Goal: Transaction & Acquisition: Purchase product/service

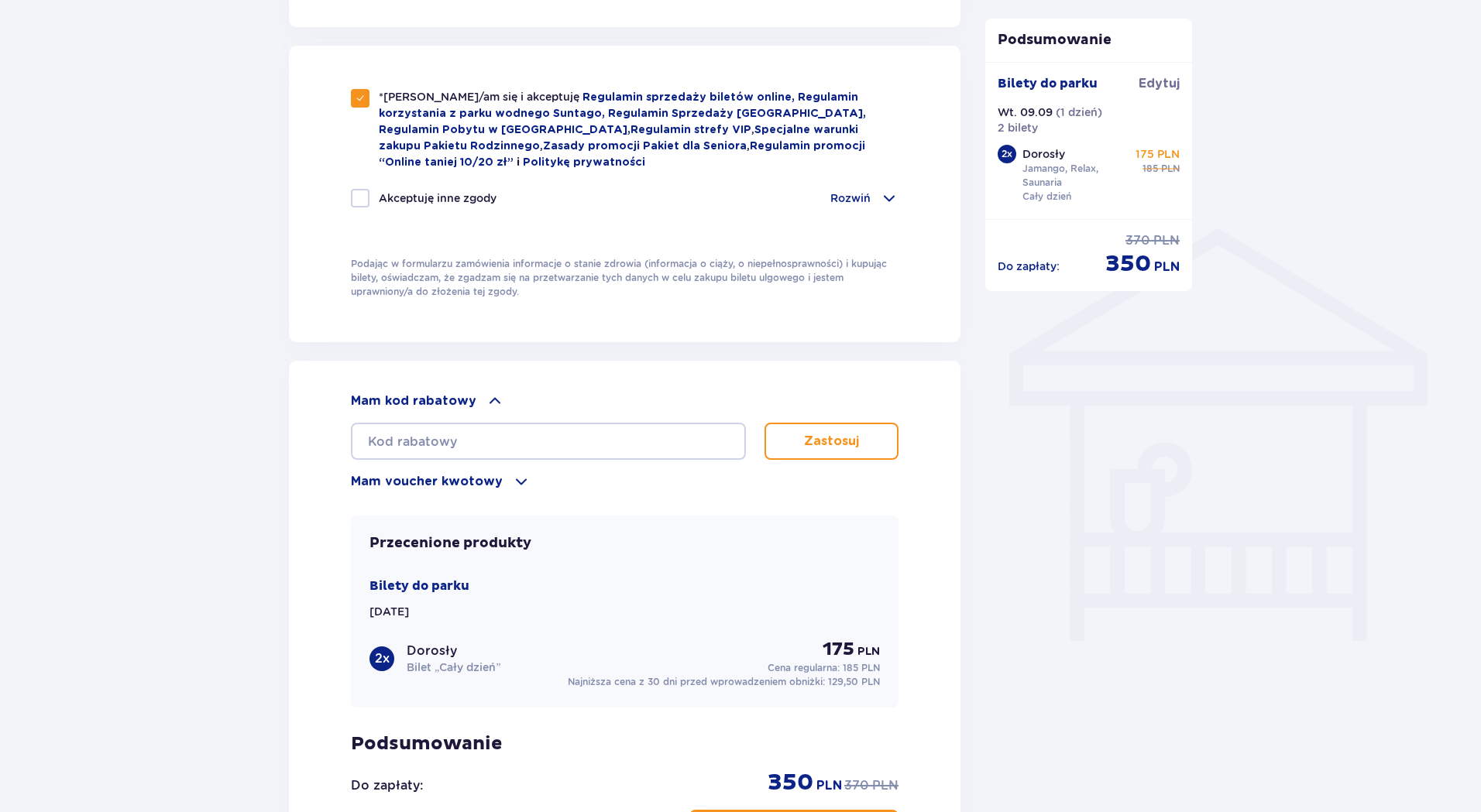
scroll to position [1162, 0]
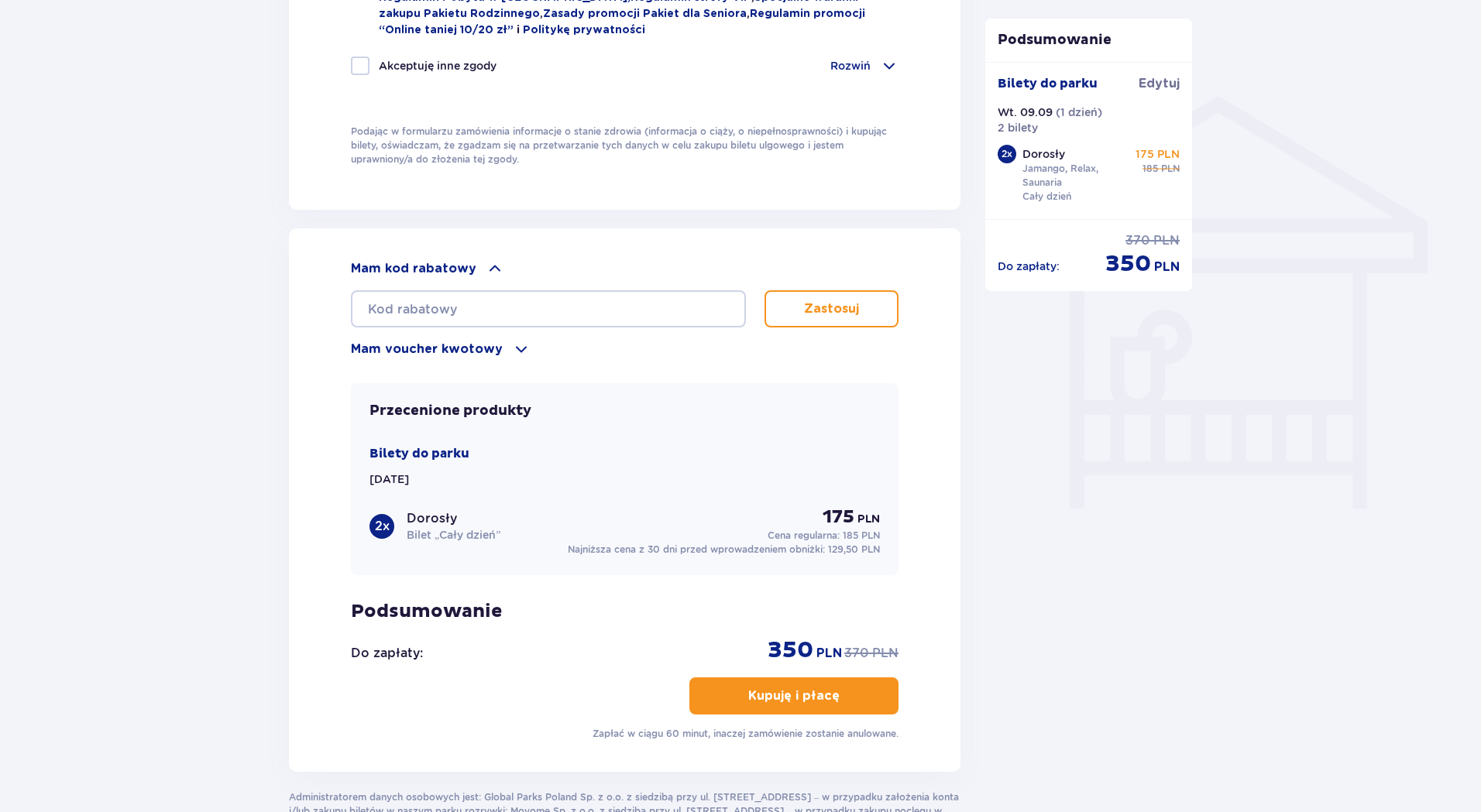
click at [774, 694] on p "Kupuję i płacę" at bounding box center [794, 695] width 92 height 17
click at [784, 691] on p "Kupuję i płacę" at bounding box center [794, 695] width 92 height 17
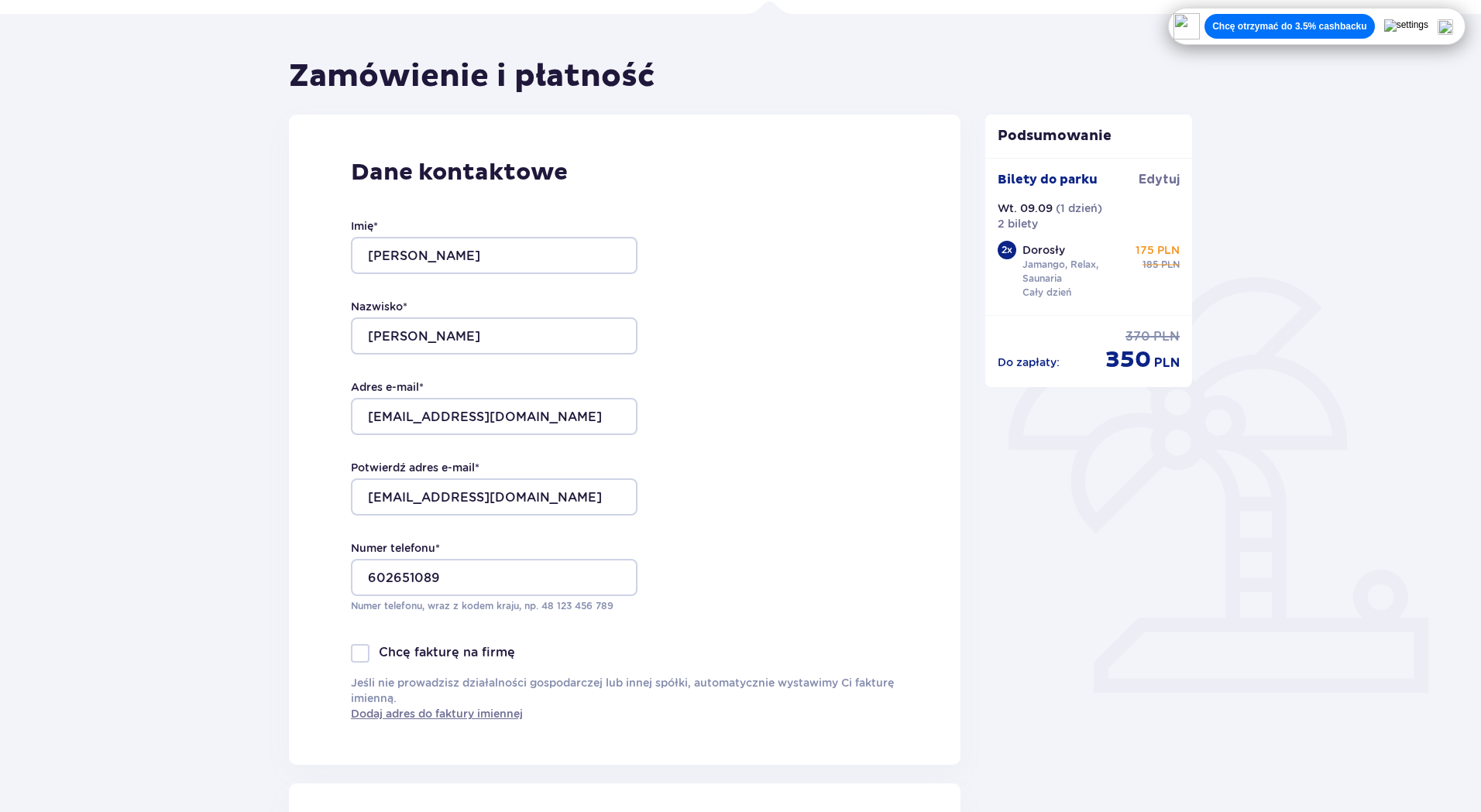
scroll to position [0, 0]
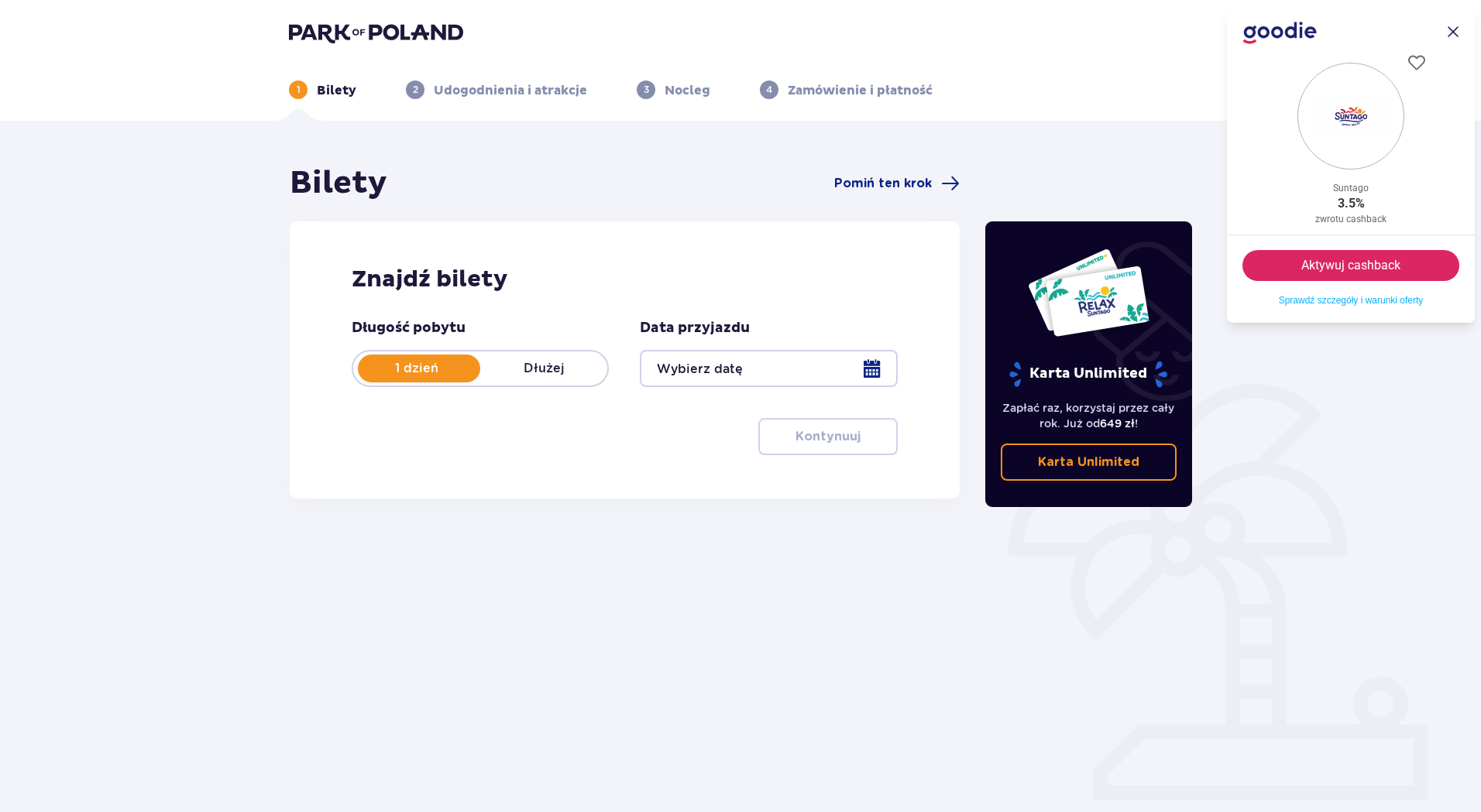
click at [873, 365] on div at bounding box center [768, 368] width 258 height 37
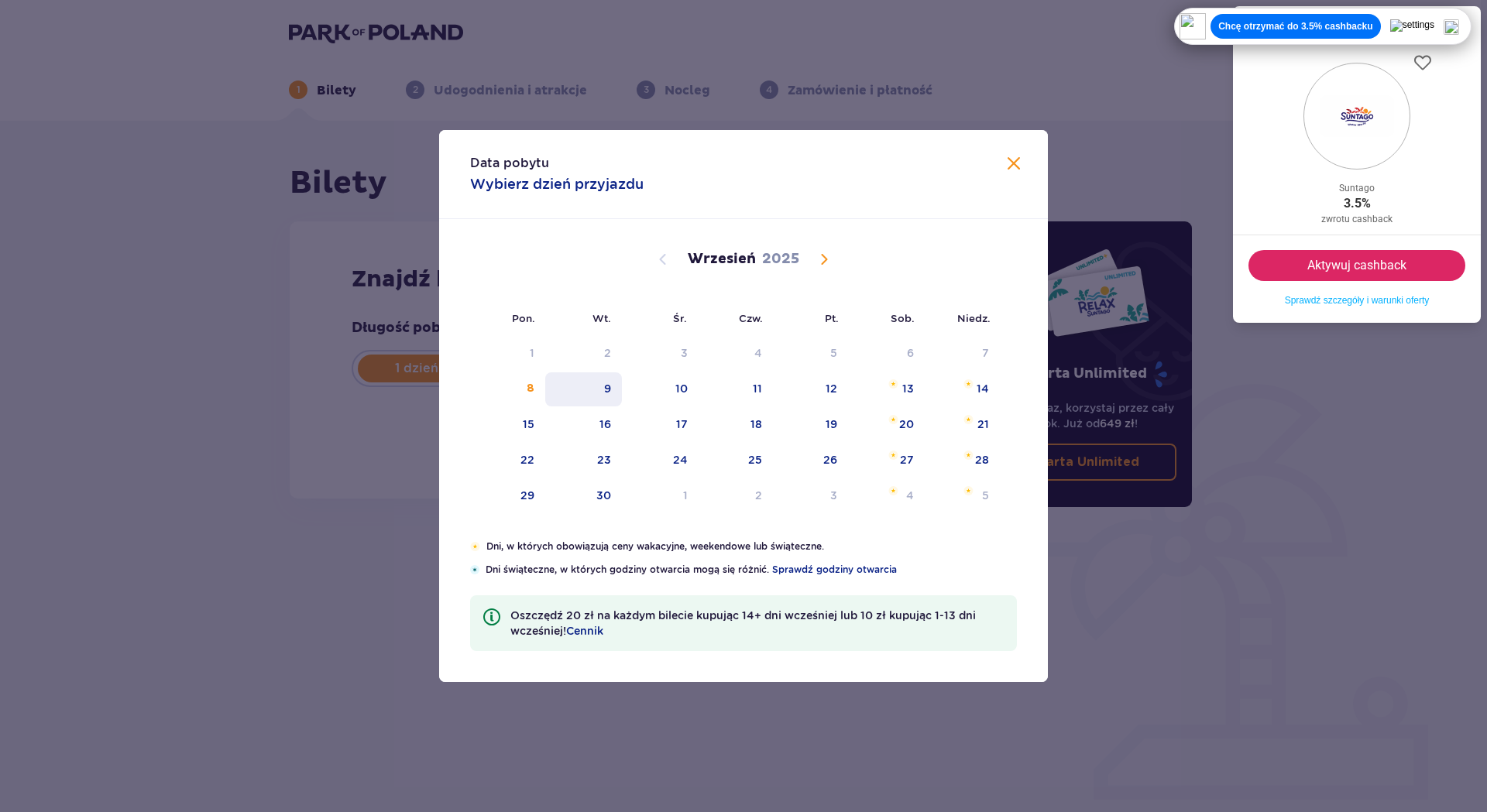
click at [606, 389] on div "9" at bounding box center [608, 389] width 7 height 15
type input "09.09.25"
click at [591, 394] on div "Długość pobytu 1 dzień Dłużej Data przyjazdu 09.09.25 Data pobytu 09.09.2025 Po…" at bounding box center [625, 388] width 546 height 136
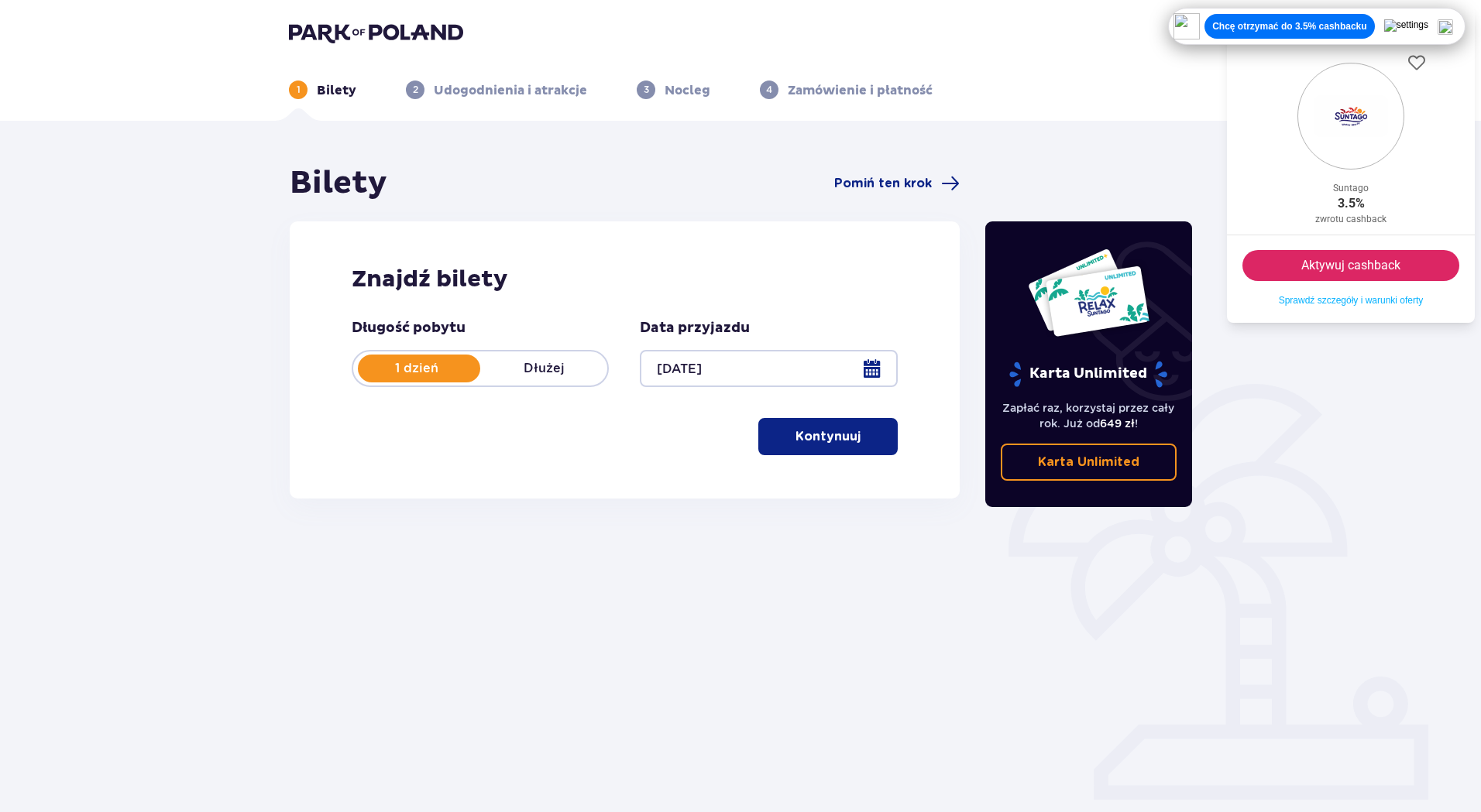
click at [830, 441] on p "Kontynuuj" at bounding box center [828, 436] width 66 height 17
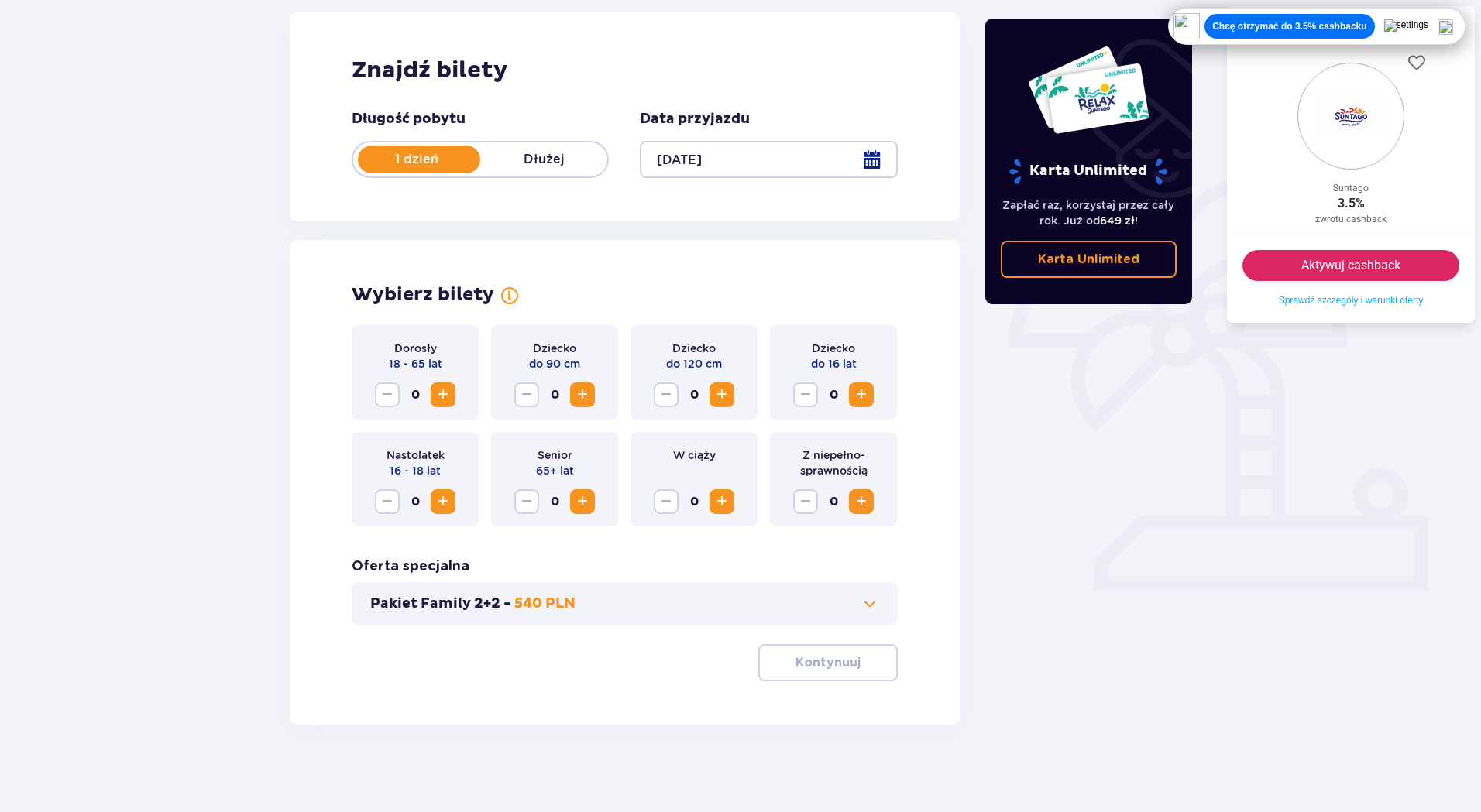
scroll to position [214, 0]
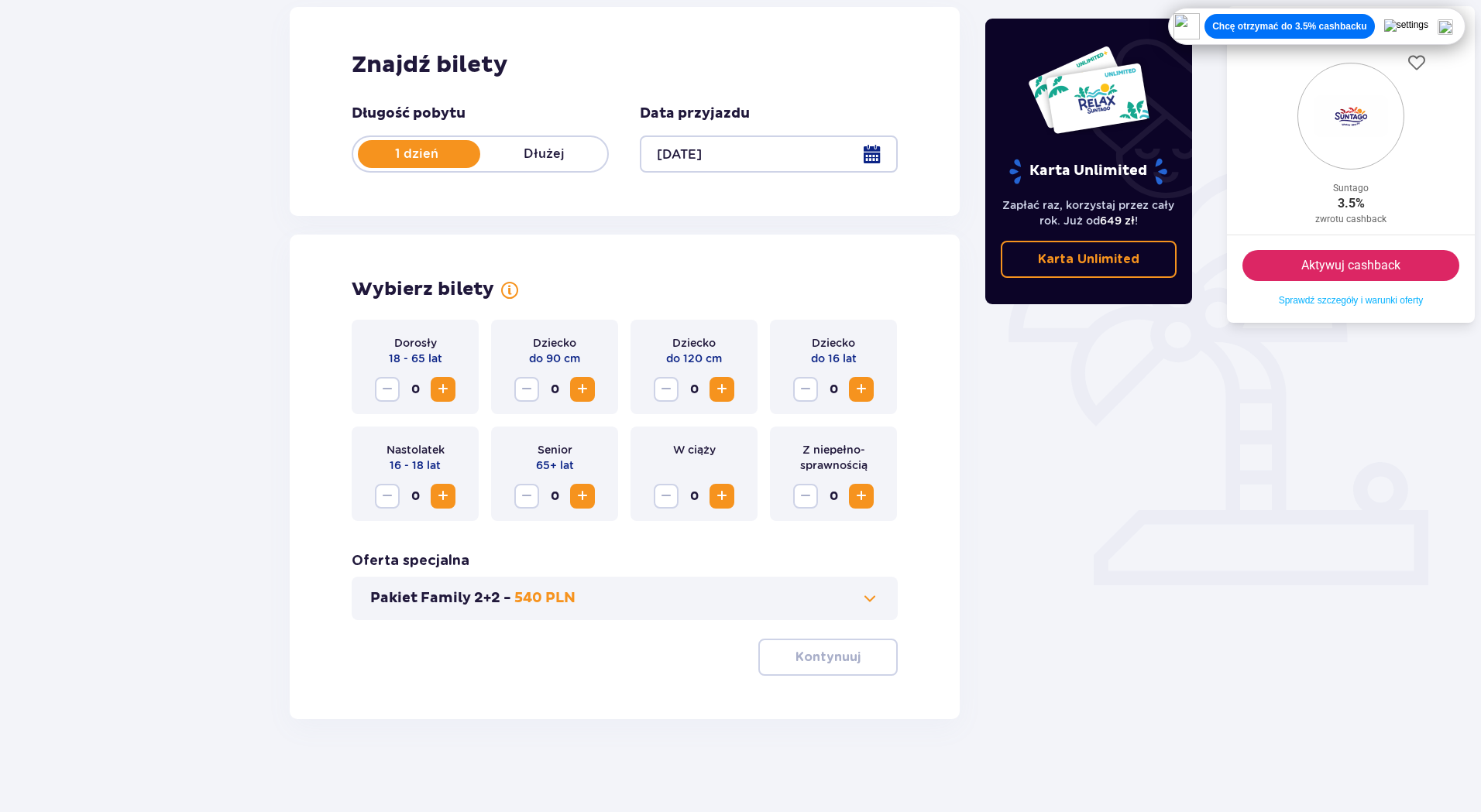
click at [1309, 26] on p "Chcę otrzymać do 3.5% cashbacku" at bounding box center [1290, 26] width 154 height 13
click at [1339, 255] on button "Aktywuj cashback" at bounding box center [1351, 266] width 217 height 31
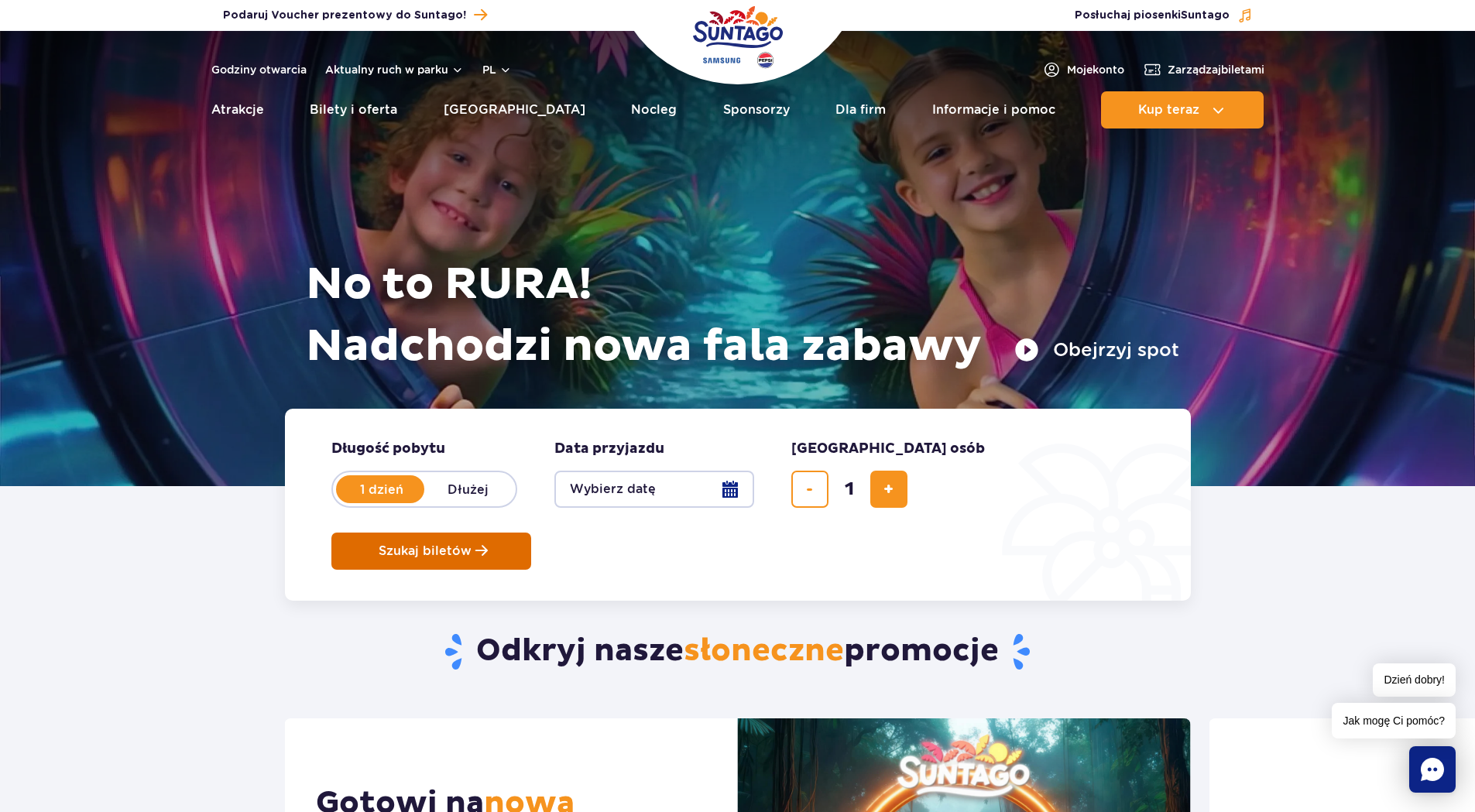
click at [472, 545] on span "Szukaj biletów" at bounding box center [425, 552] width 93 height 14
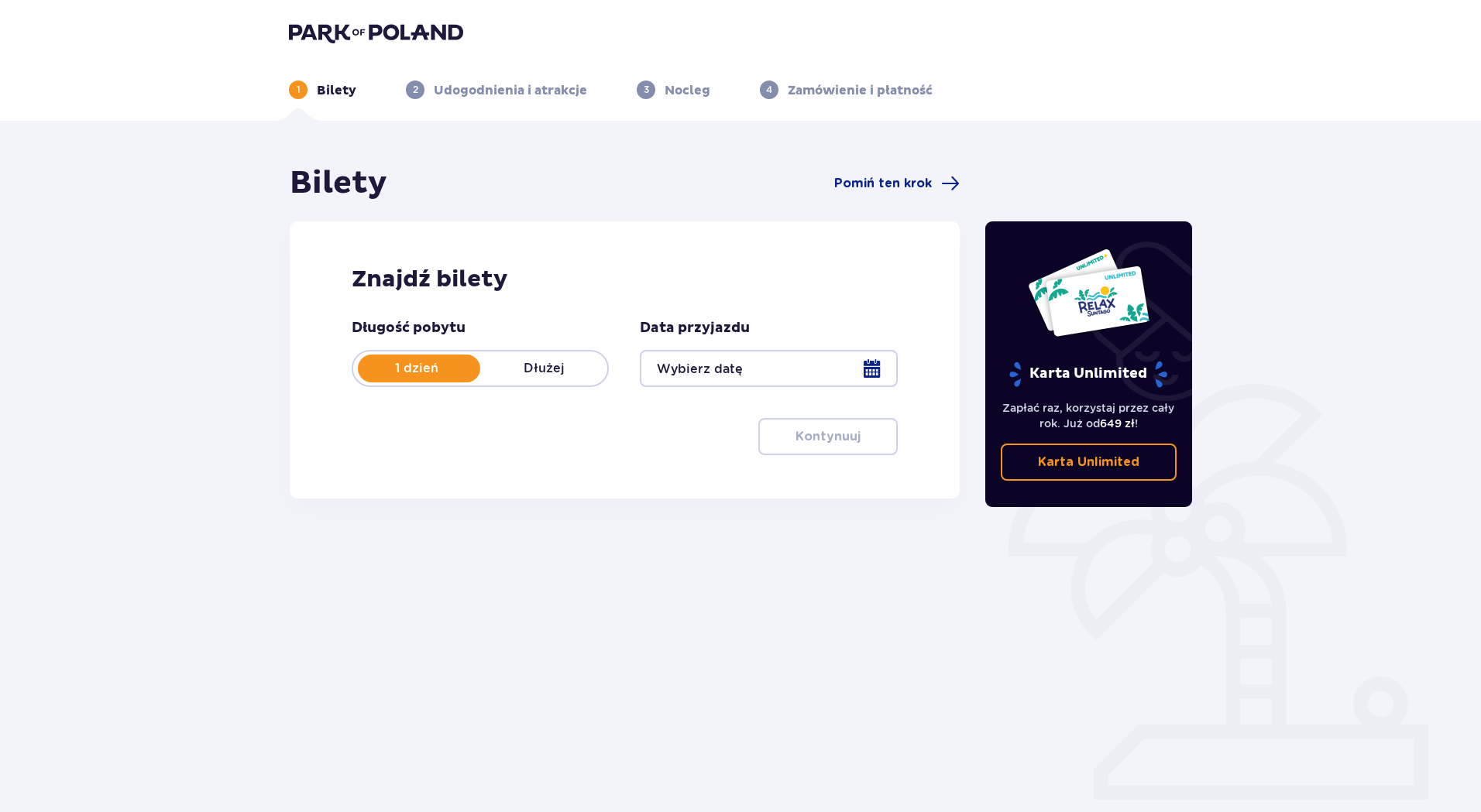
click at [868, 361] on div at bounding box center [768, 368] width 258 height 37
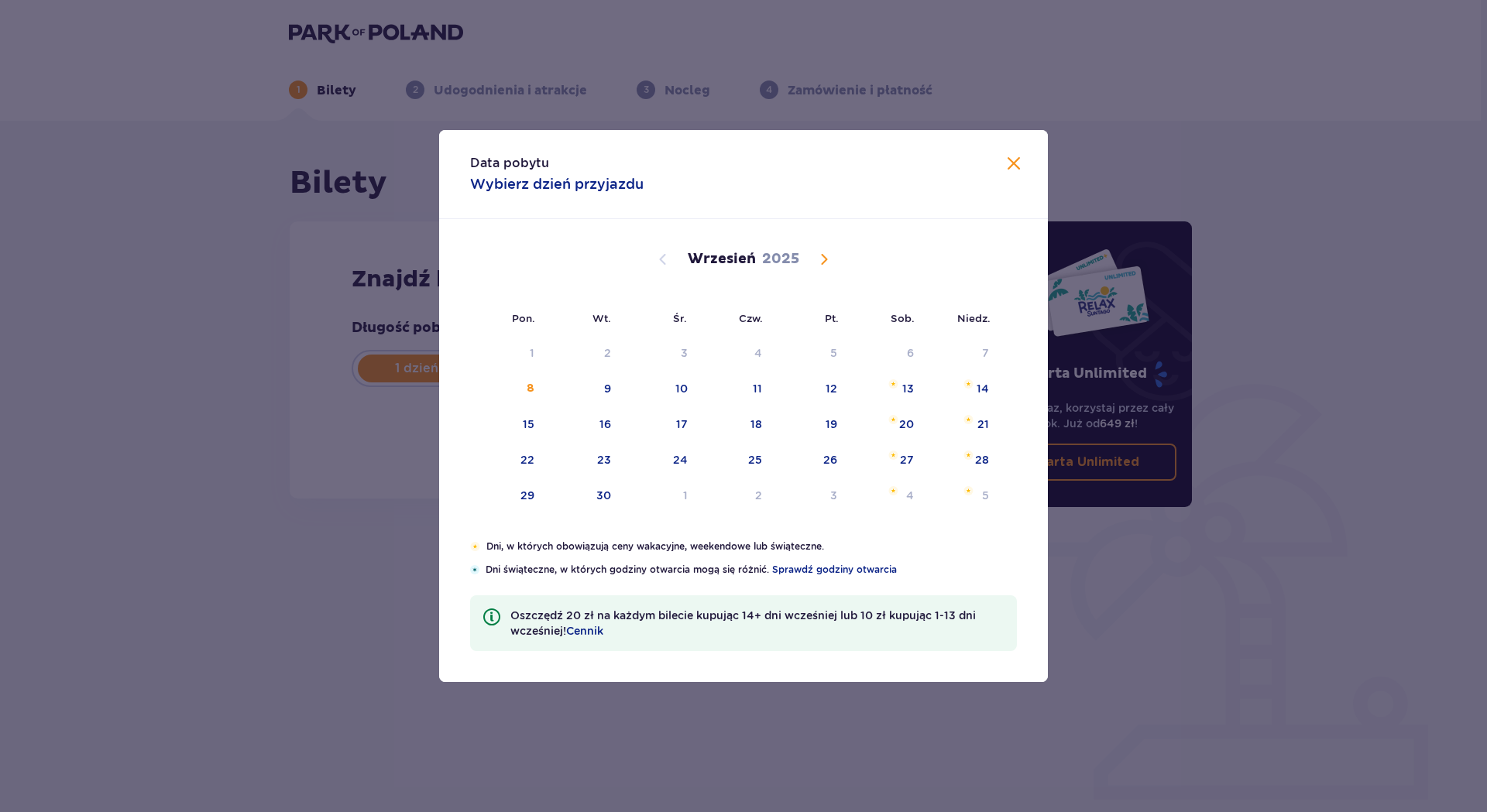
click at [1016, 157] on span at bounding box center [1013, 164] width 19 height 19
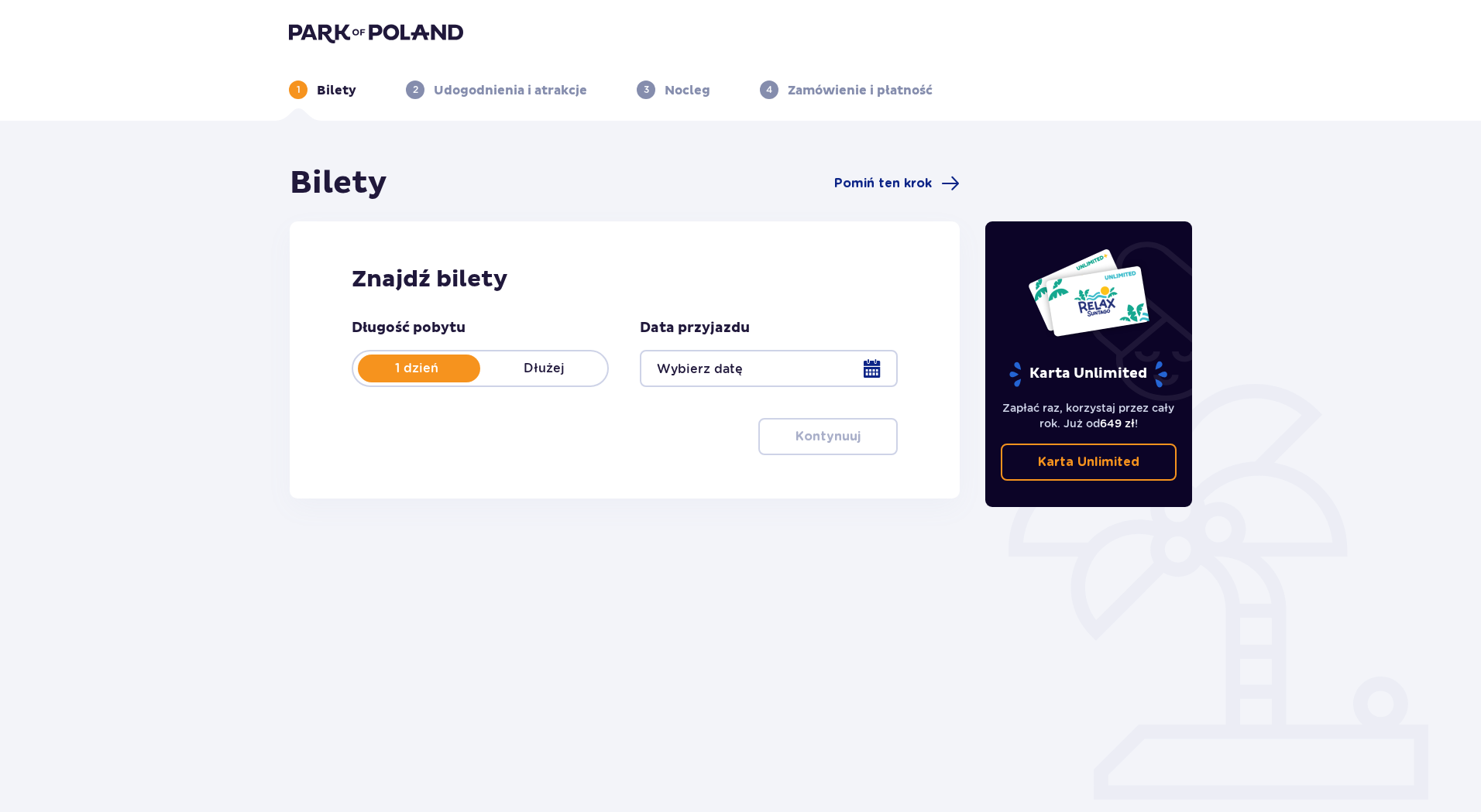
click at [865, 368] on div at bounding box center [768, 368] width 258 height 37
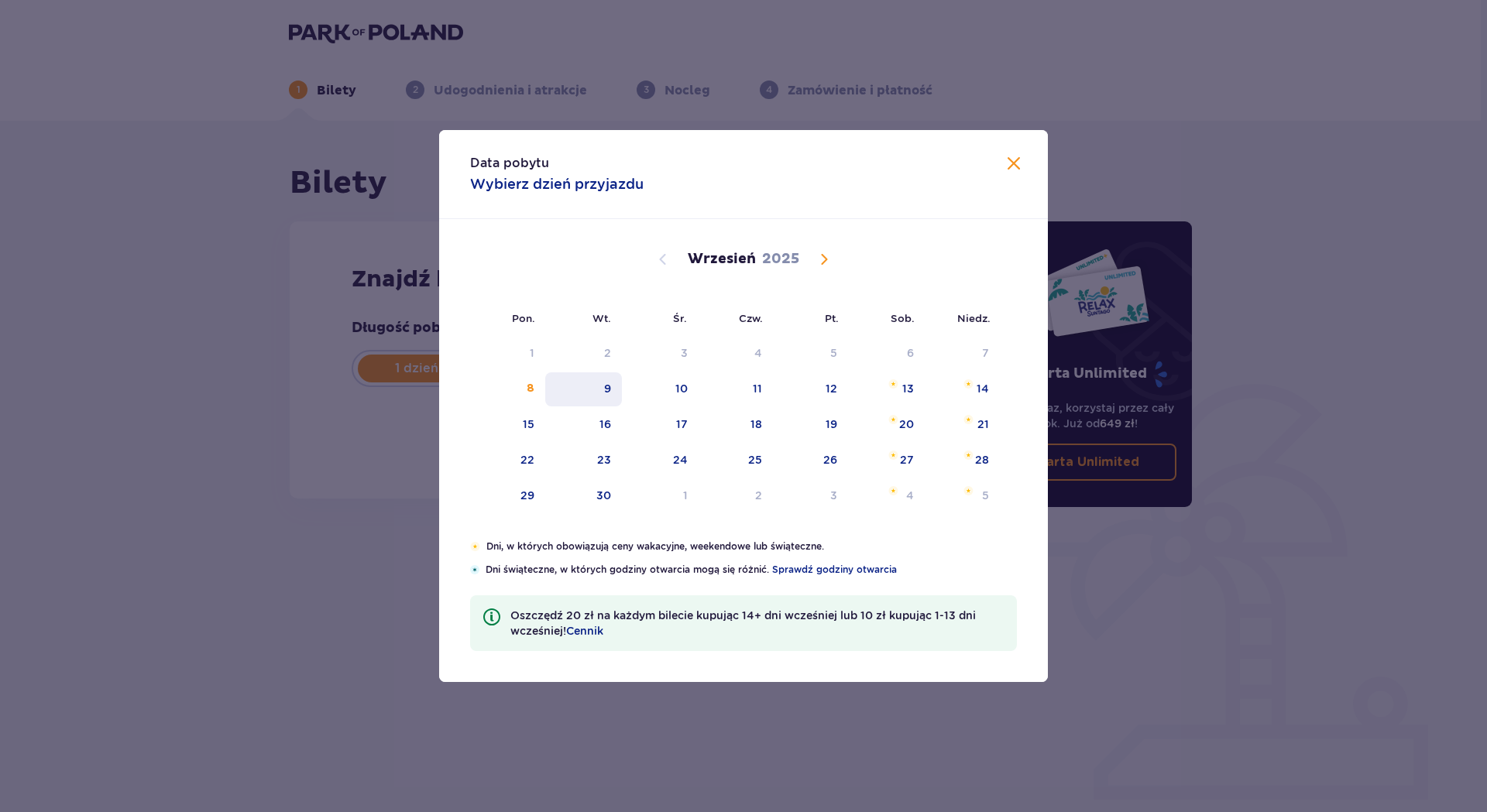
click at [611, 386] on div "9" at bounding box center [608, 389] width 7 height 15
type input "09.09.25"
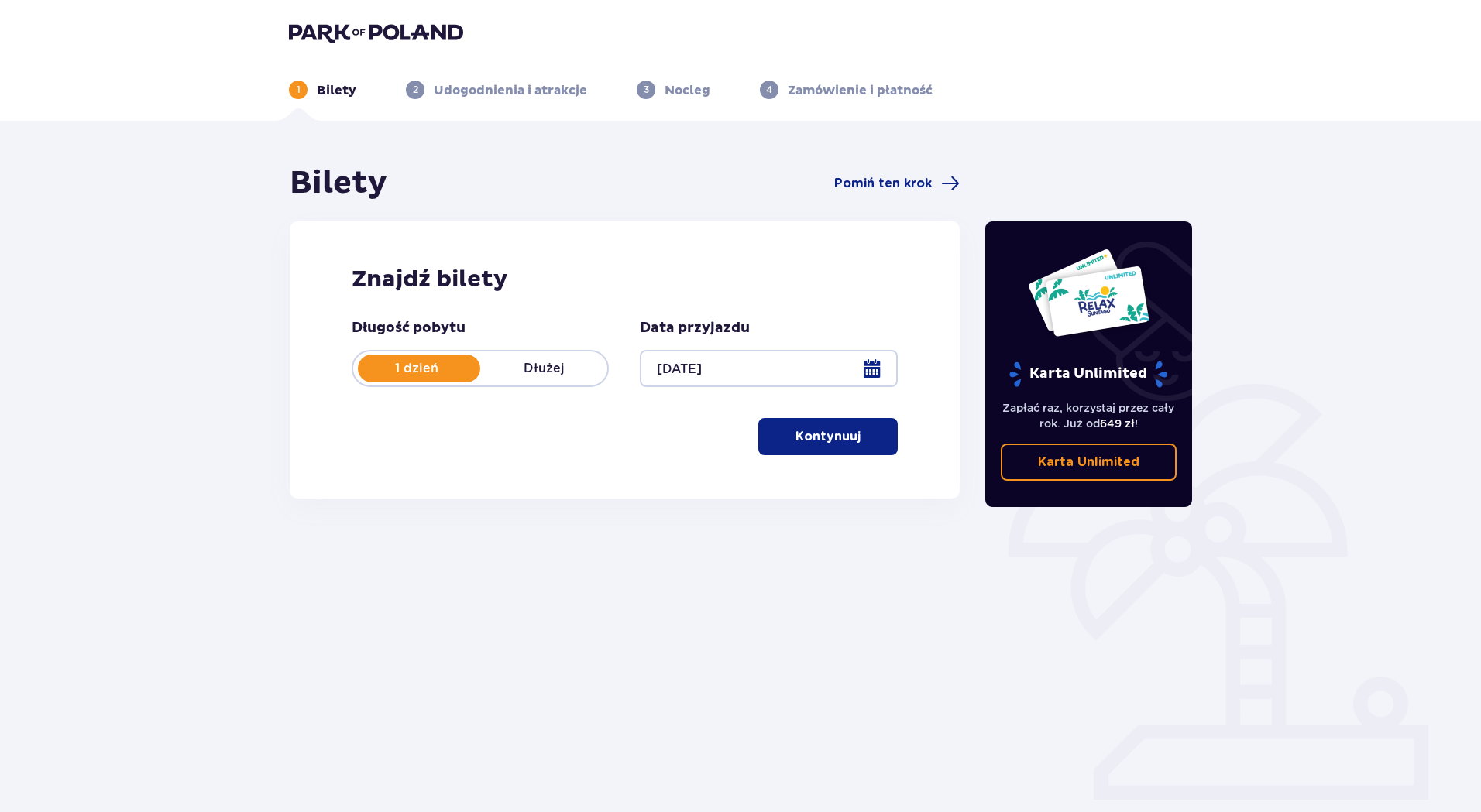
click at [829, 438] on p "Kontynuuj" at bounding box center [828, 436] width 66 height 17
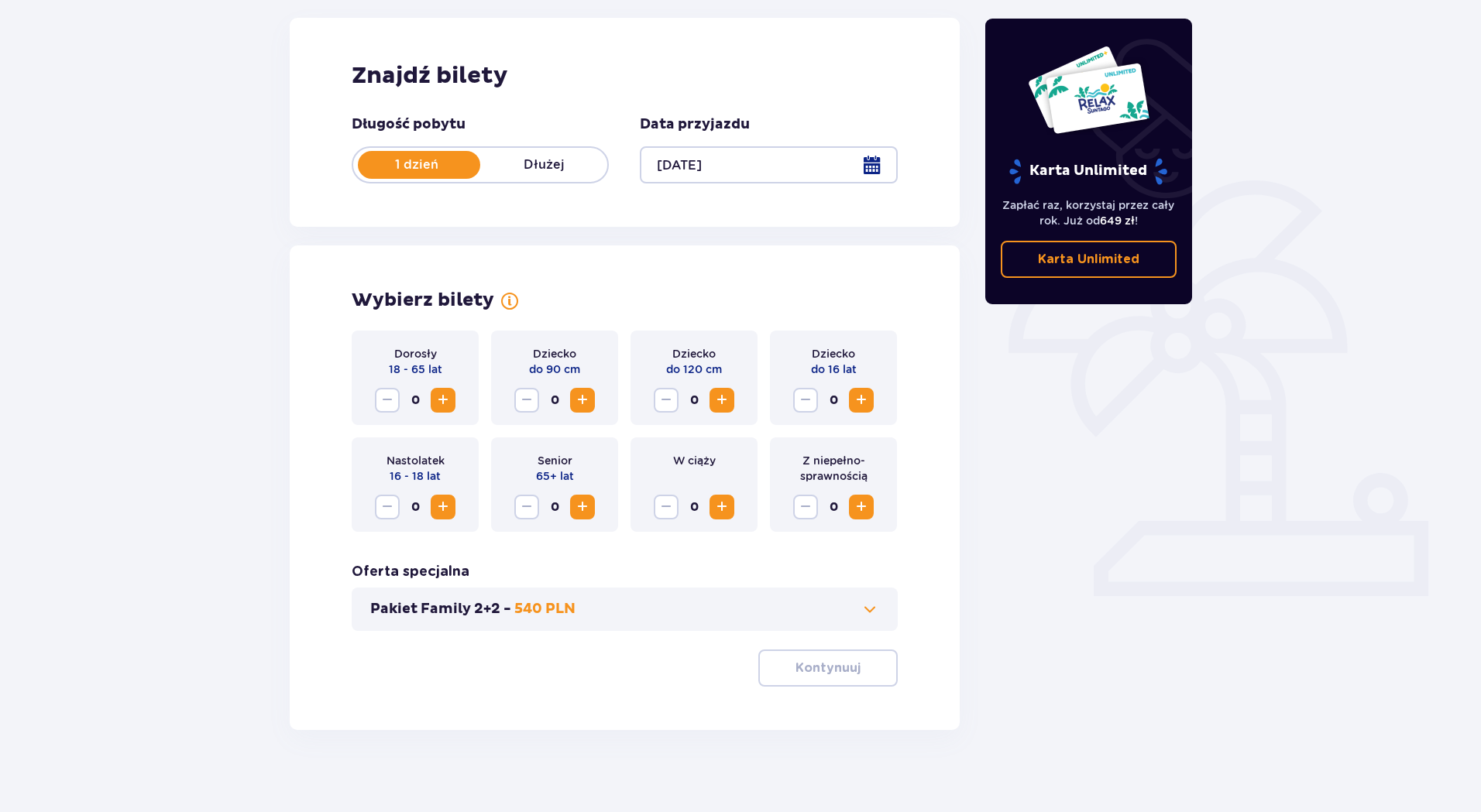
scroll to position [214, 0]
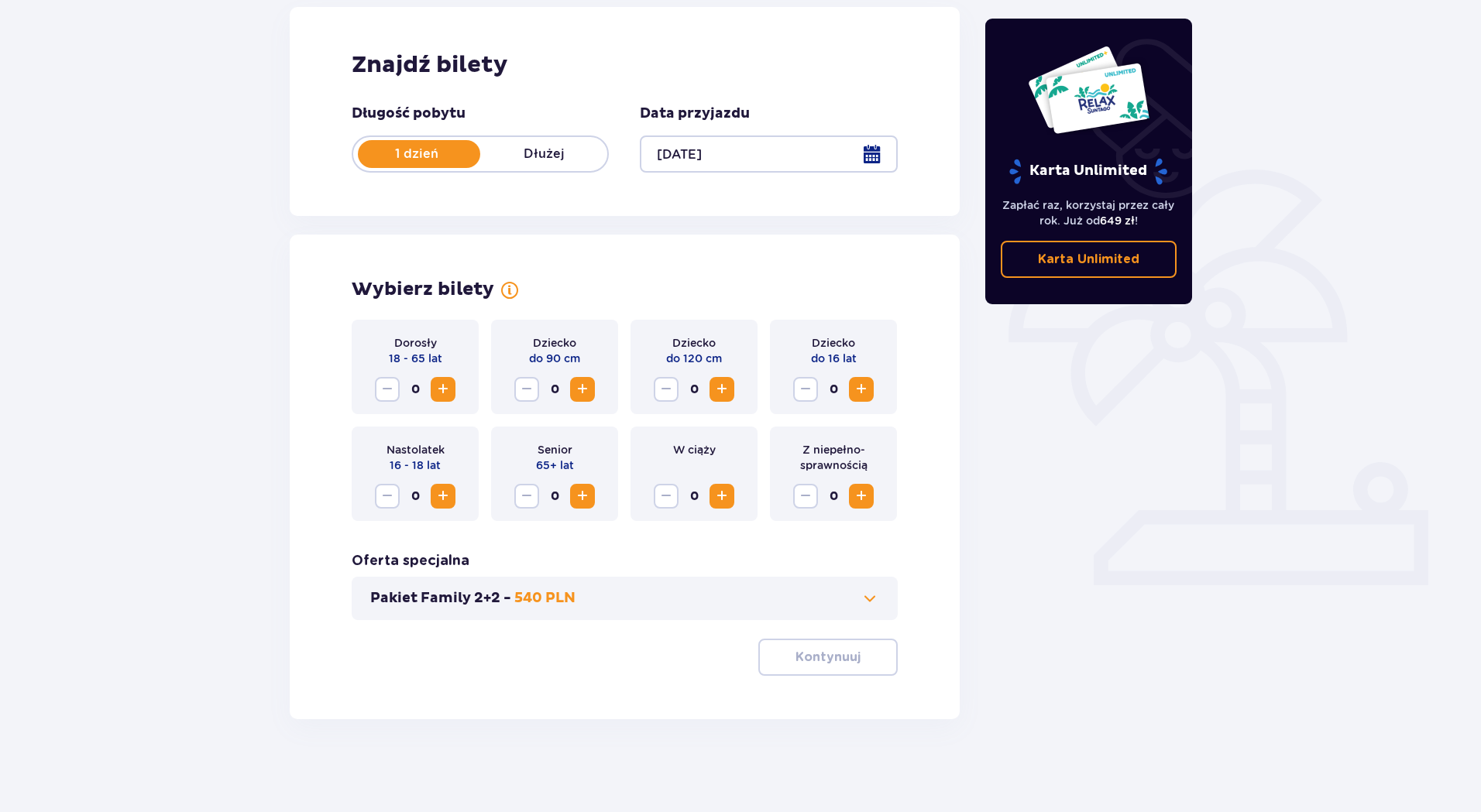
click at [438, 389] on span "Increase" at bounding box center [443, 389] width 19 height 19
click at [806, 657] on p "Kontynuuj" at bounding box center [828, 657] width 66 height 17
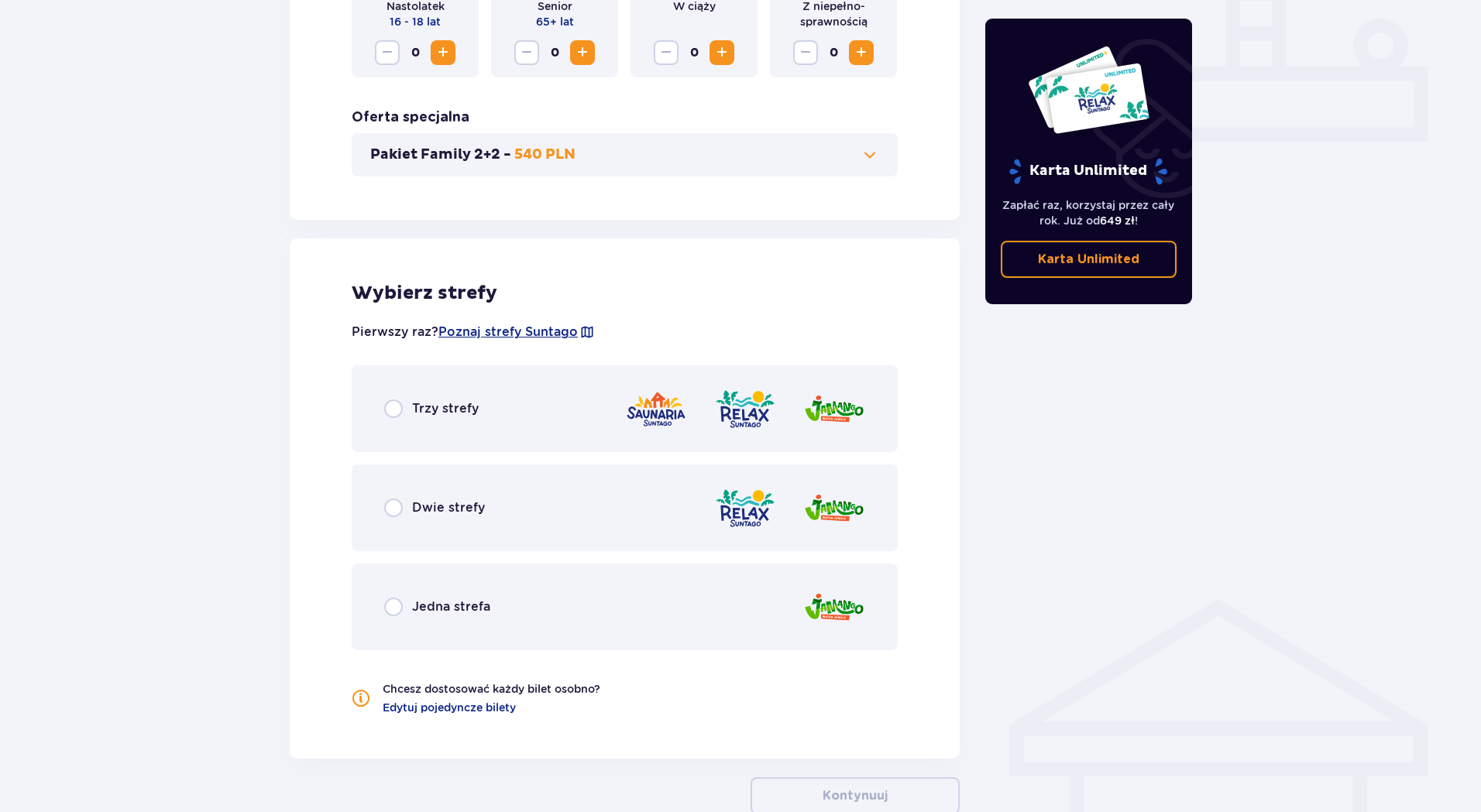
scroll to position [754, 0]
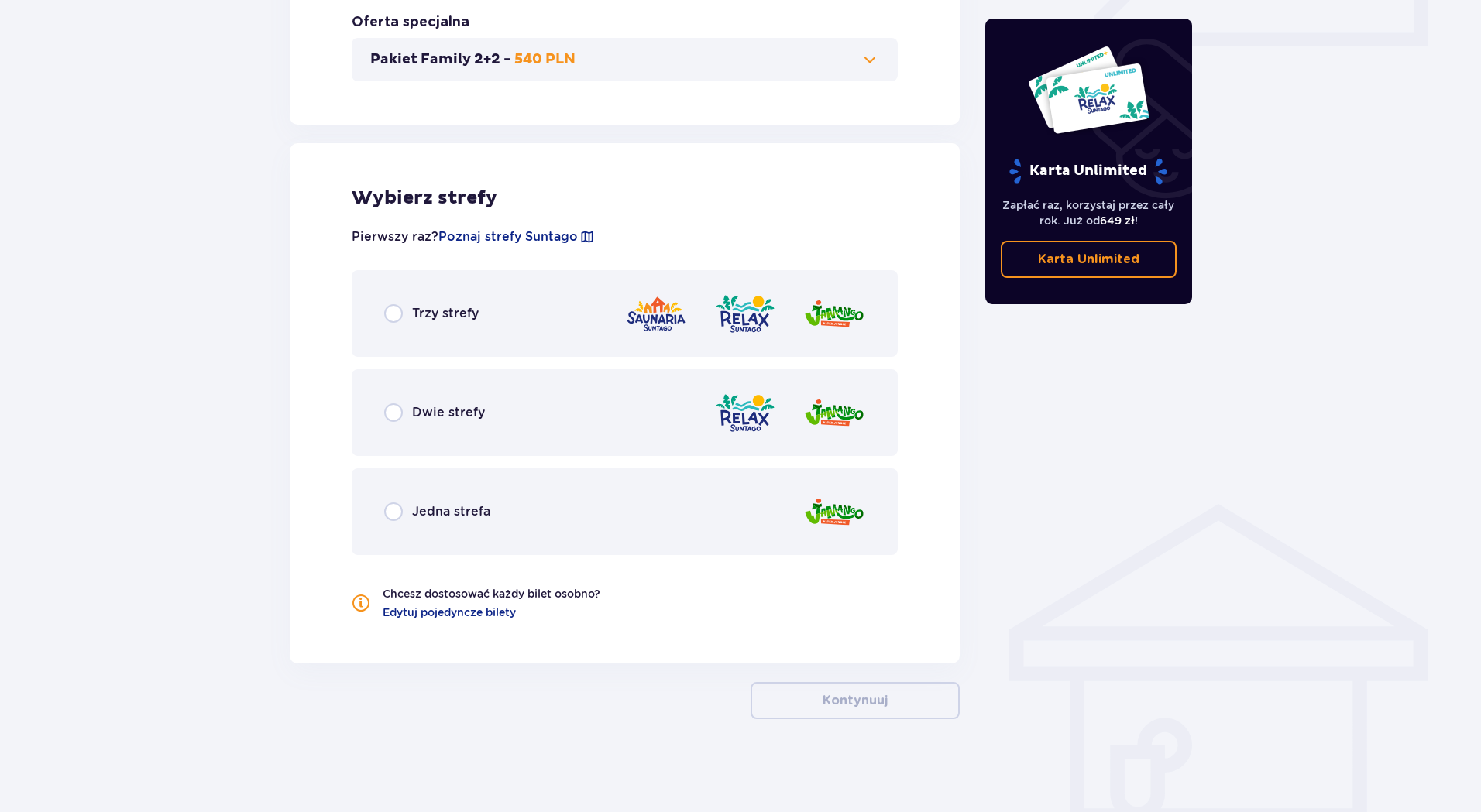
click at [450, 311] on p "Trzy strefy" at bounding box center [445, 313] width 66 height 17
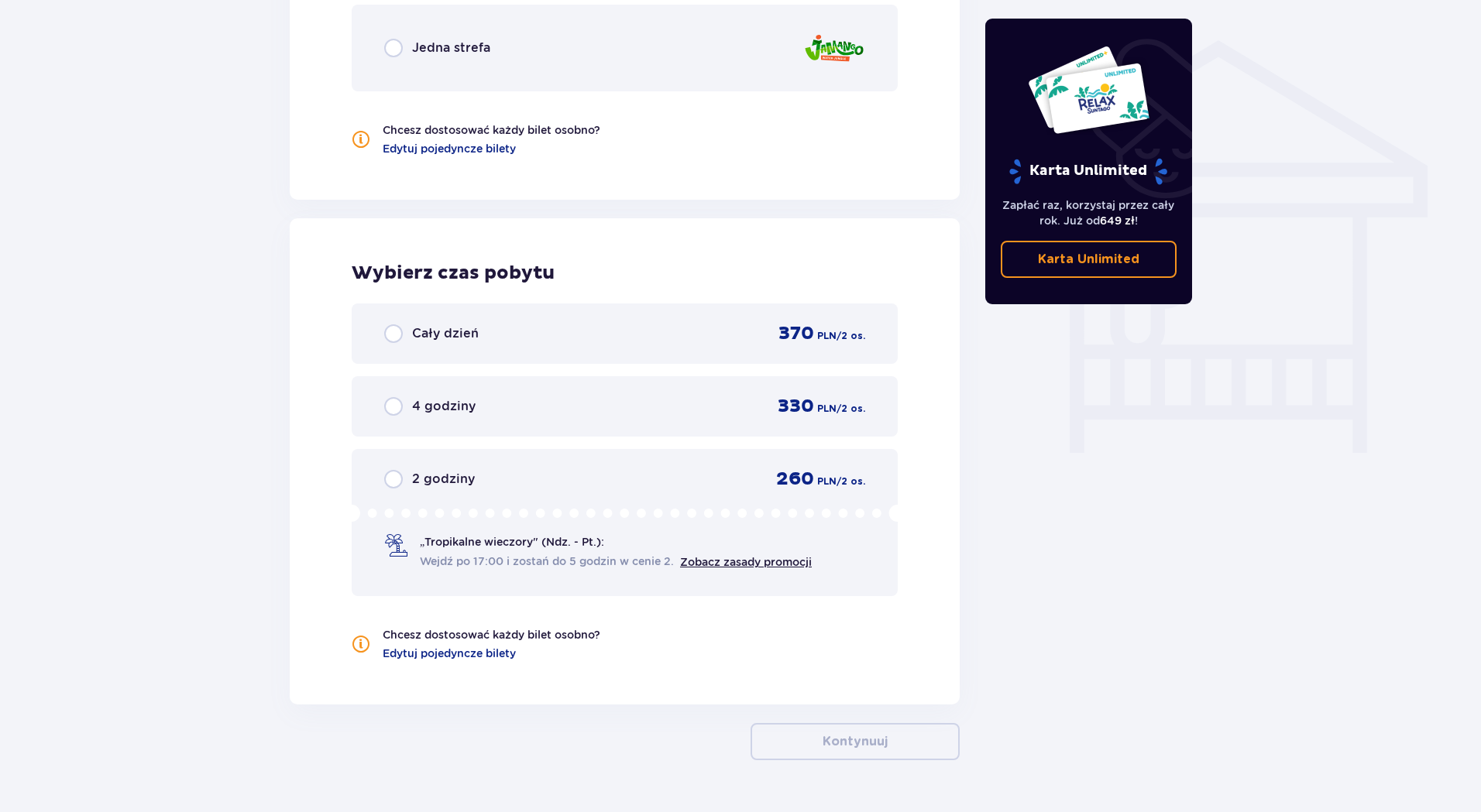
scroll to position [1259, 0]
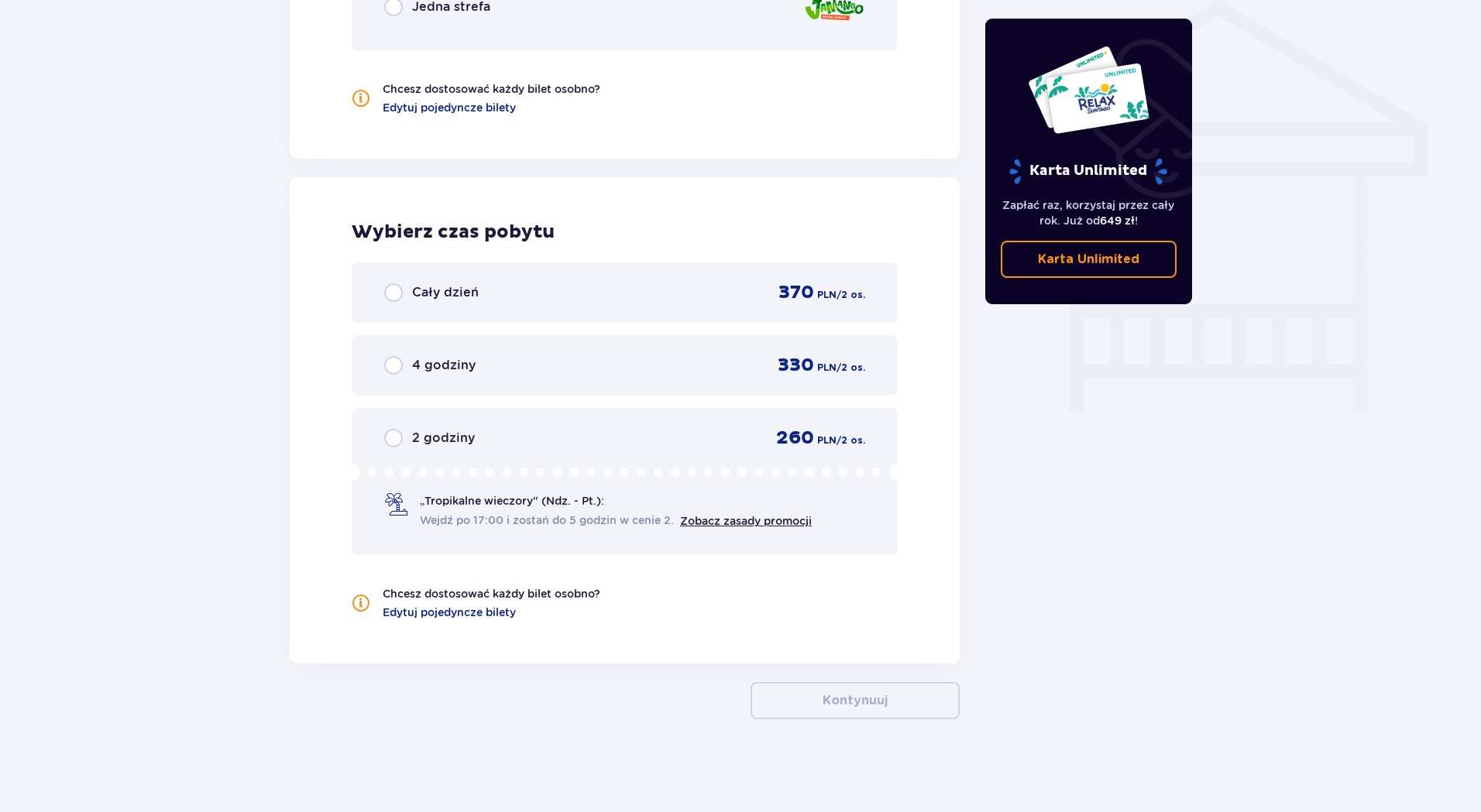
click at [518, 285] on div "Cały dzień 370 PLN / 2 os." at bounding box center [625, 292] width 481 height 23
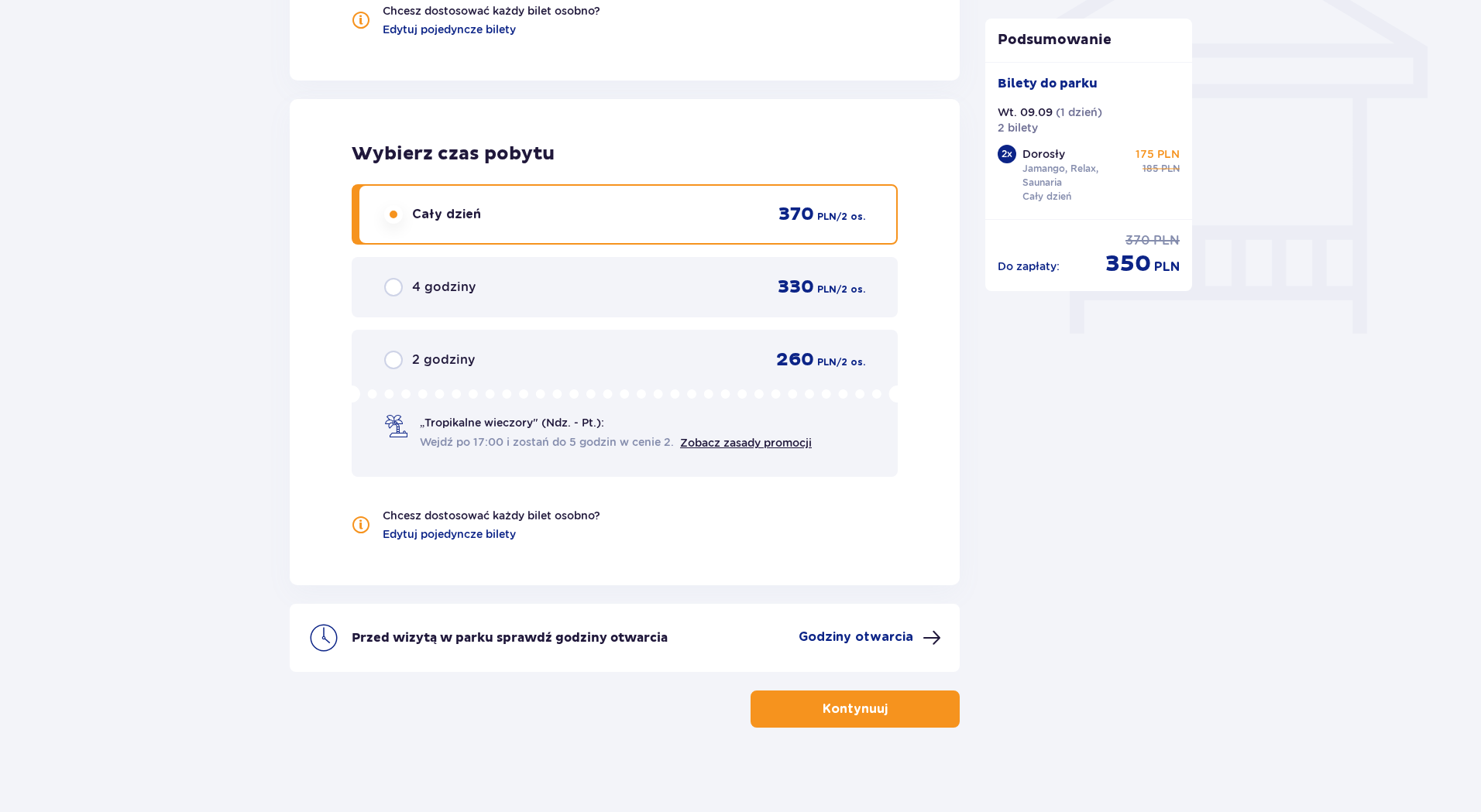
scroll to position [1345, 0]
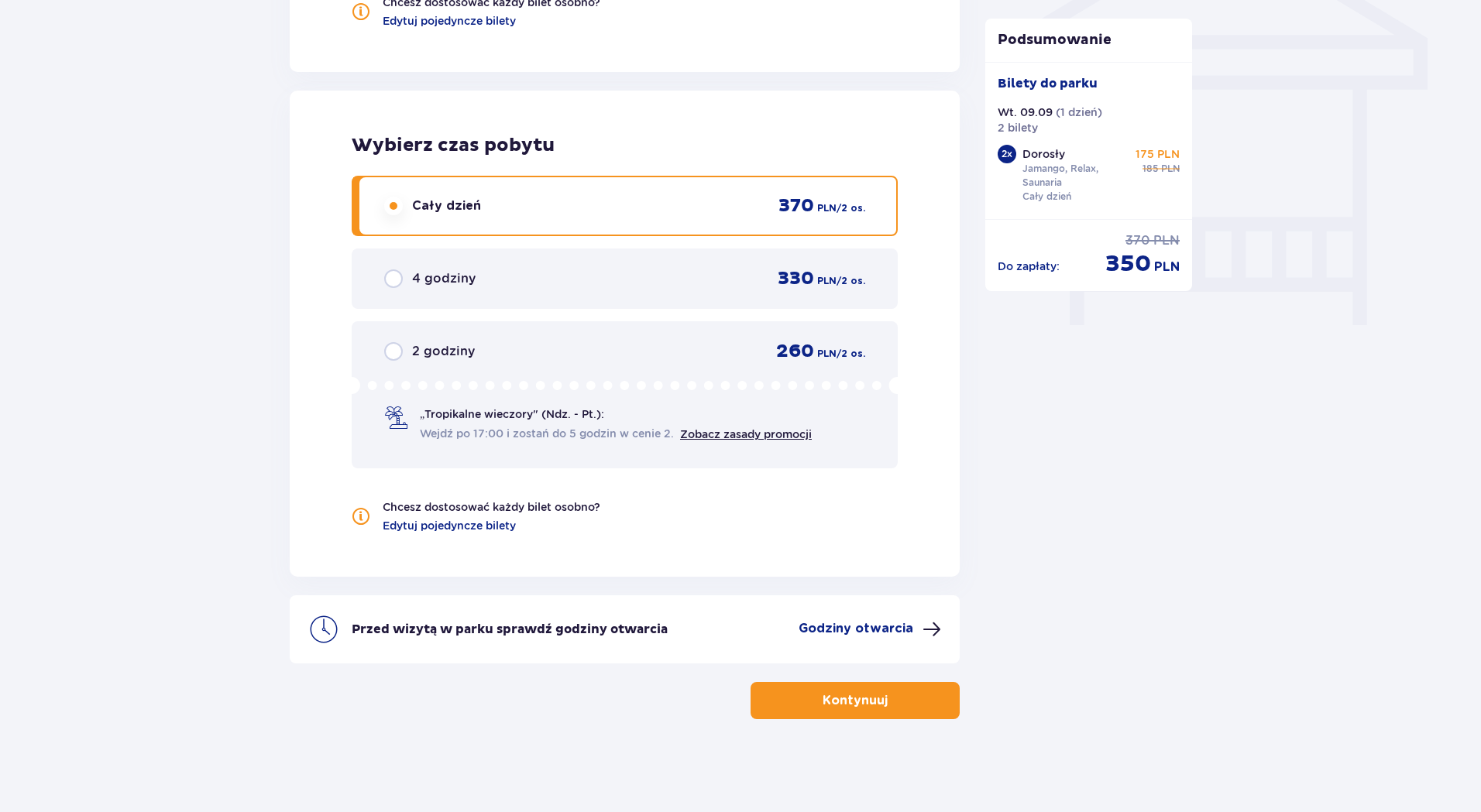
click at [852, 703] on p "Kontynuuj" at bounding box center [855, 701] width 66 height 17
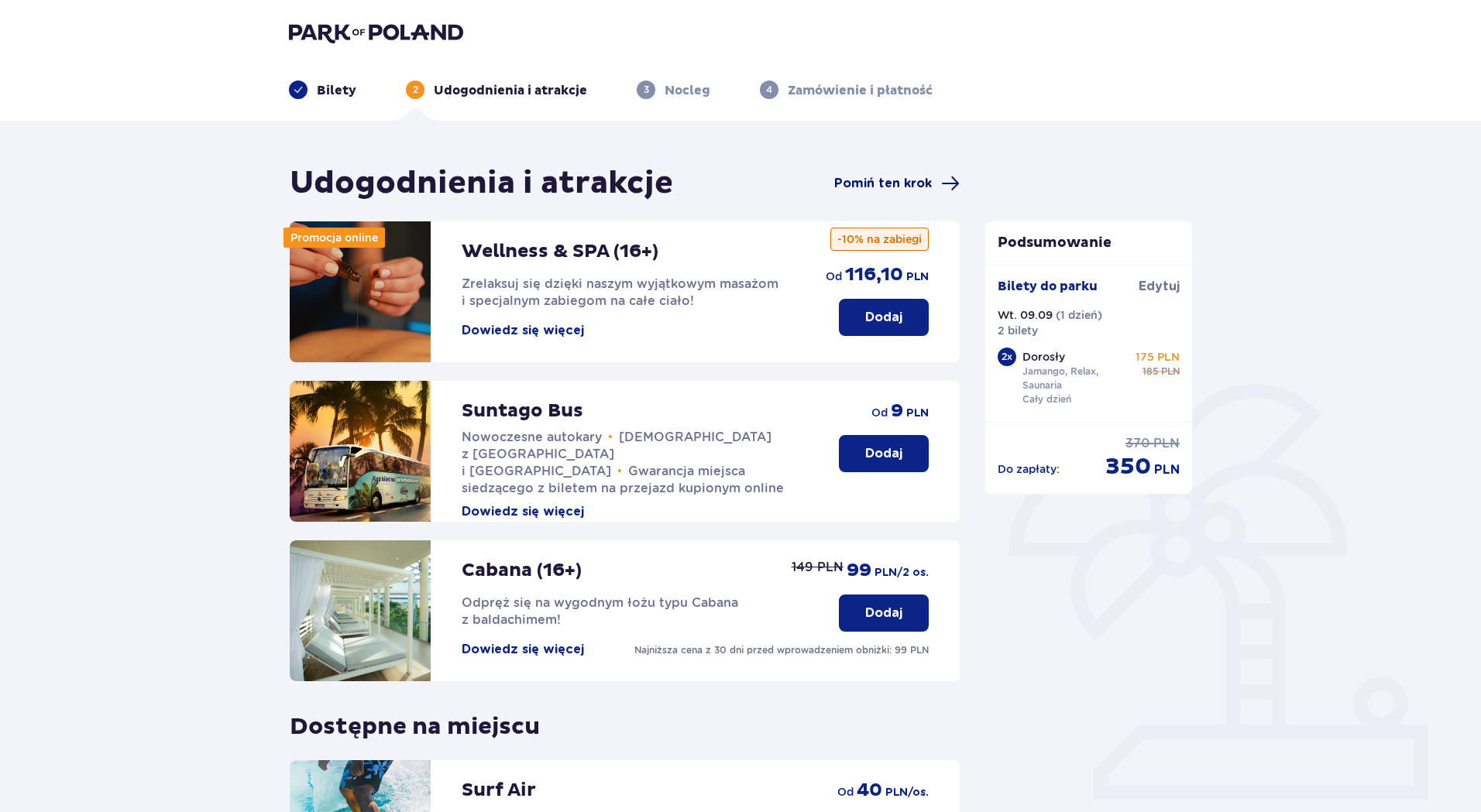
click at [942, 178] on span at bounding box center [951, 183] width 19 height 19
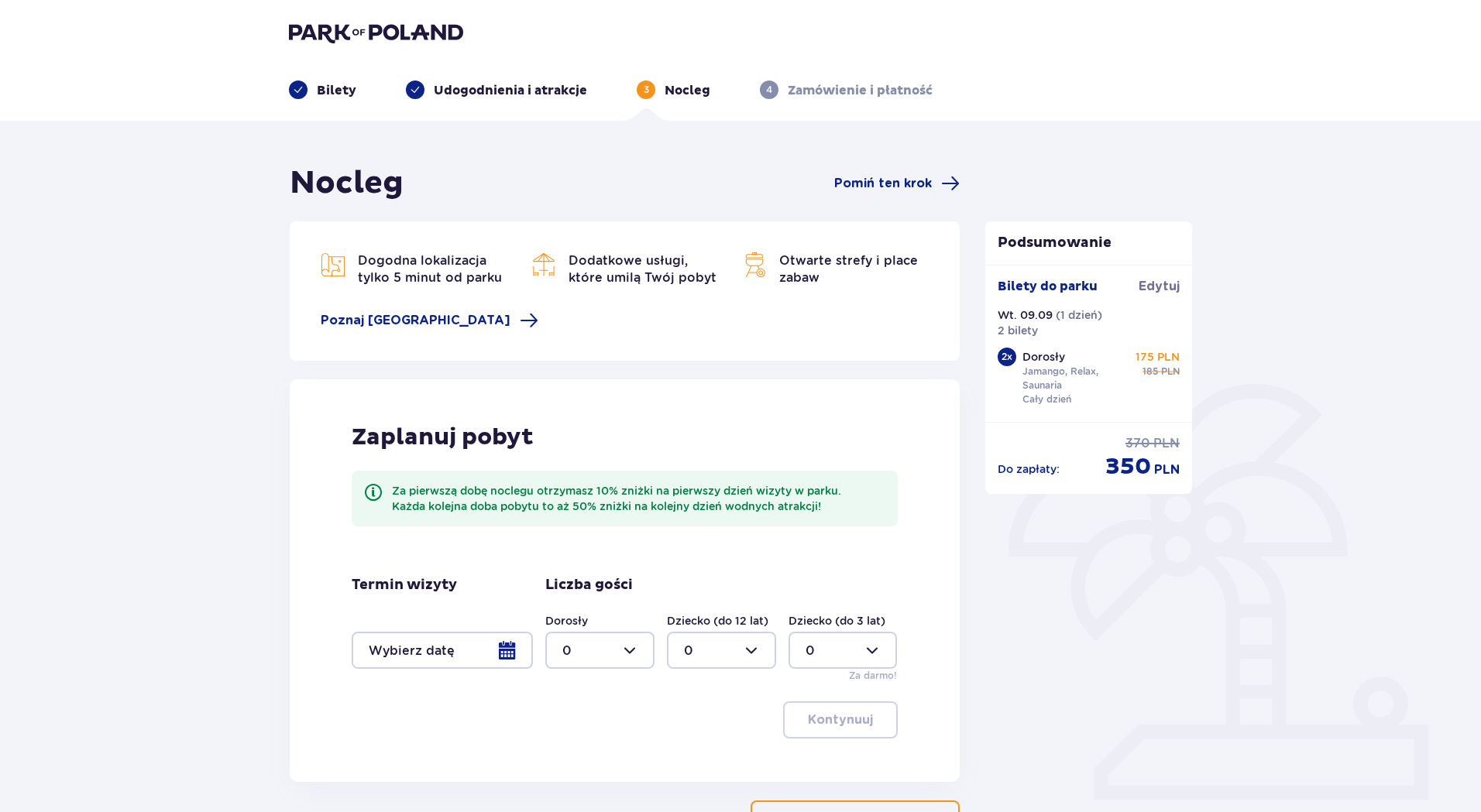
click at [942, 178] on span at bounding box center [951, 183] width 19 height 19
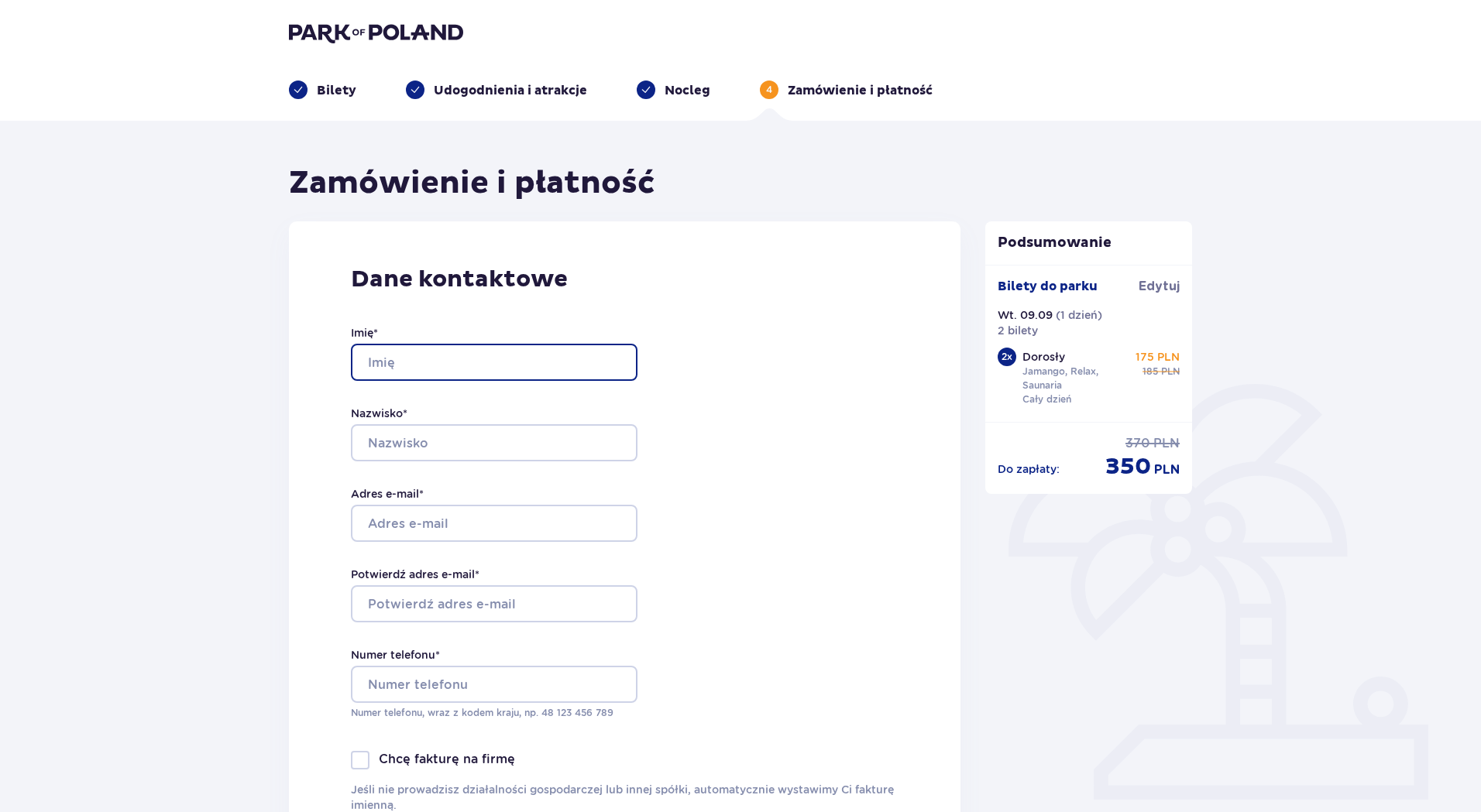
click at [539, 359] on input "Imię *" at bounding box center [494, 362] width 286 height 37
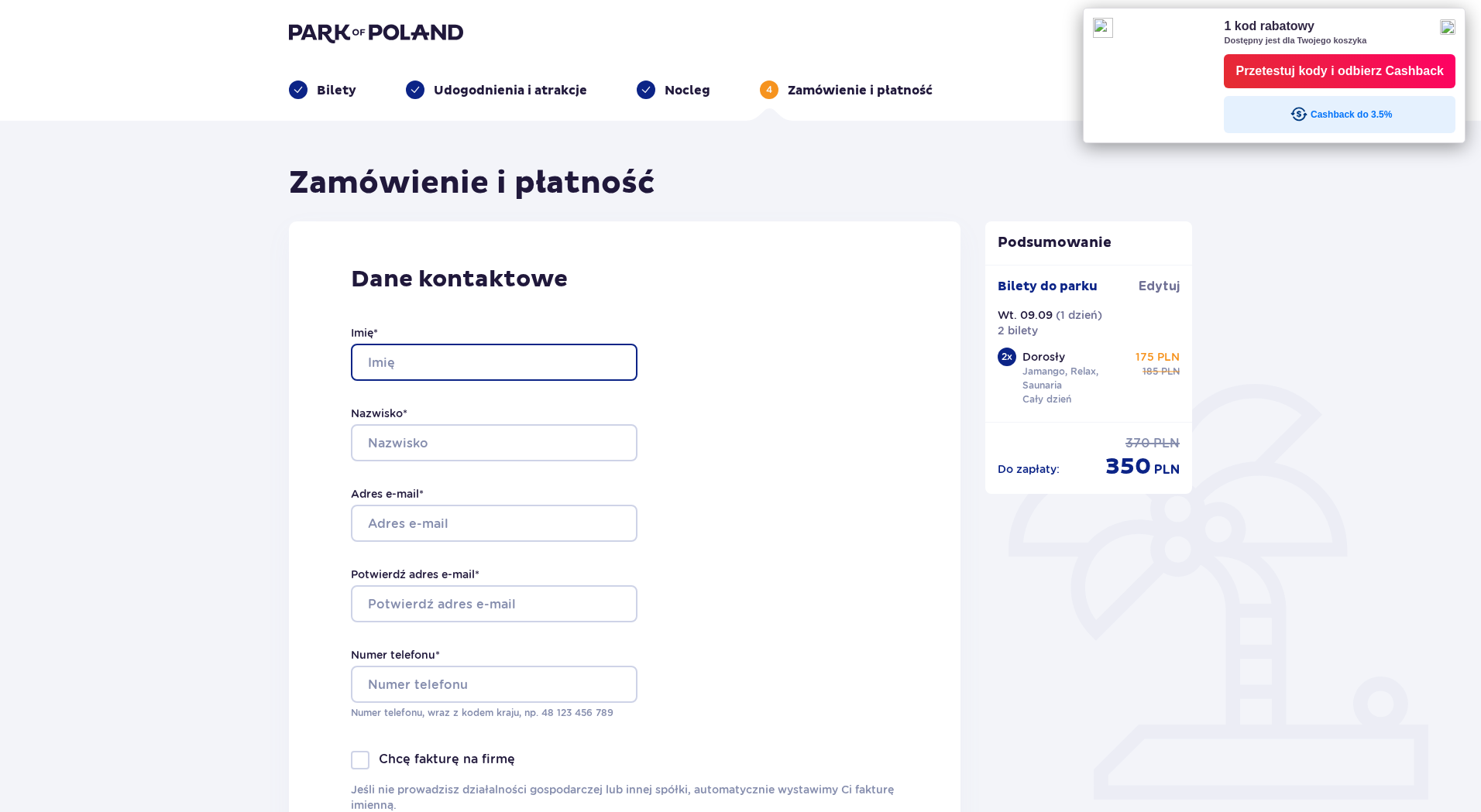
type input "Ireneusz"
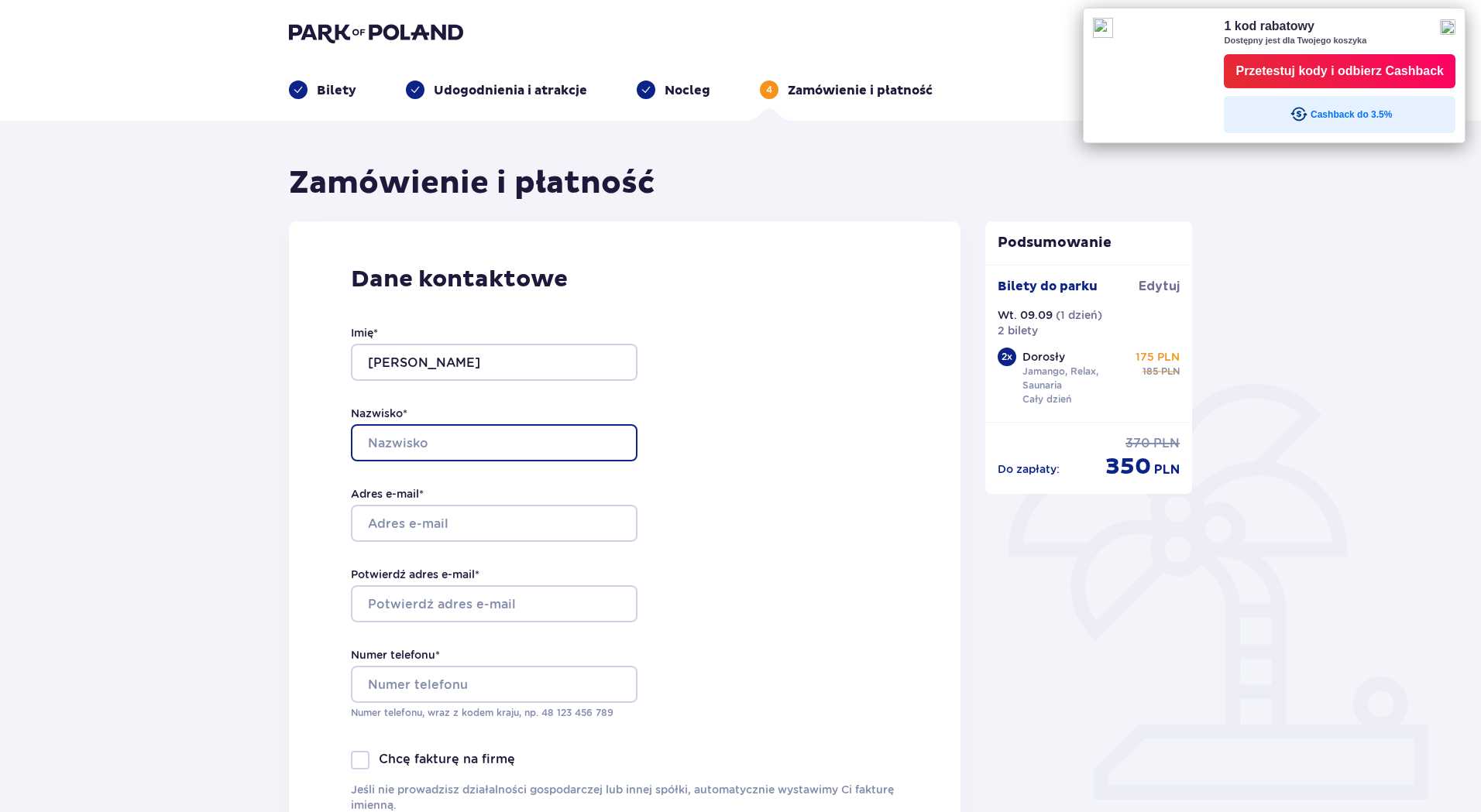
type input "Mitura"
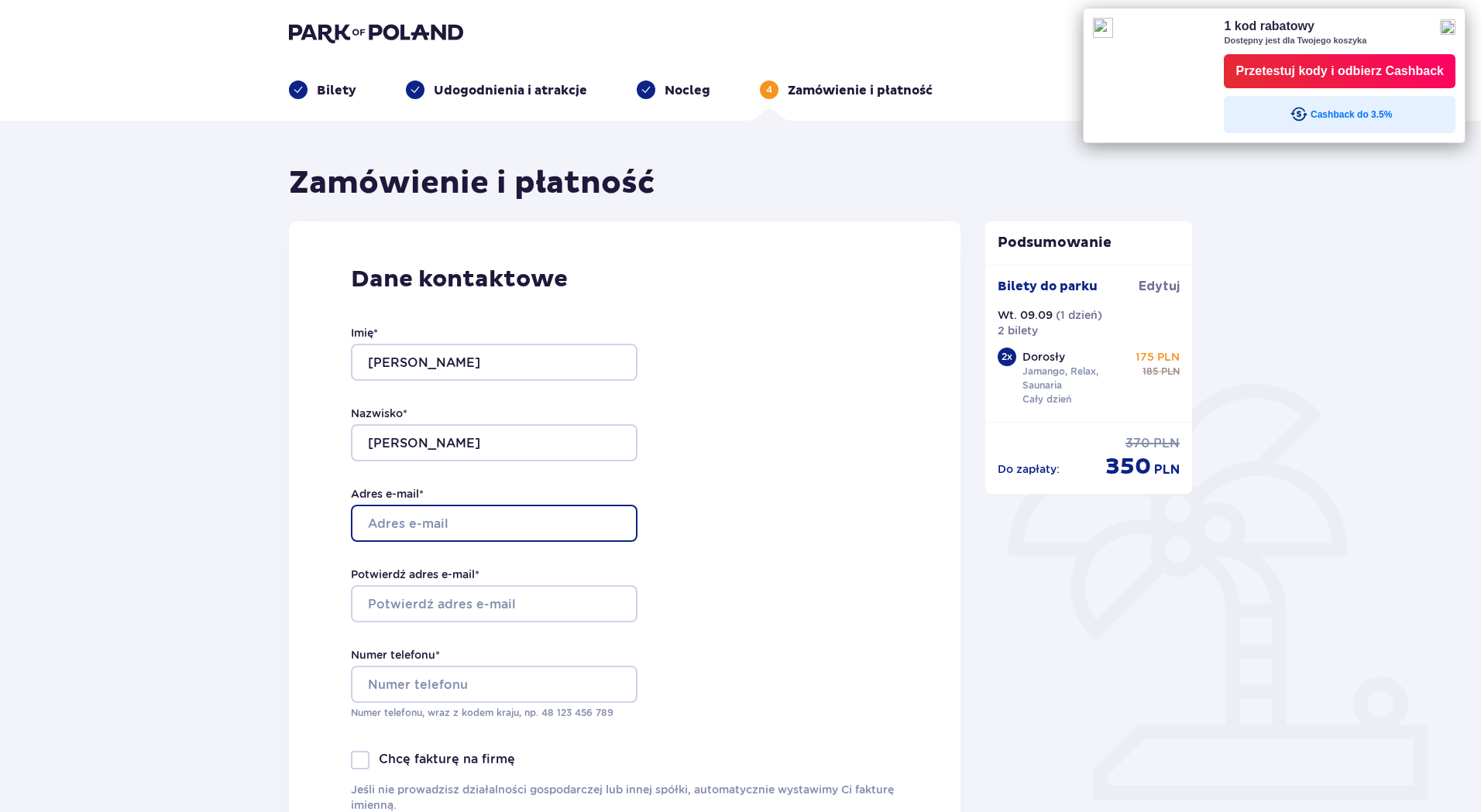
type input "[EMAIL_ADDRESS][DOMAIN_NAME]"
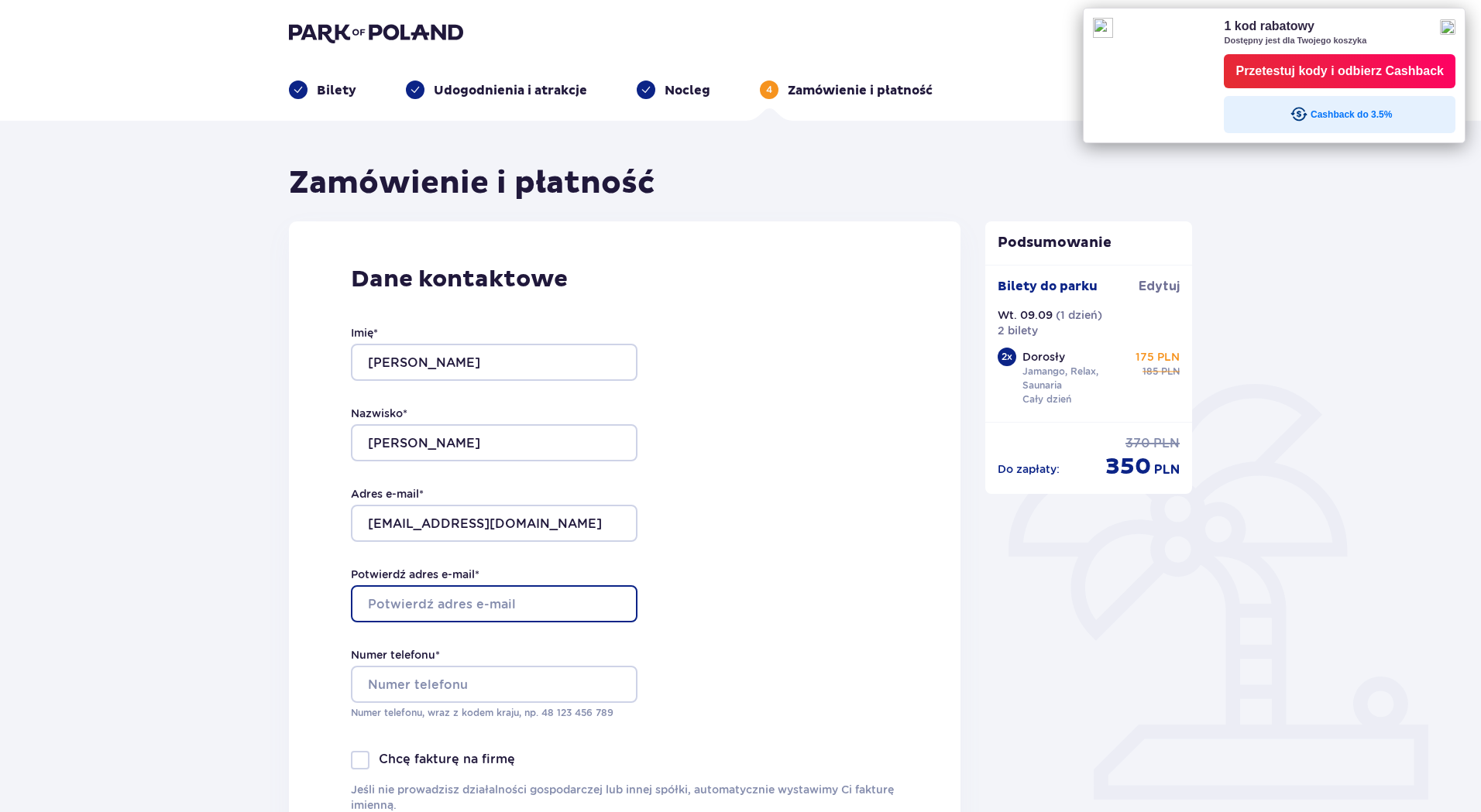
type input "[EMAIL_ADDRESS][DOMAIN_NAME]"
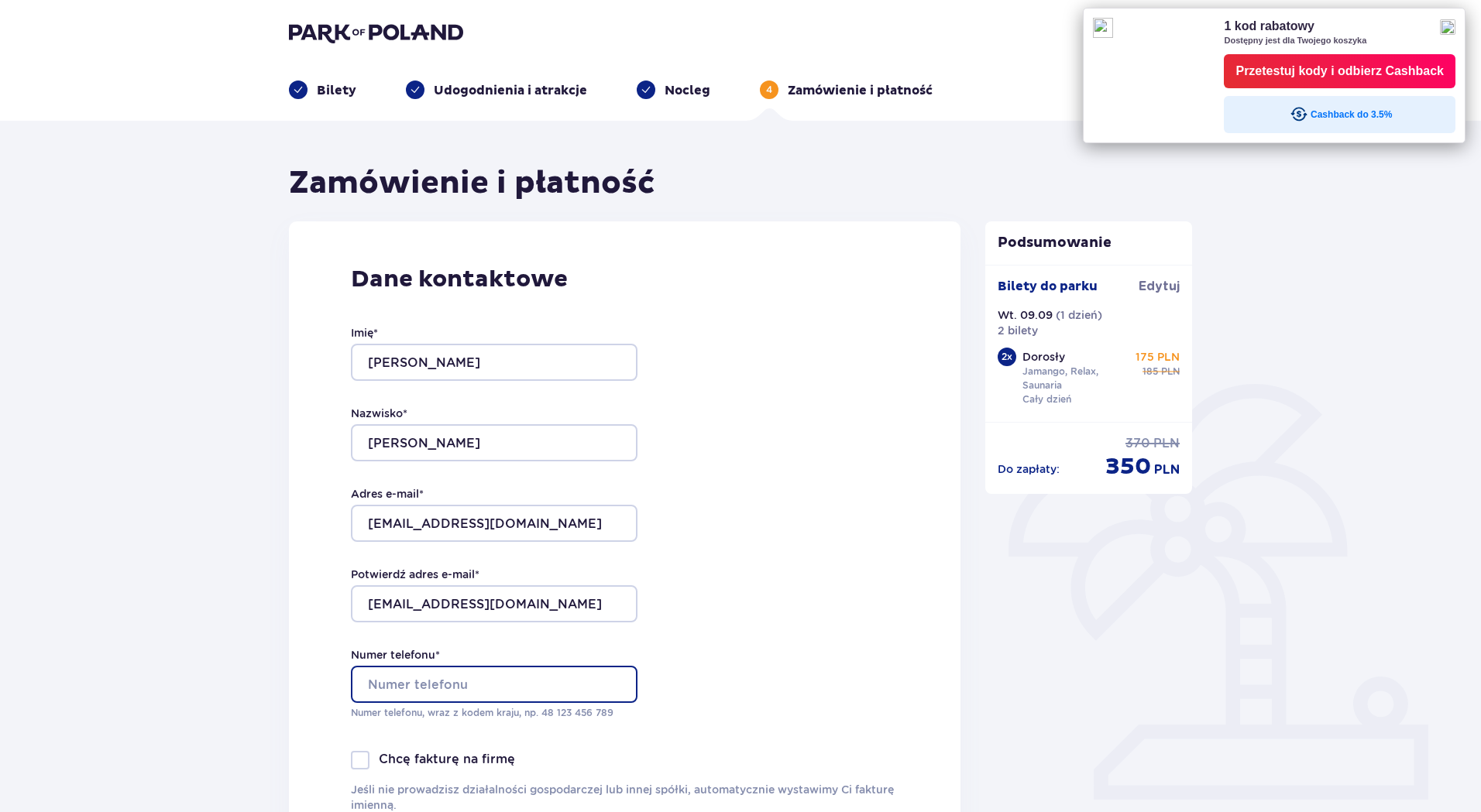
type input "602651089"
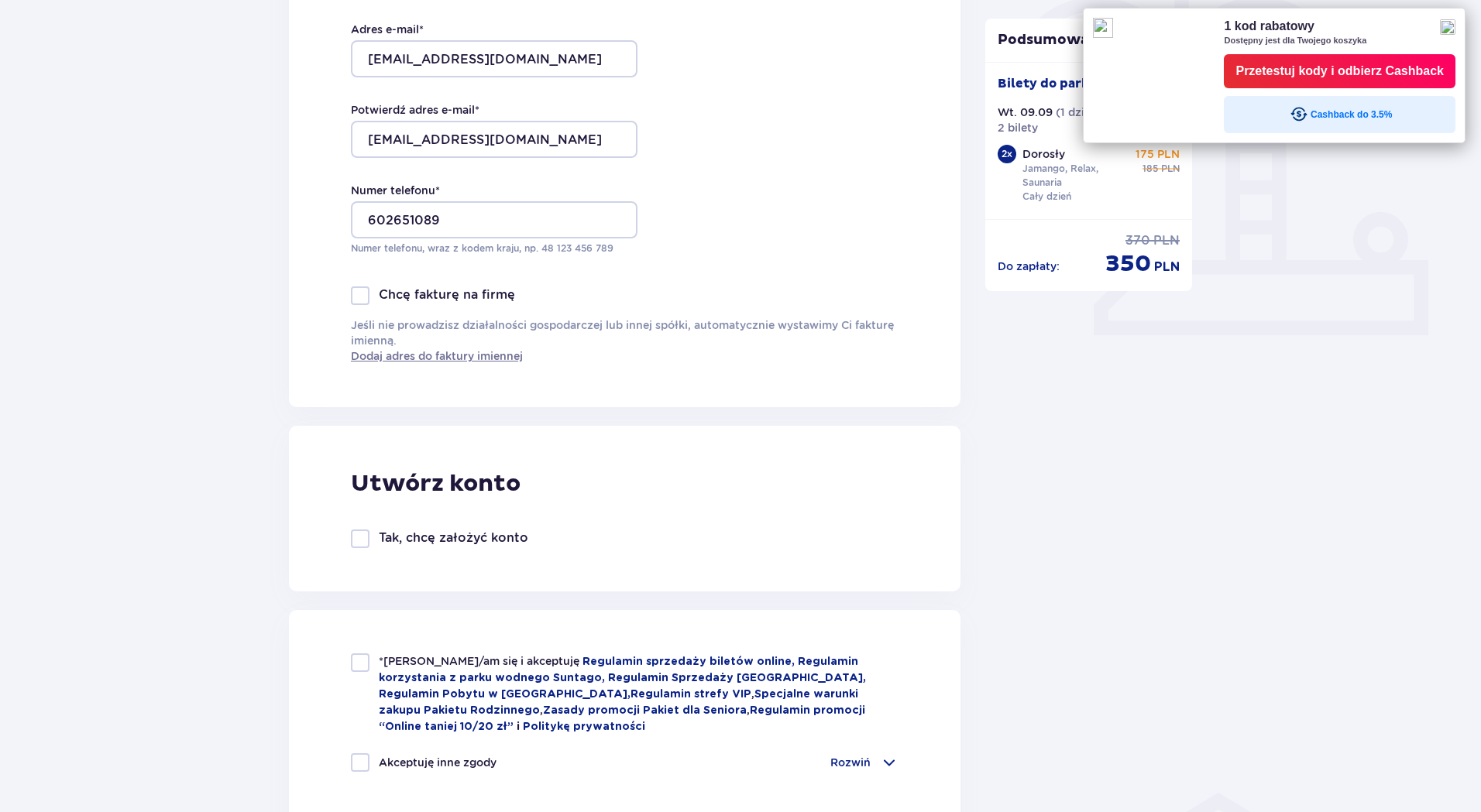
scroll to position [697, 0]
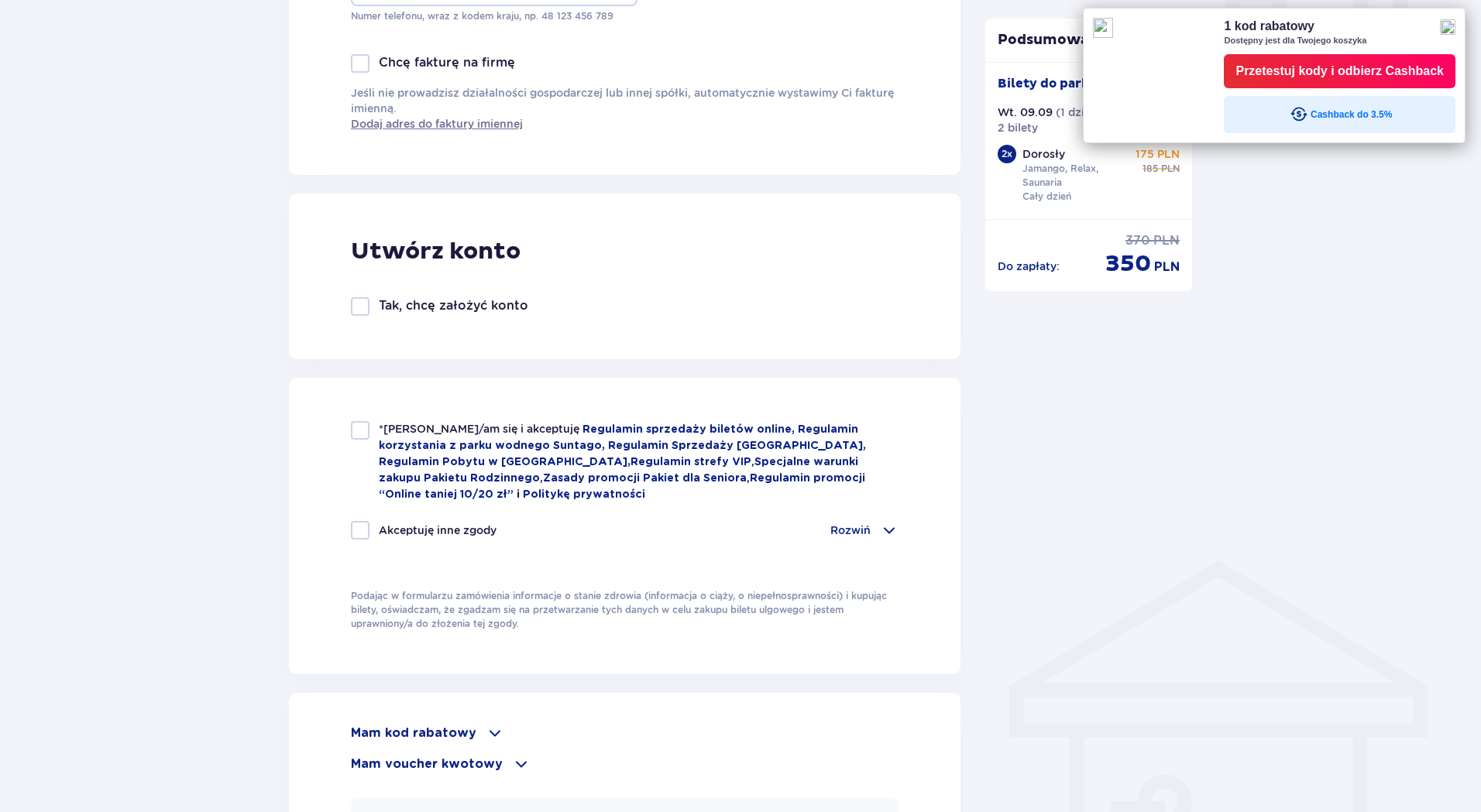
click at [361, 428] on div at bounding box center [360, 431] width 19 height 19
checkbox input "true"
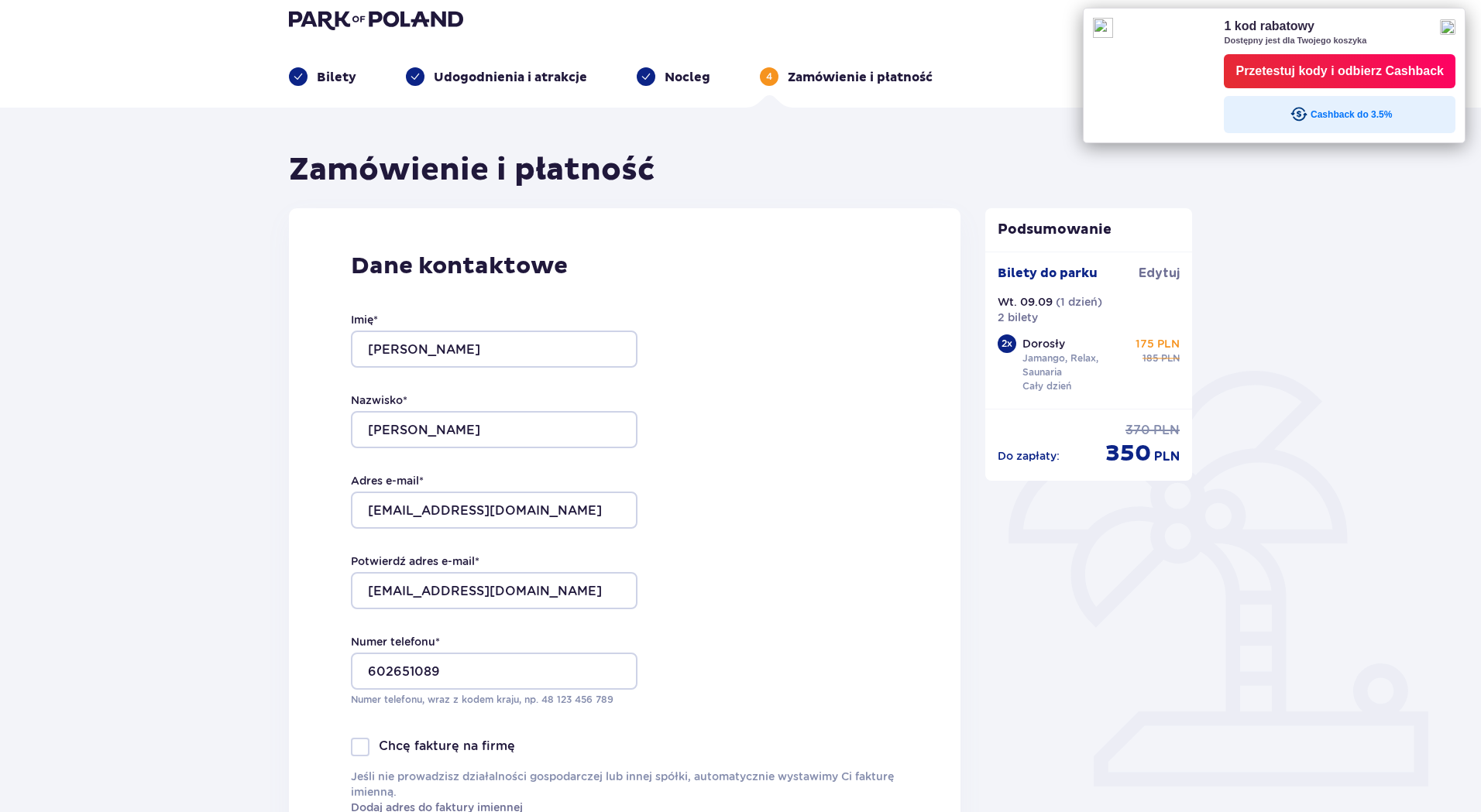
scroll to position [0, 0]
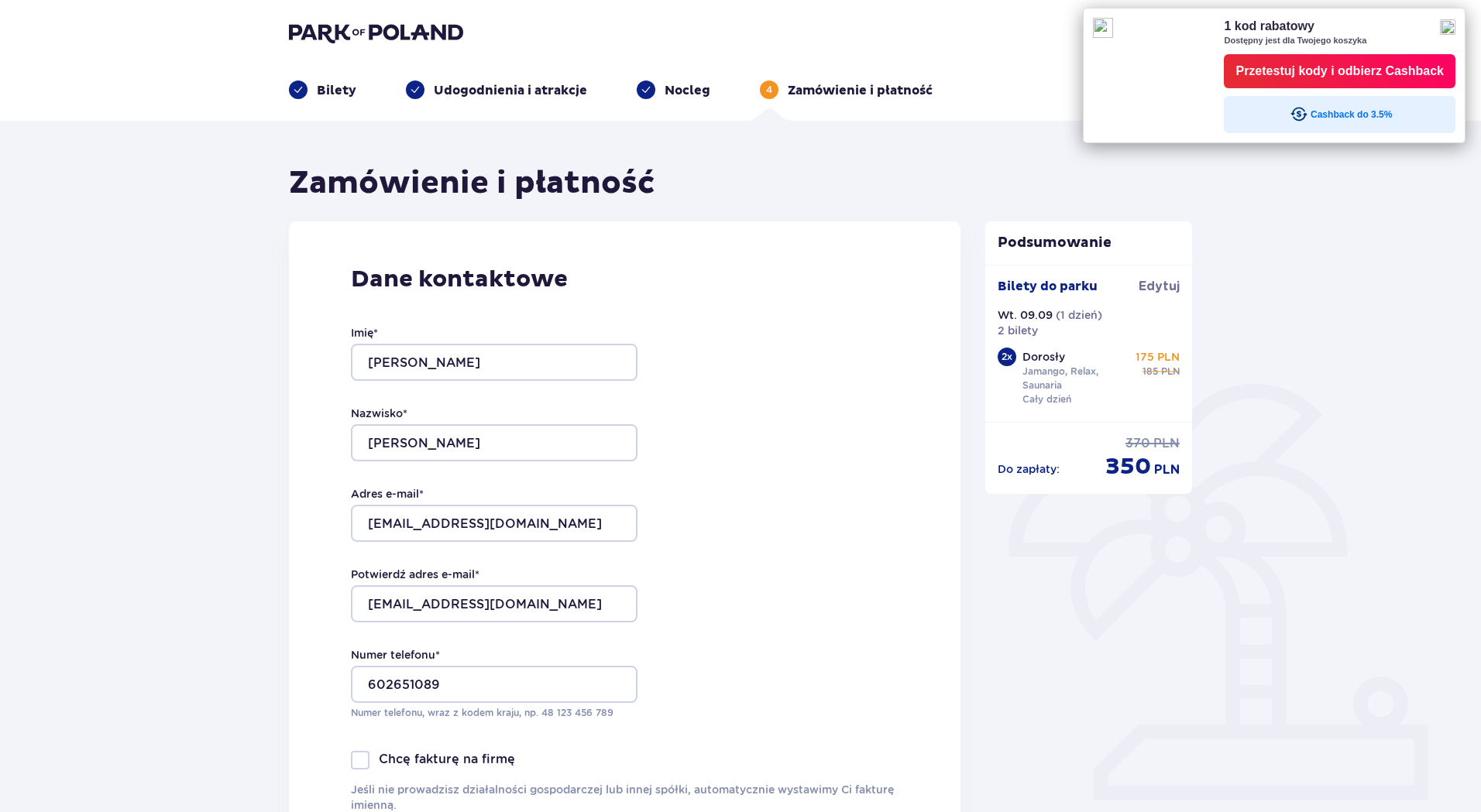
click at [1448, 26] on img at bounding box center [1448, 27] width 15 height 15
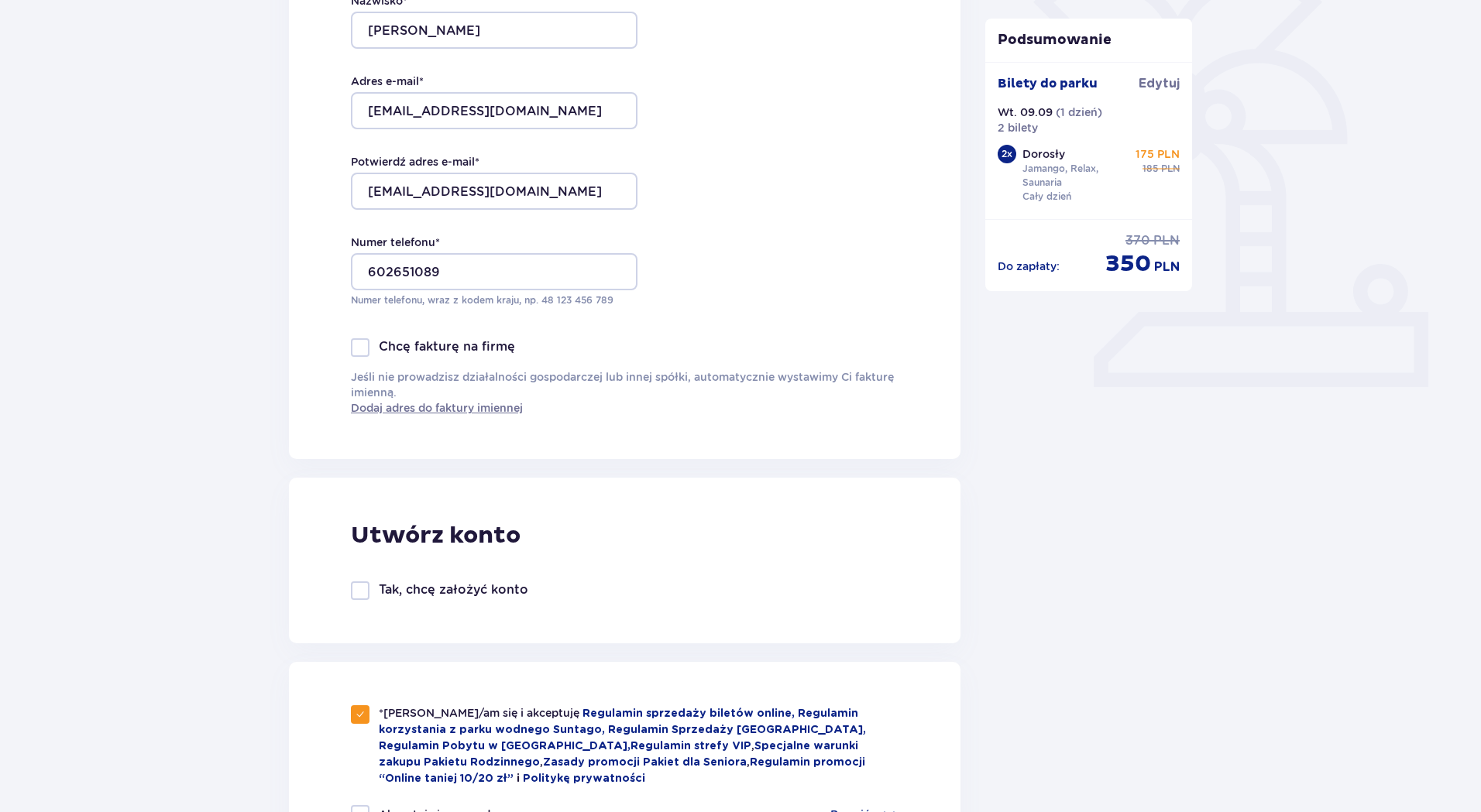
scroll to position [465, 0]
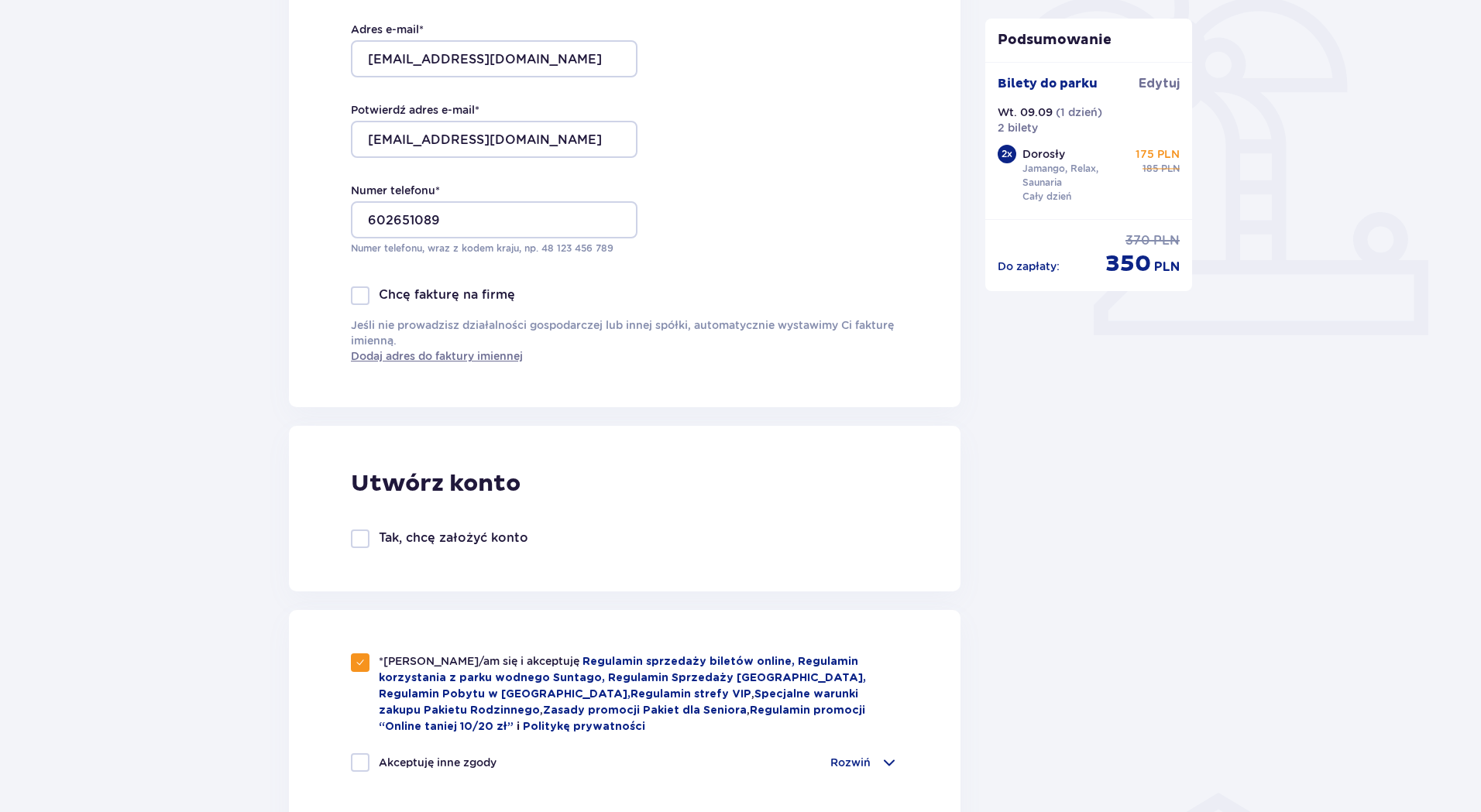
click at [357, 539] on div at bounding box center [360, 538] width 19 height 19
checkbox input "true"
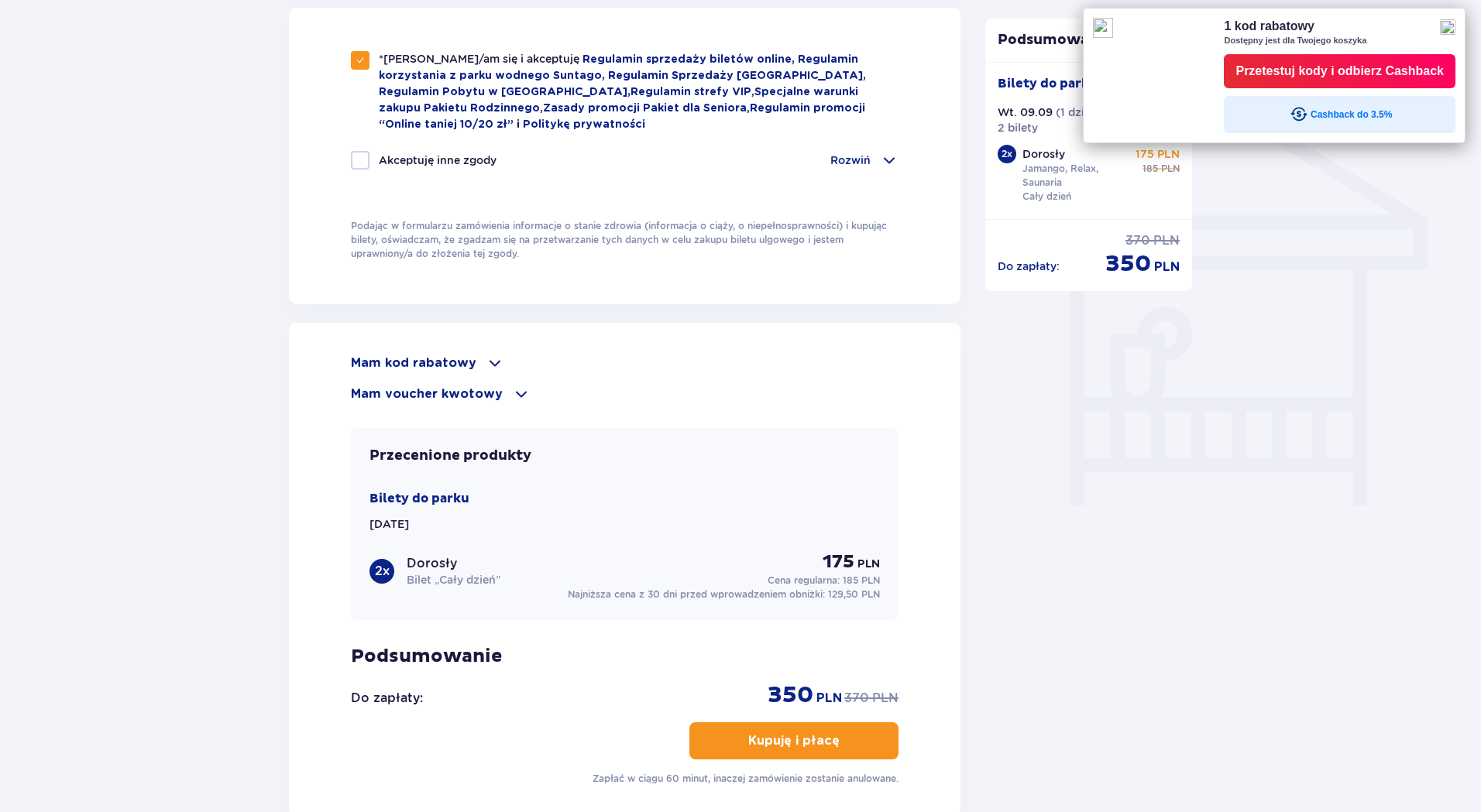
scroll to position [1336, 0]
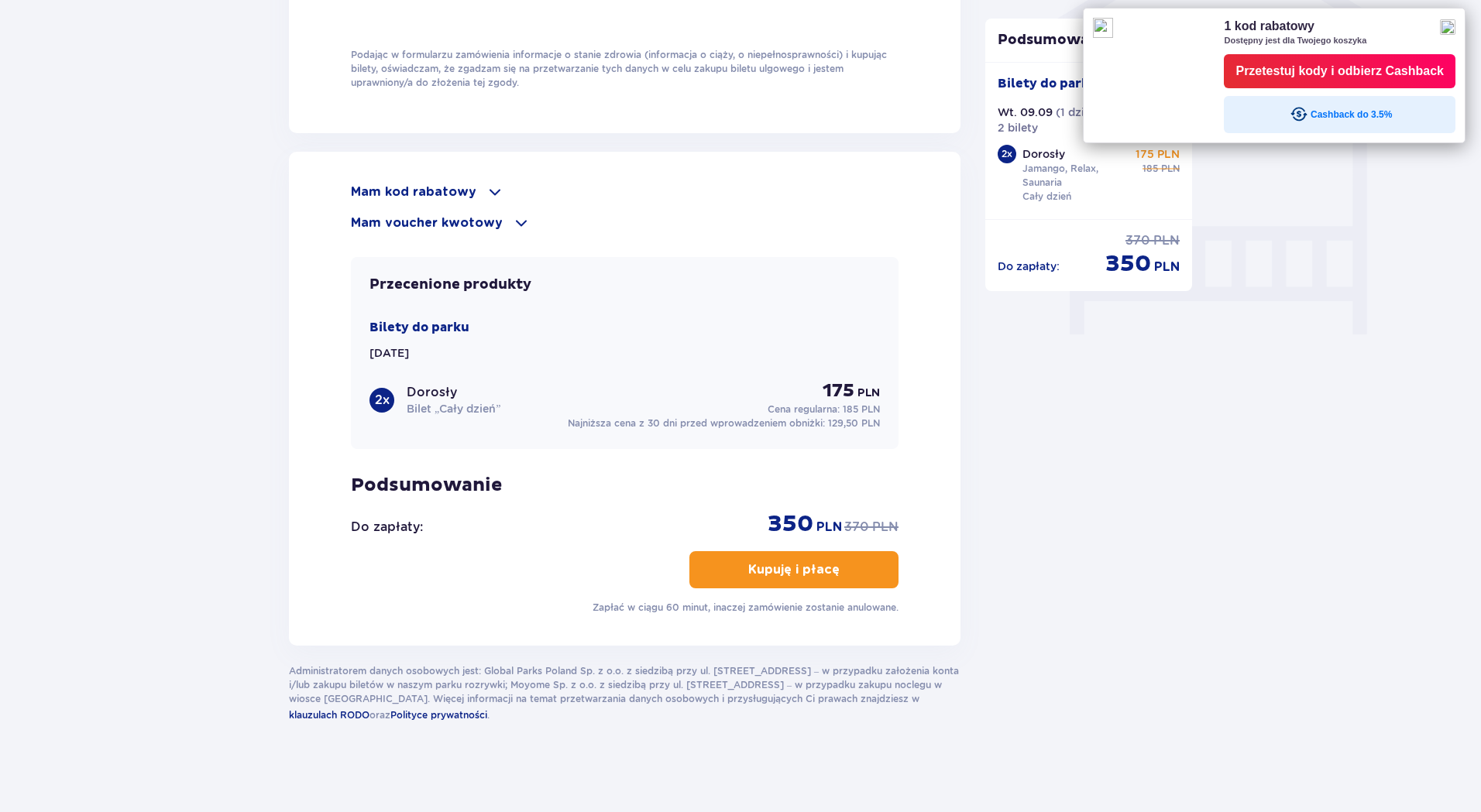
click at [767, 568] on p "Kupuję i płacę" at bounding box center [794, 570] width 92 height 17
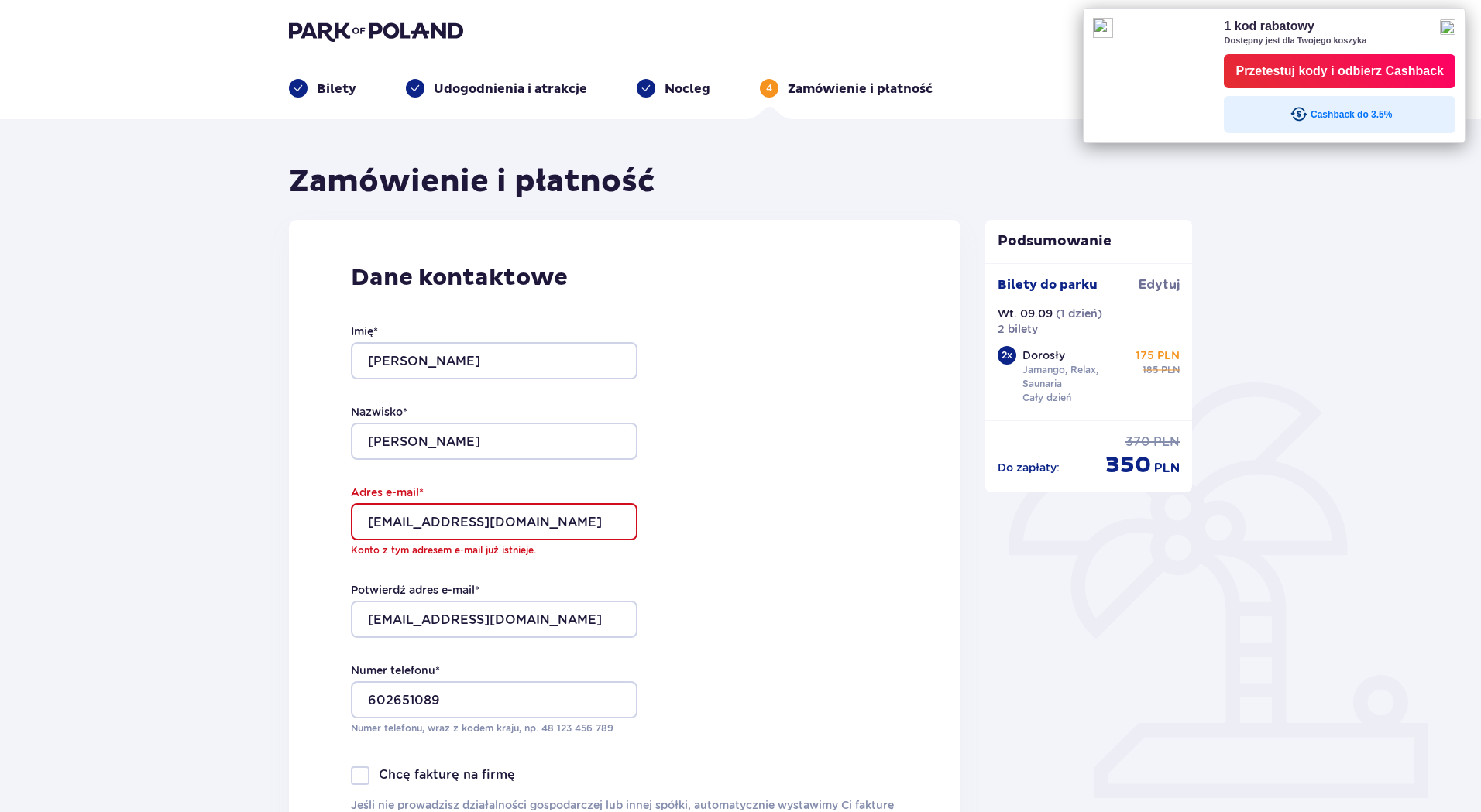
scroll to position [0, 0]
click at [1456, 27] on img at bounding box center [1448, 27] width 15 height 15
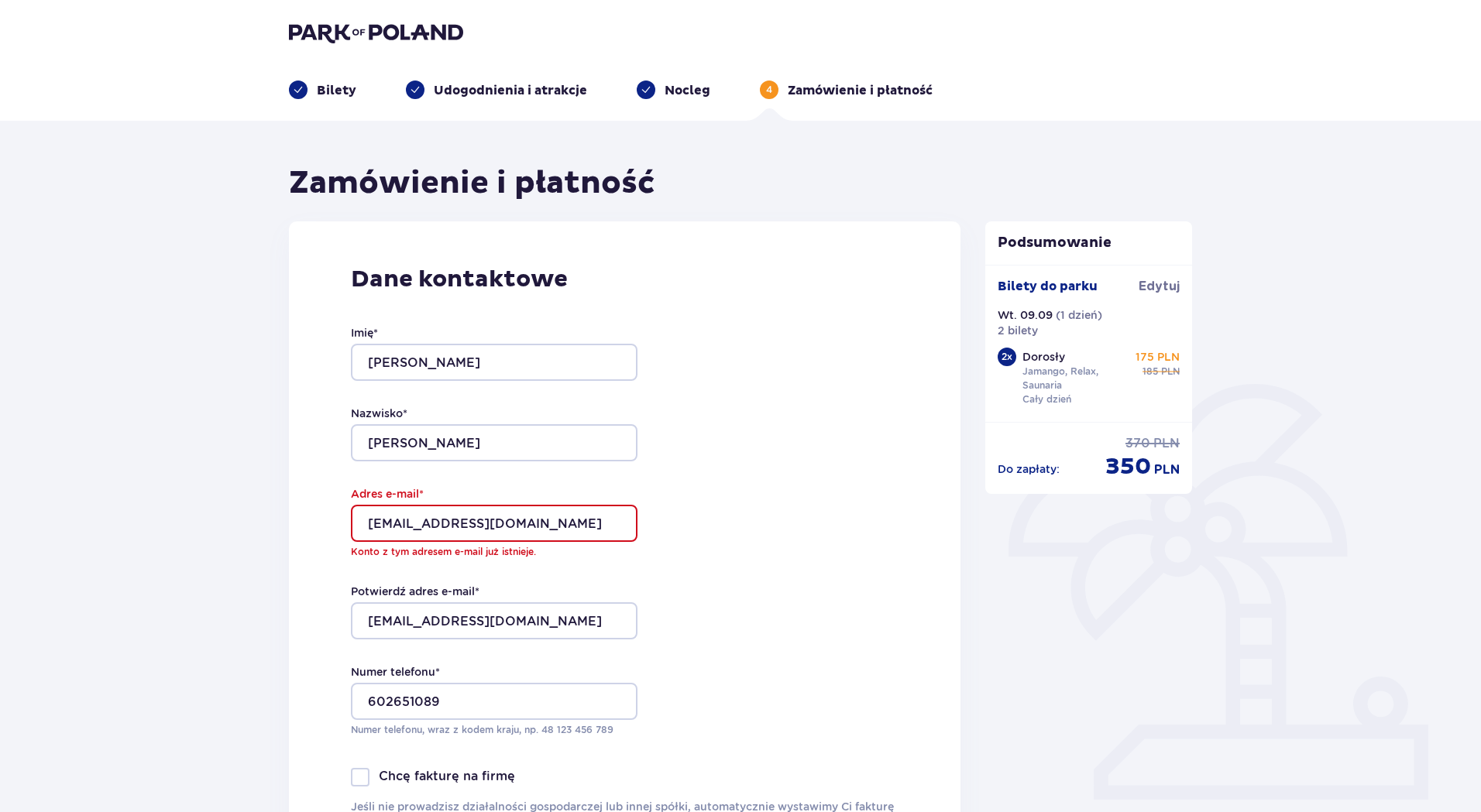
click at [437, 34] on img at bounding box center [376, 32] width 174 height 22
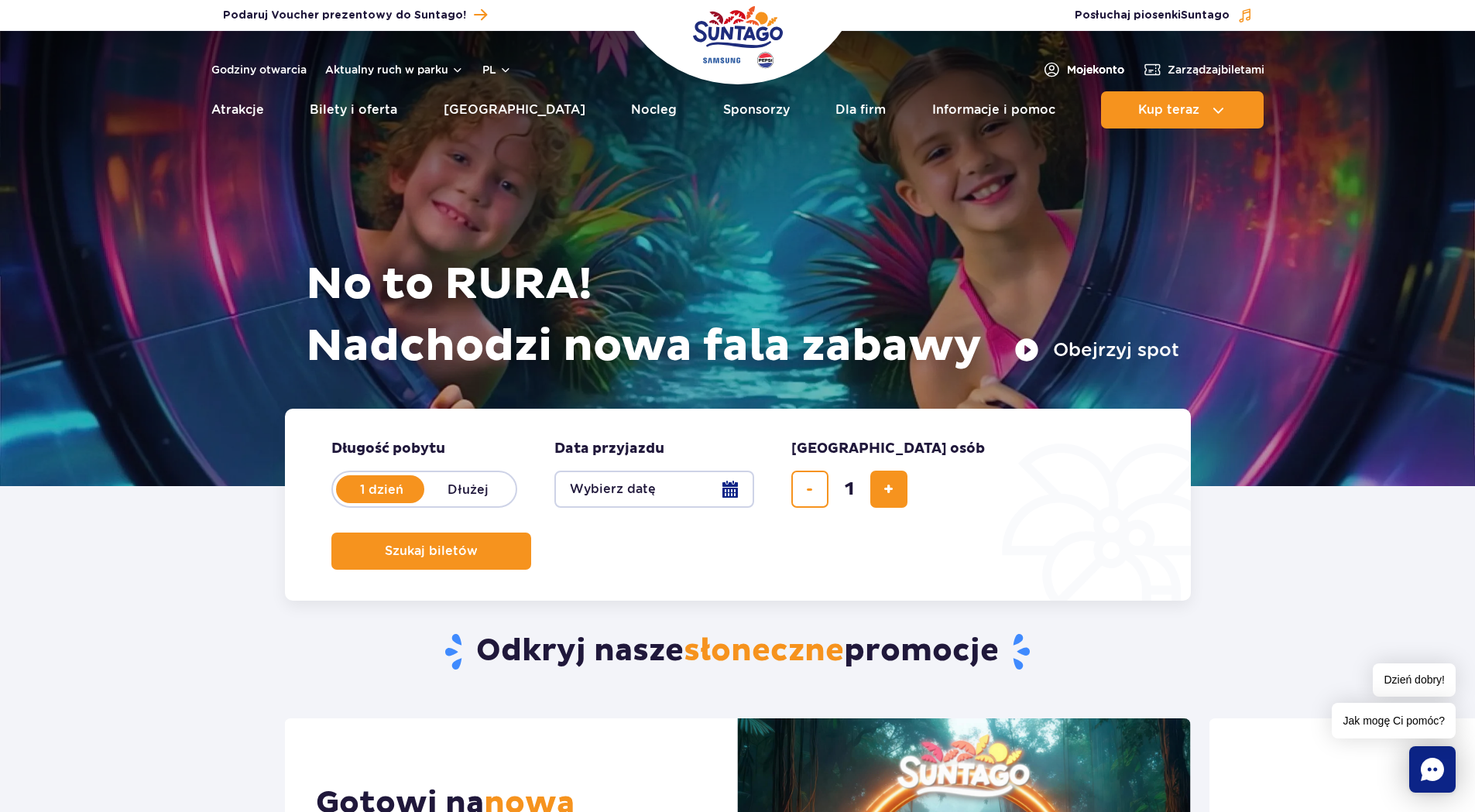
click at [1072, 66] on span "Moje konto" at bounding box center [1095, 69] width 57 height 15
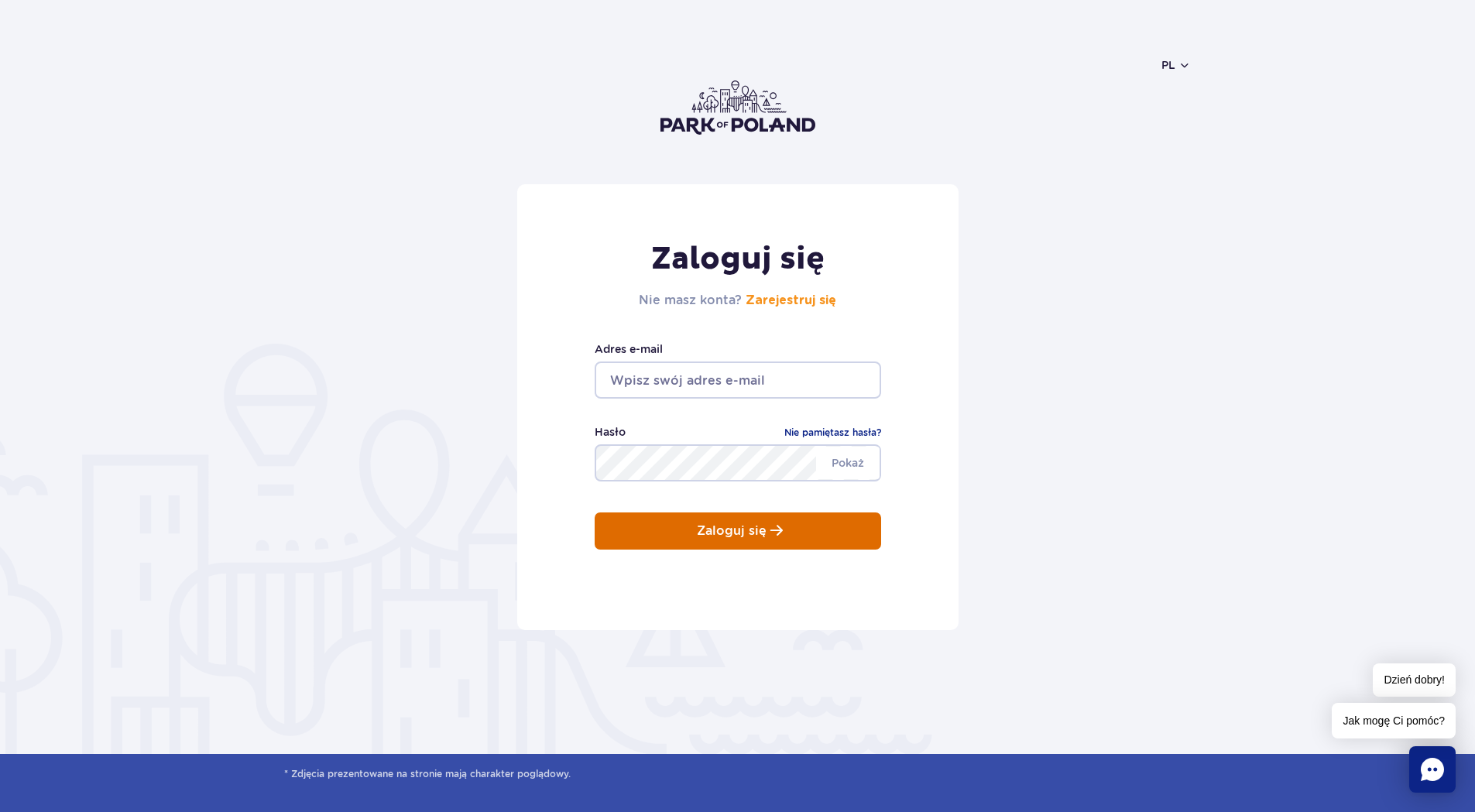
type input "[EMAIL_ADDRESS][DOMAIN_NAME]"
click at [816, 538] on button "Zaloguj się" at bounding box center [738, 530] width 286 height 37
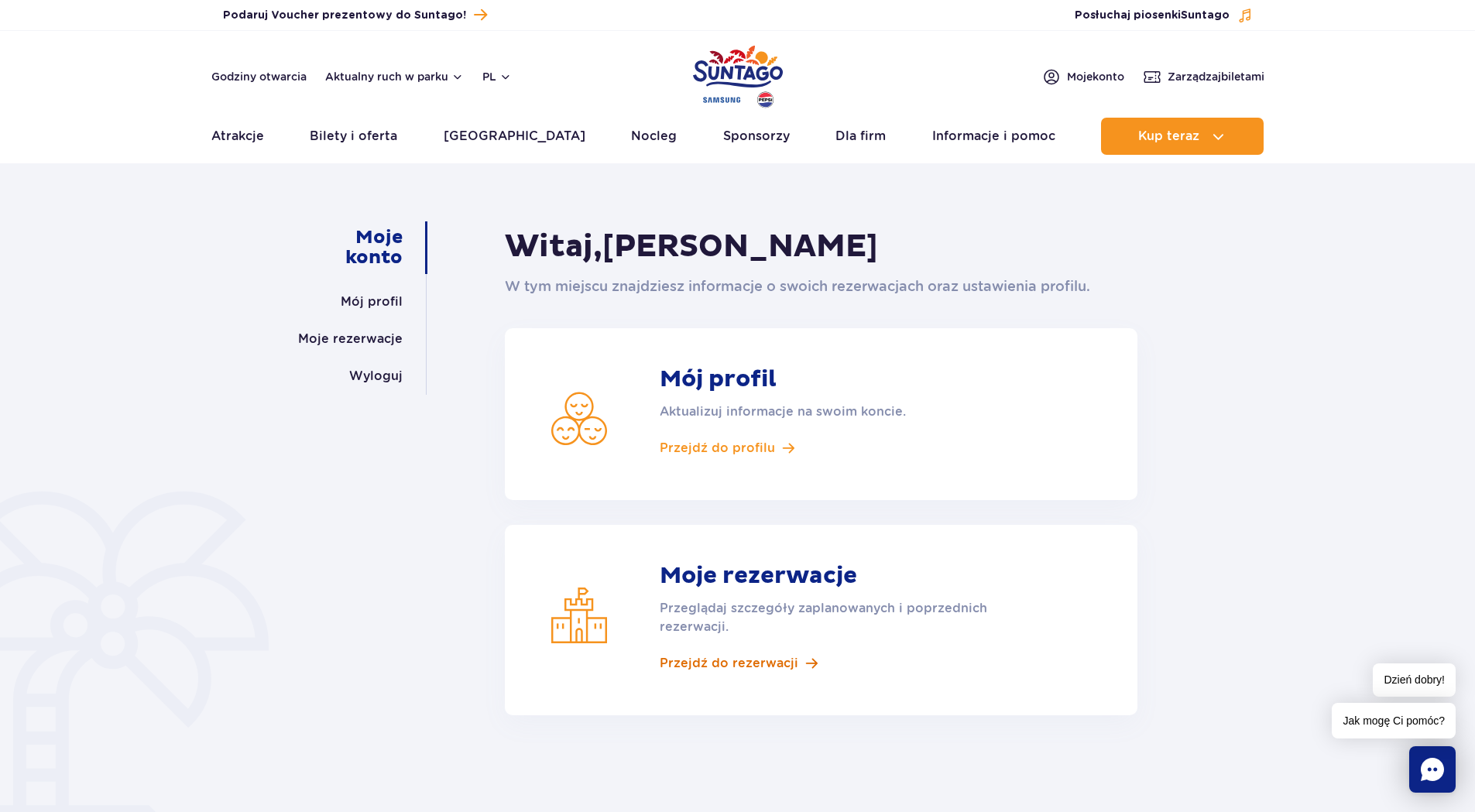
click at [716, 665] on span "Przejdź do rezerwacji" at bounding box center [729, 663] width 138 height 17
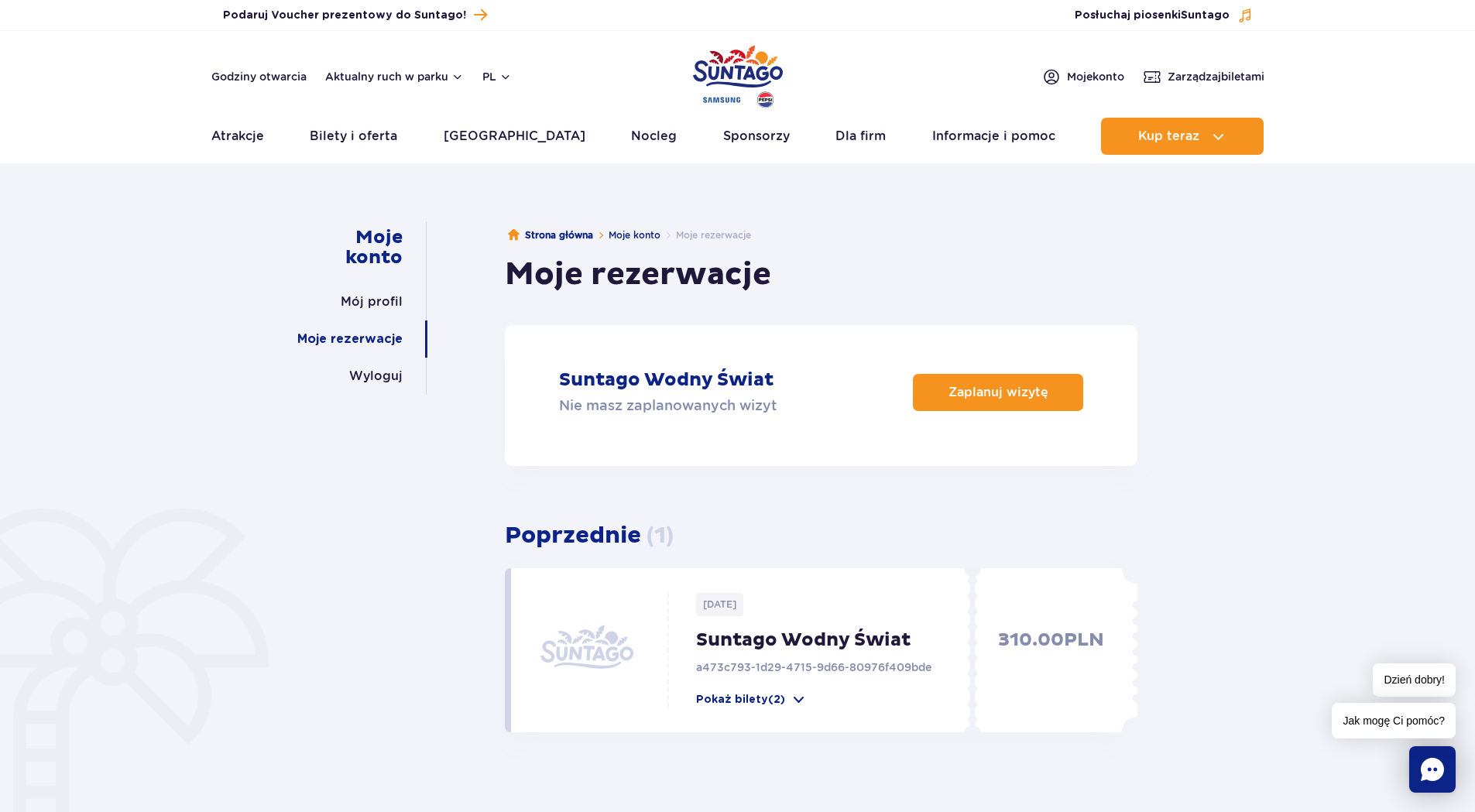
scroll to position [232, 0]
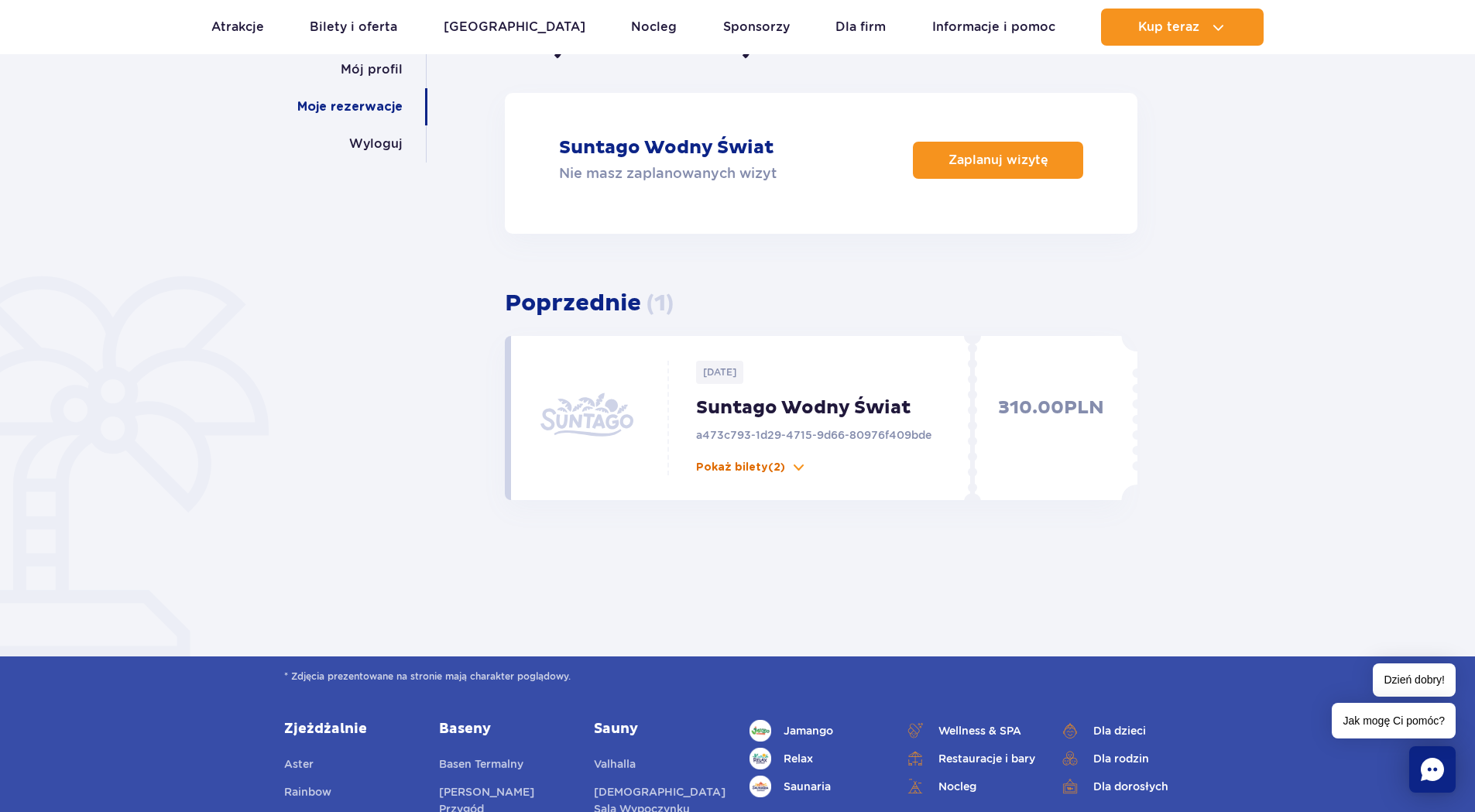
click at [800, 467] on span at bounding box center [799, 467] width 15 height 15
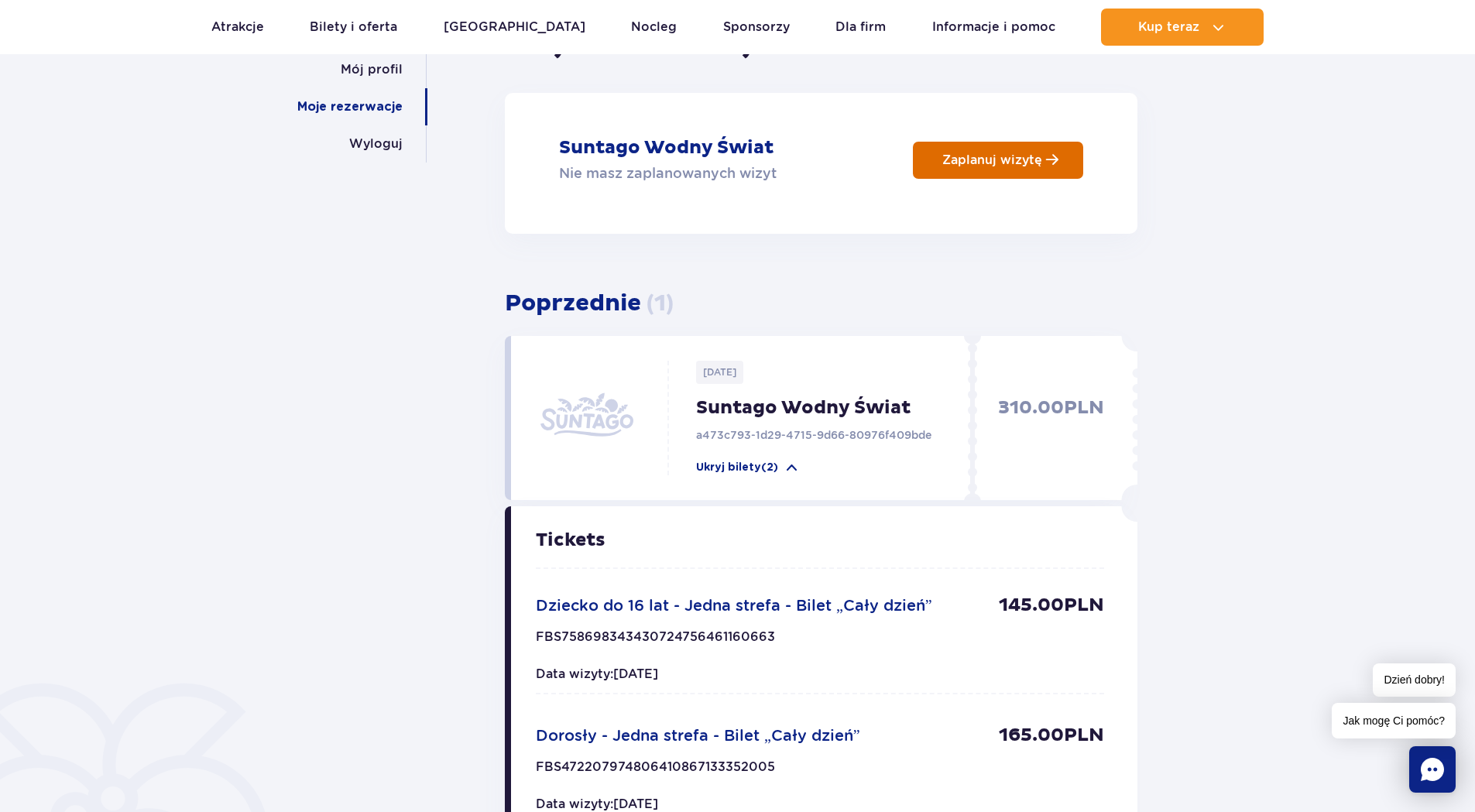
click at [1017, 162] on p "Zaplanuj wizytę" at bounding box center [991, 160] width 100 height 14
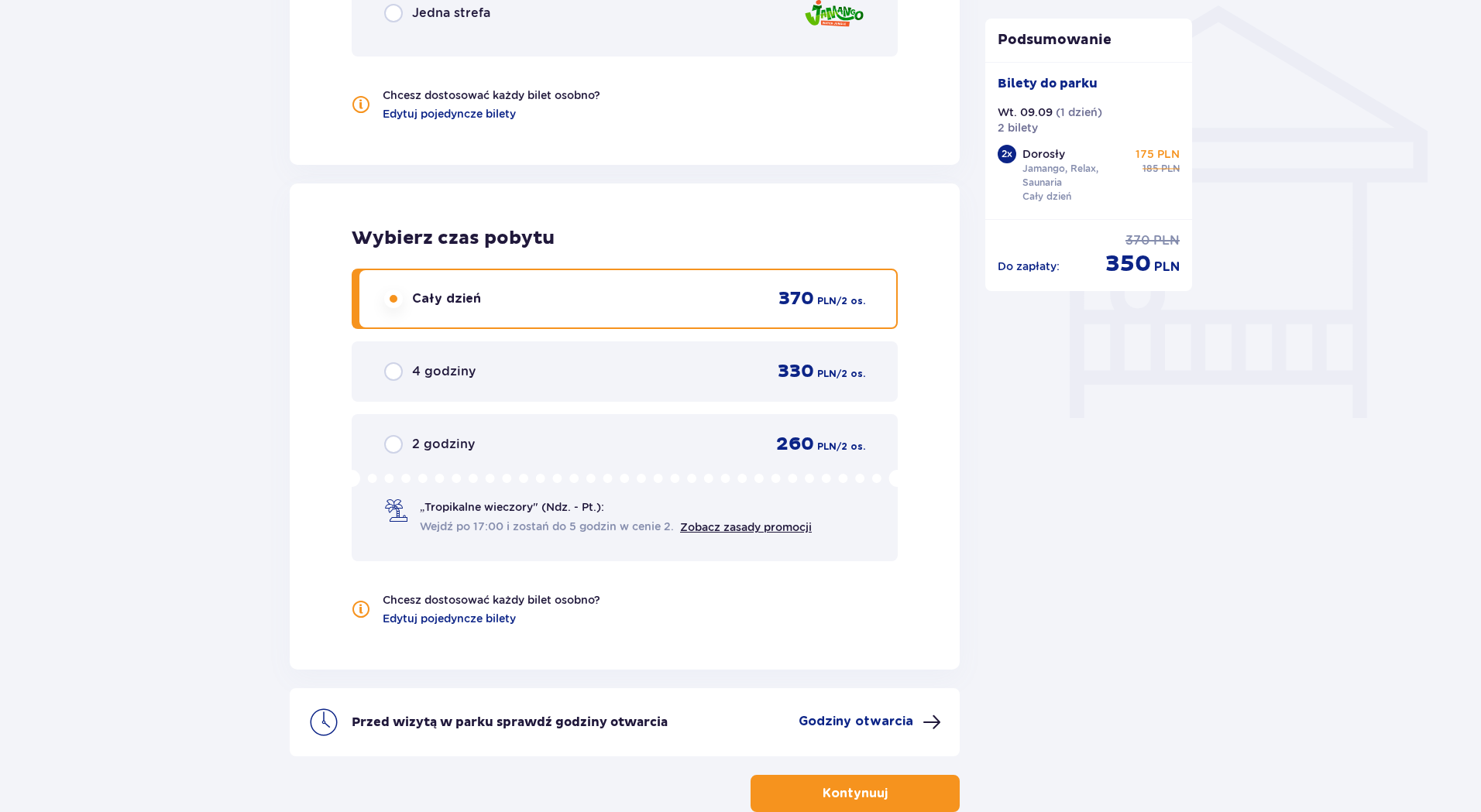
scroll to position [1345, 0]
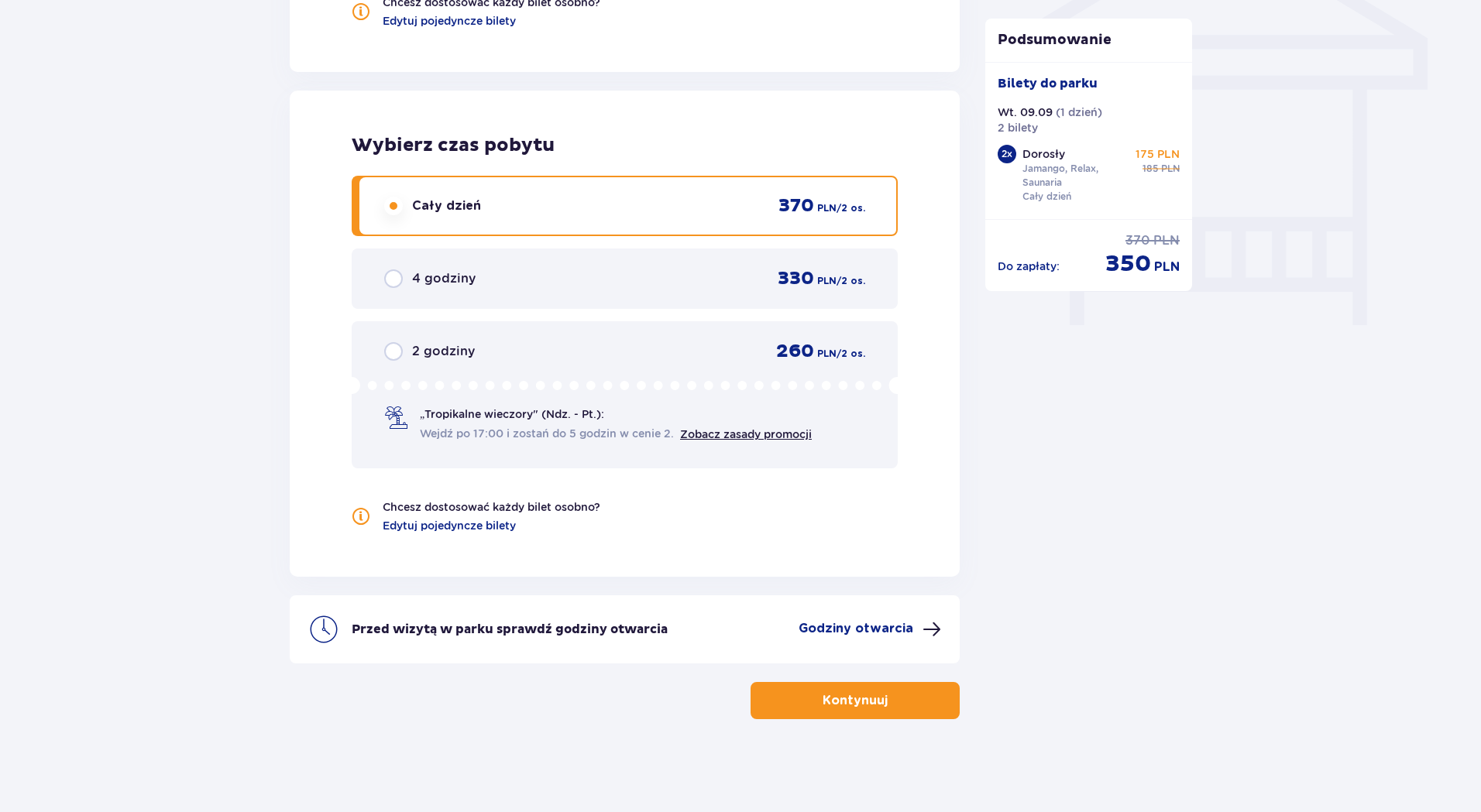
click at [858, 711] on button "Kontynuuj" at bounding box center [854, 700] width 209 height 37
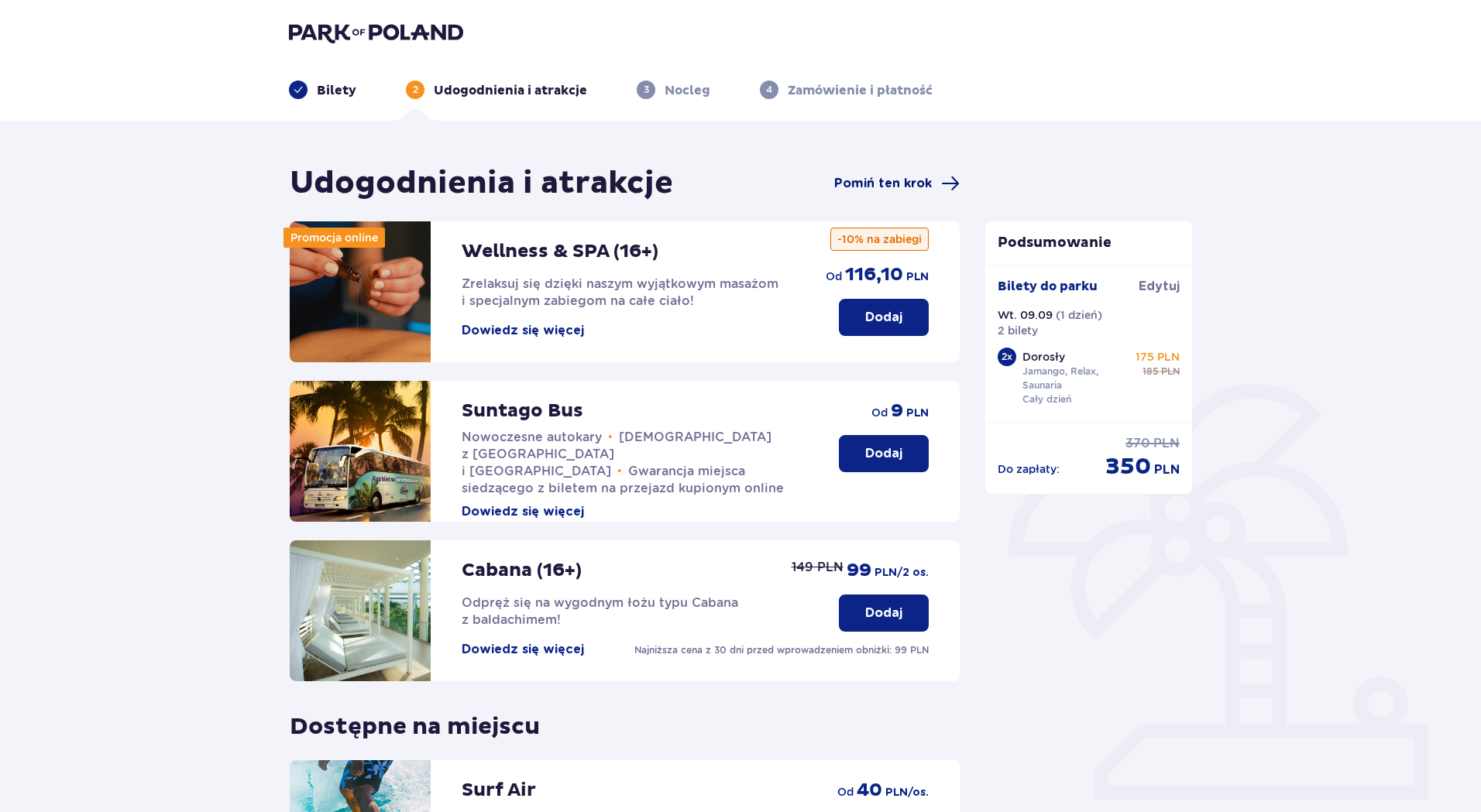
click at [919, 185] on span "Pomiń ten krok" at bounding box center [883, 183] width 98 height 17
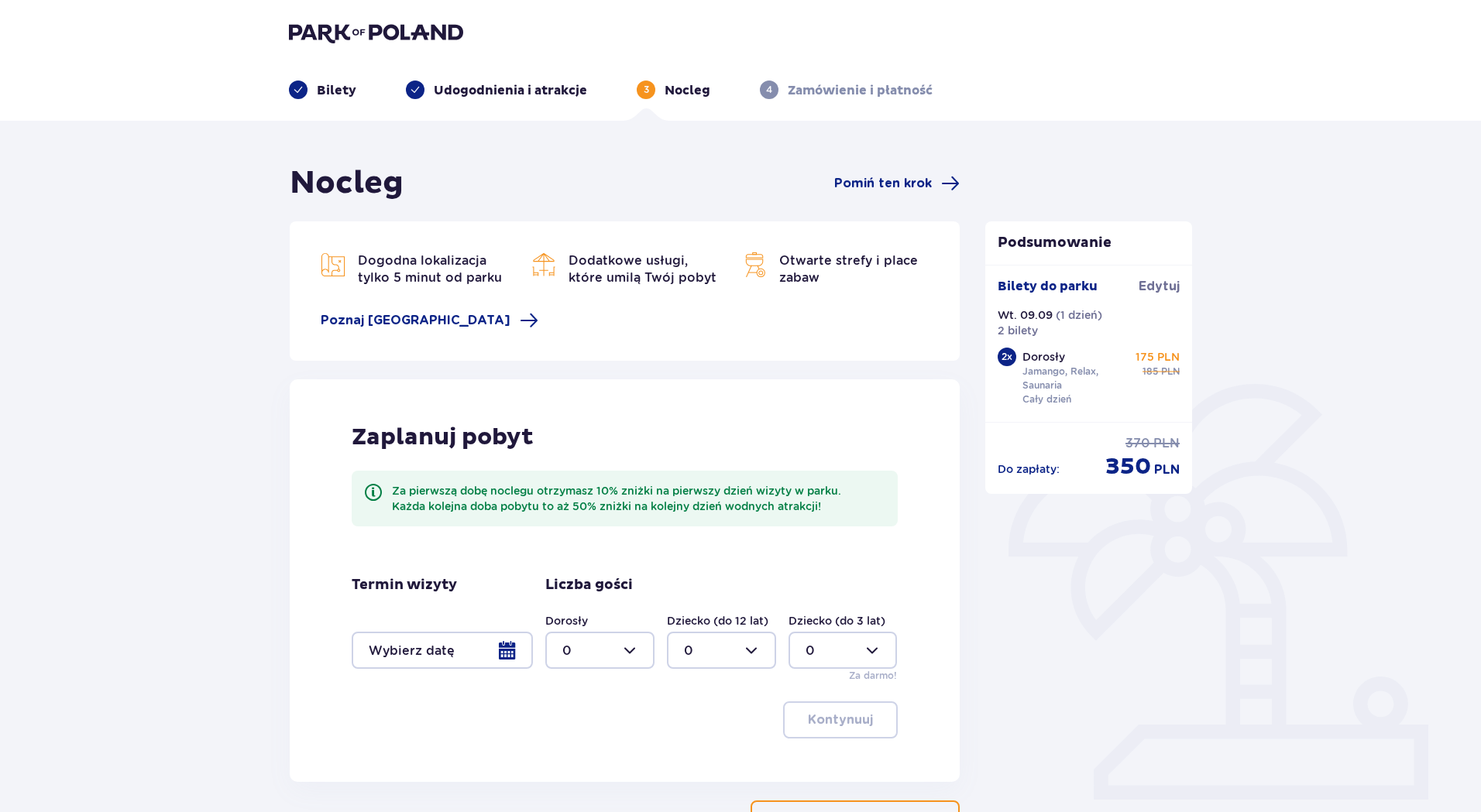
click at [919, 185] on span "Pomiń ten krok" at bounding box center [883, 183] width 98 height 17
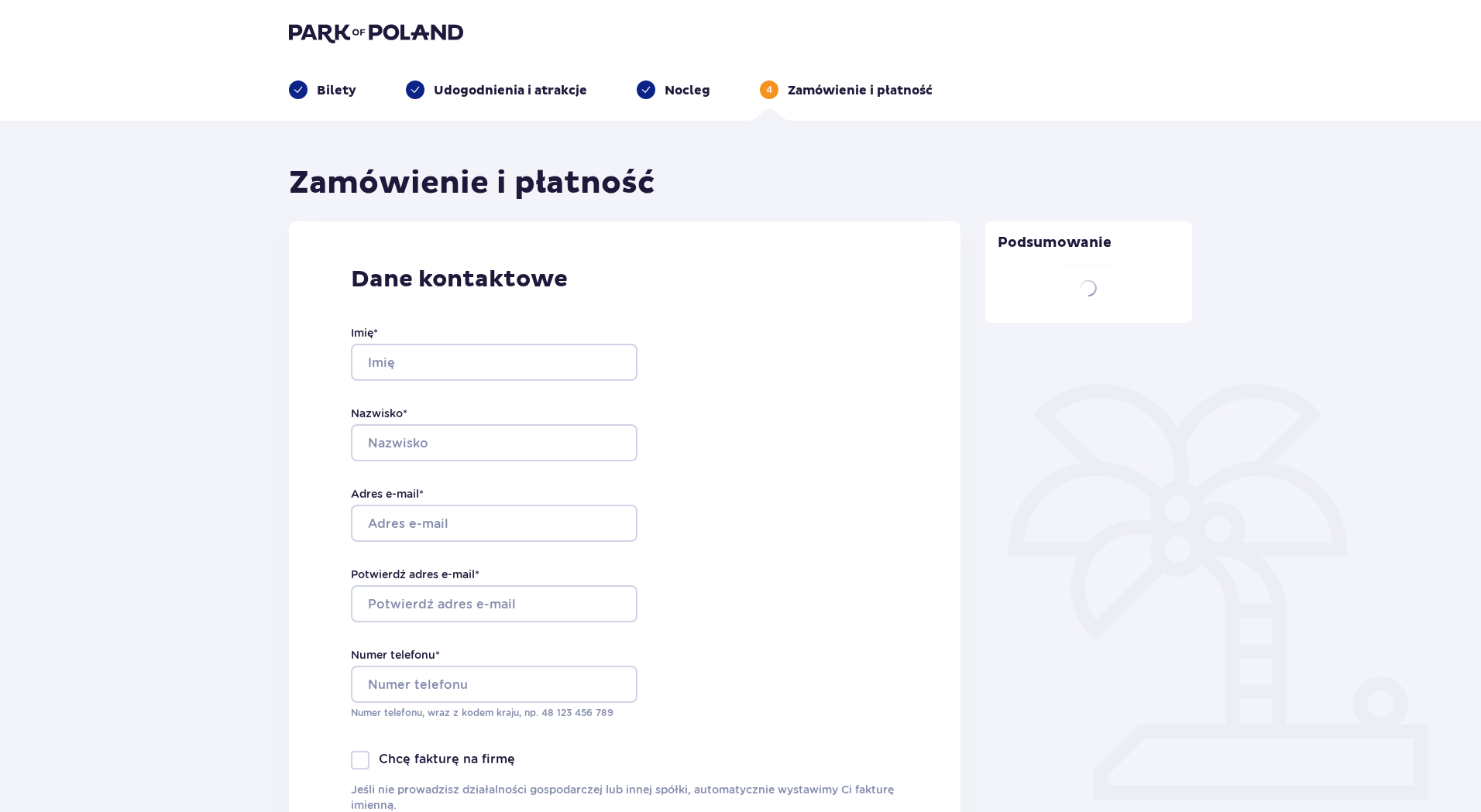
type input "Ireneusz"
type input "Mitura"
type input "[EMAIL_ADDRESS][DOMAIN_NAME]"
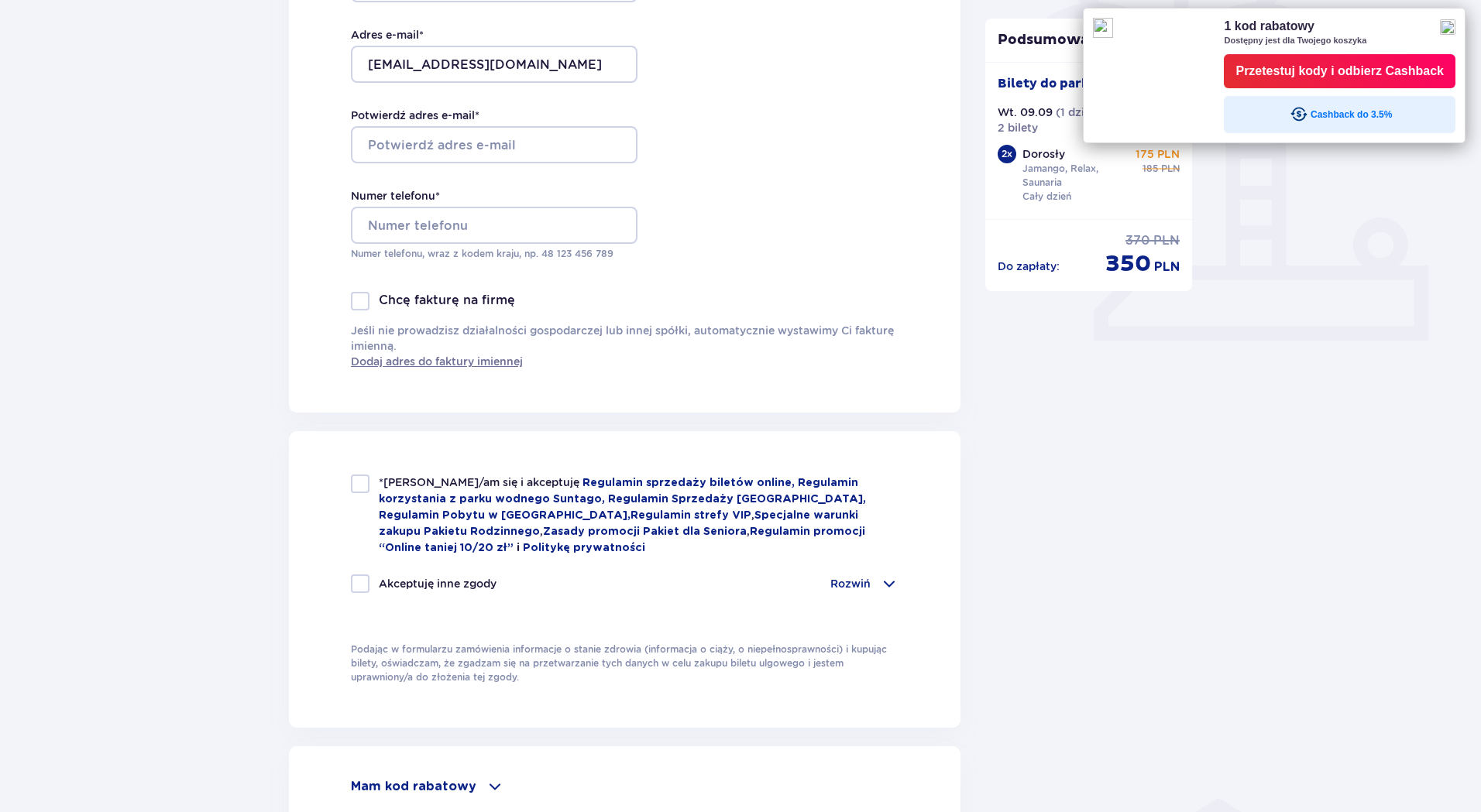
scroll to position [465, 0]
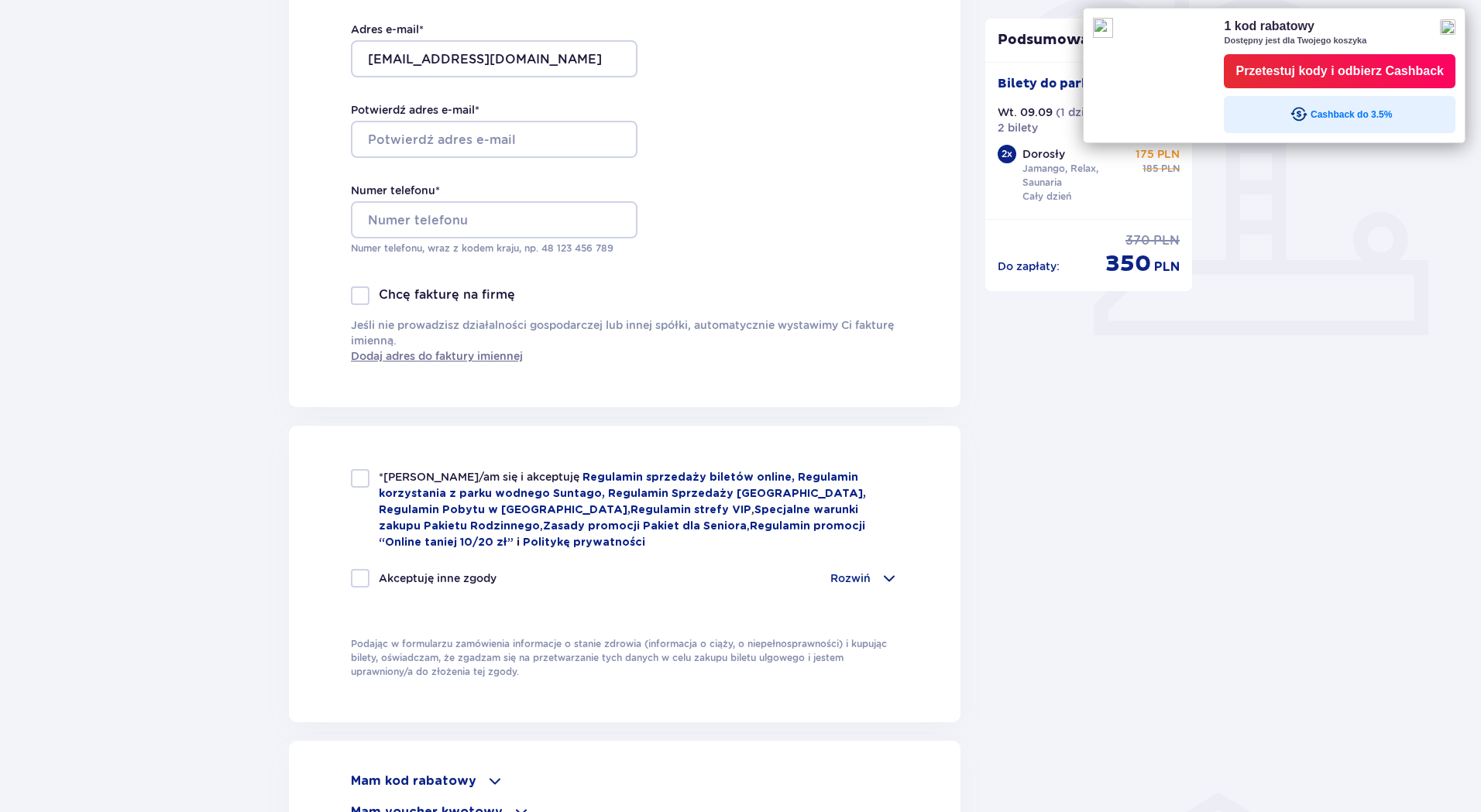
click at [359, 476] on div at bounding box center [360, 478] width 19 height 19
checkbox input "true"
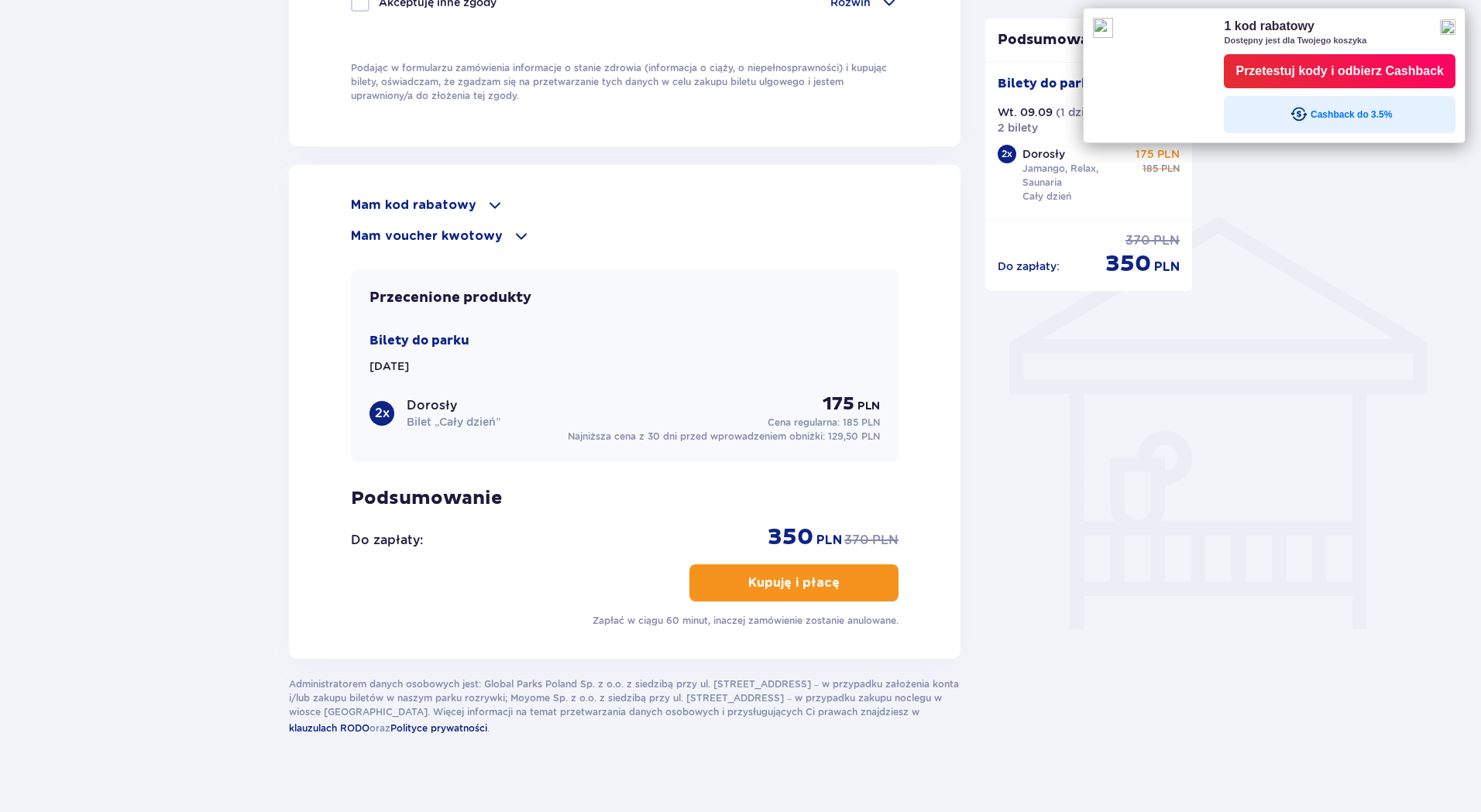
scroll to position [1054, 0]
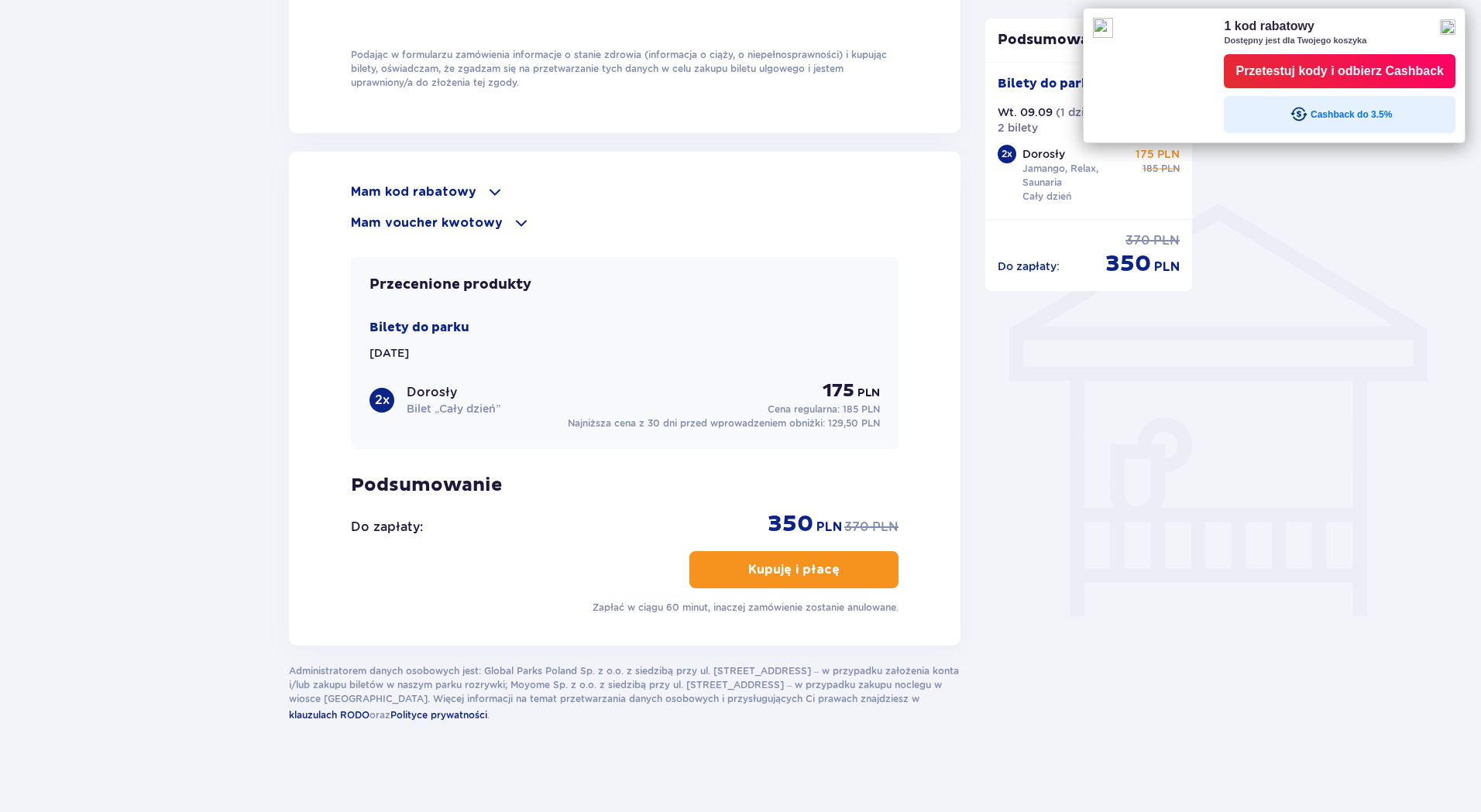
click at [823, 572] on p "Kupuję i płacę" at bounding box center [794, 570] width 92 height 17
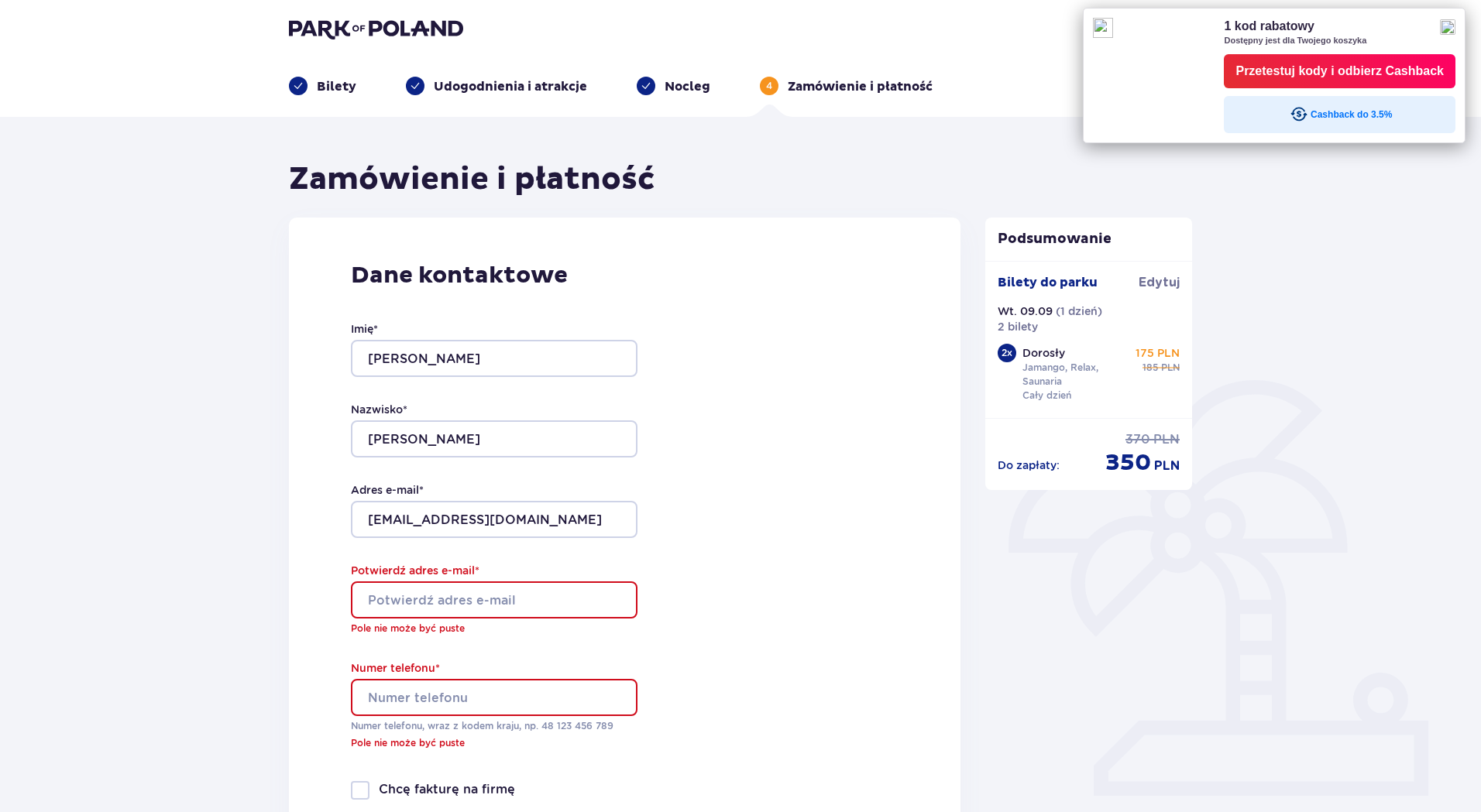
scroll to position [0, 0]
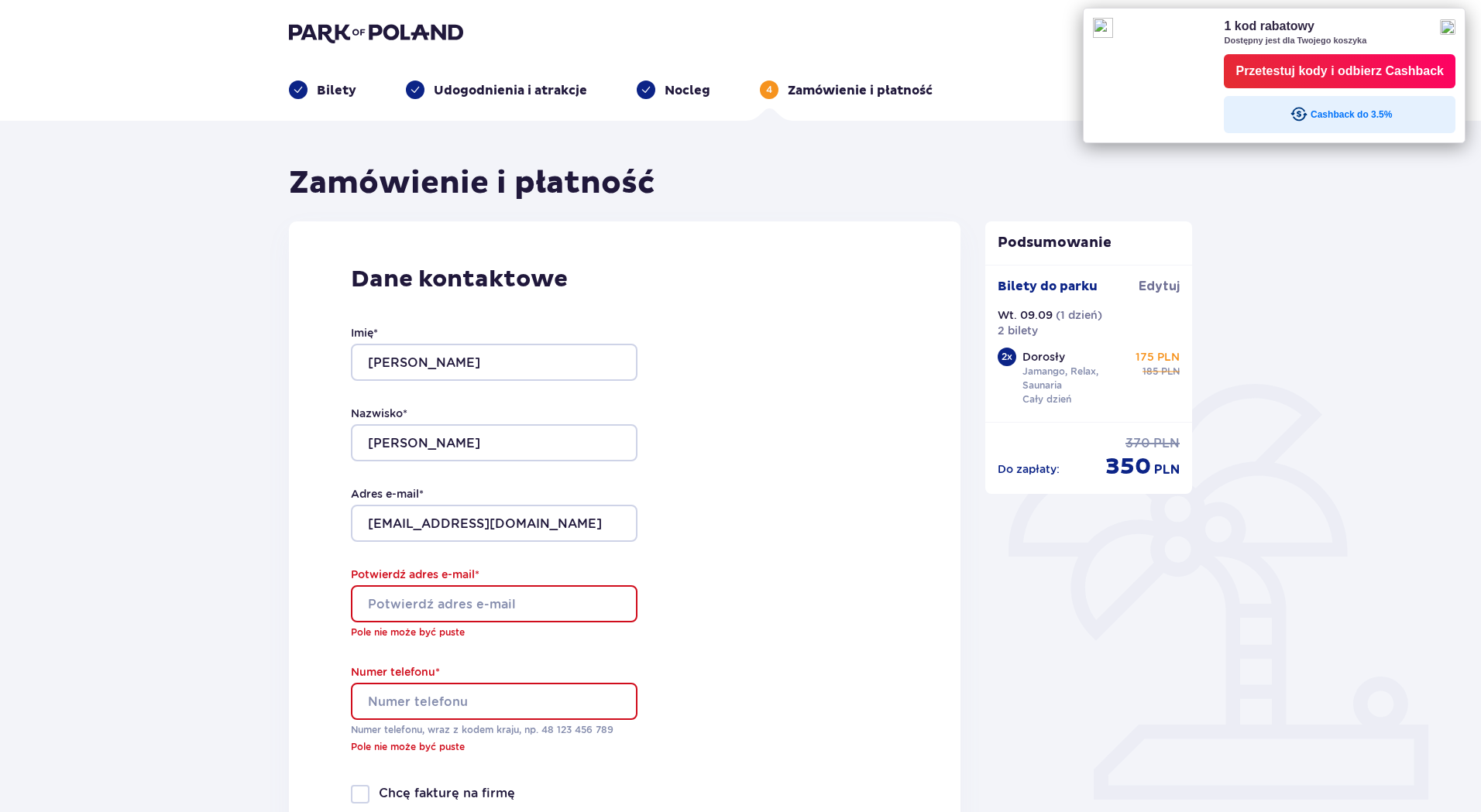
click at [432, 598] on input "Potwierdź adres e-mail *" at bounding box center [494, 604] width 286 height 37
type input "[EMAIL_ADDRESS][DOMAIN_NAME]"
type input "602651089"
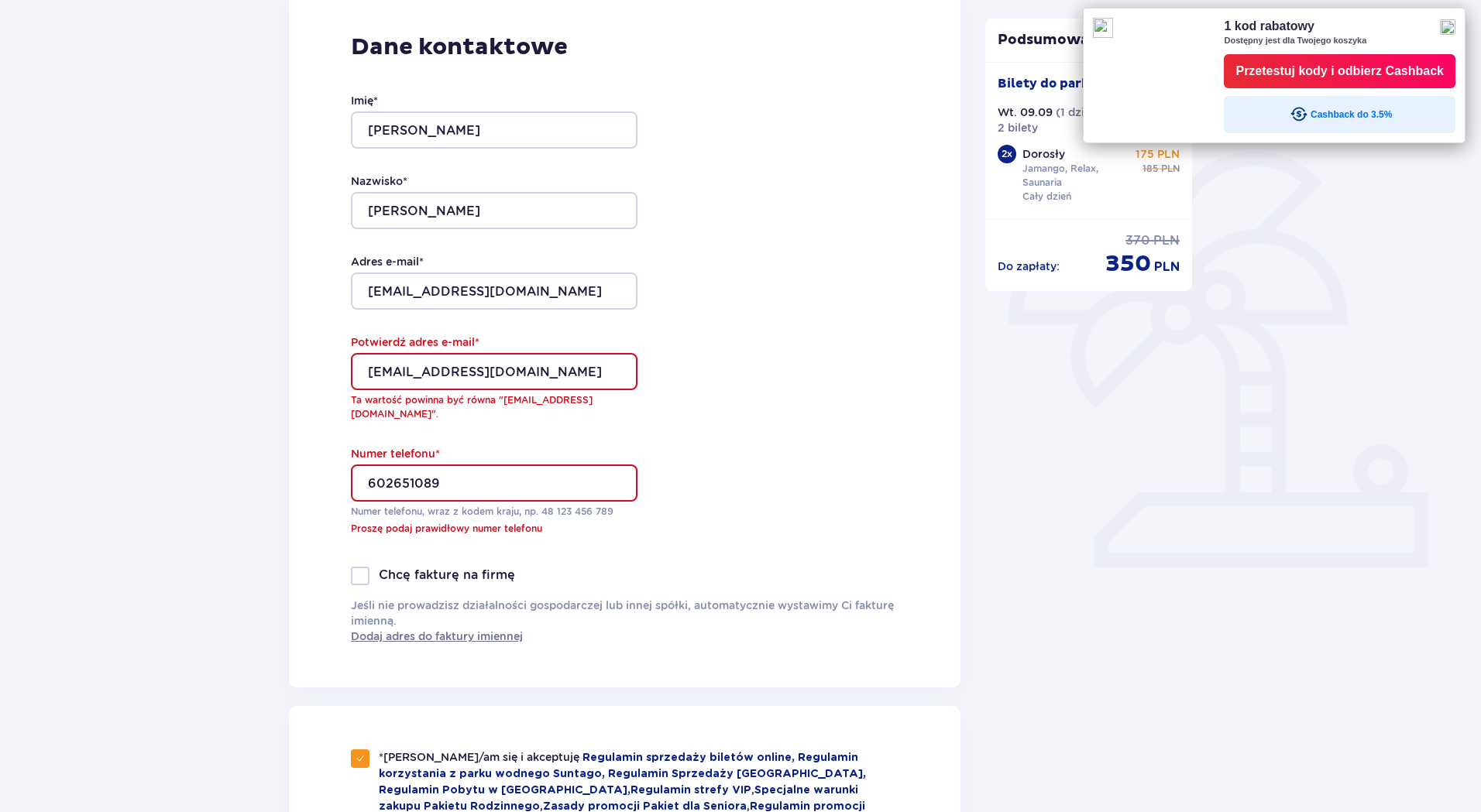
click at [206, 569] on div "Zamówienie i płatność Dane kontaktowe Imię * Ireneusz Nazwisko * Mitura Adres e…" at bounding box center [740, 787] width 1481 height 1797
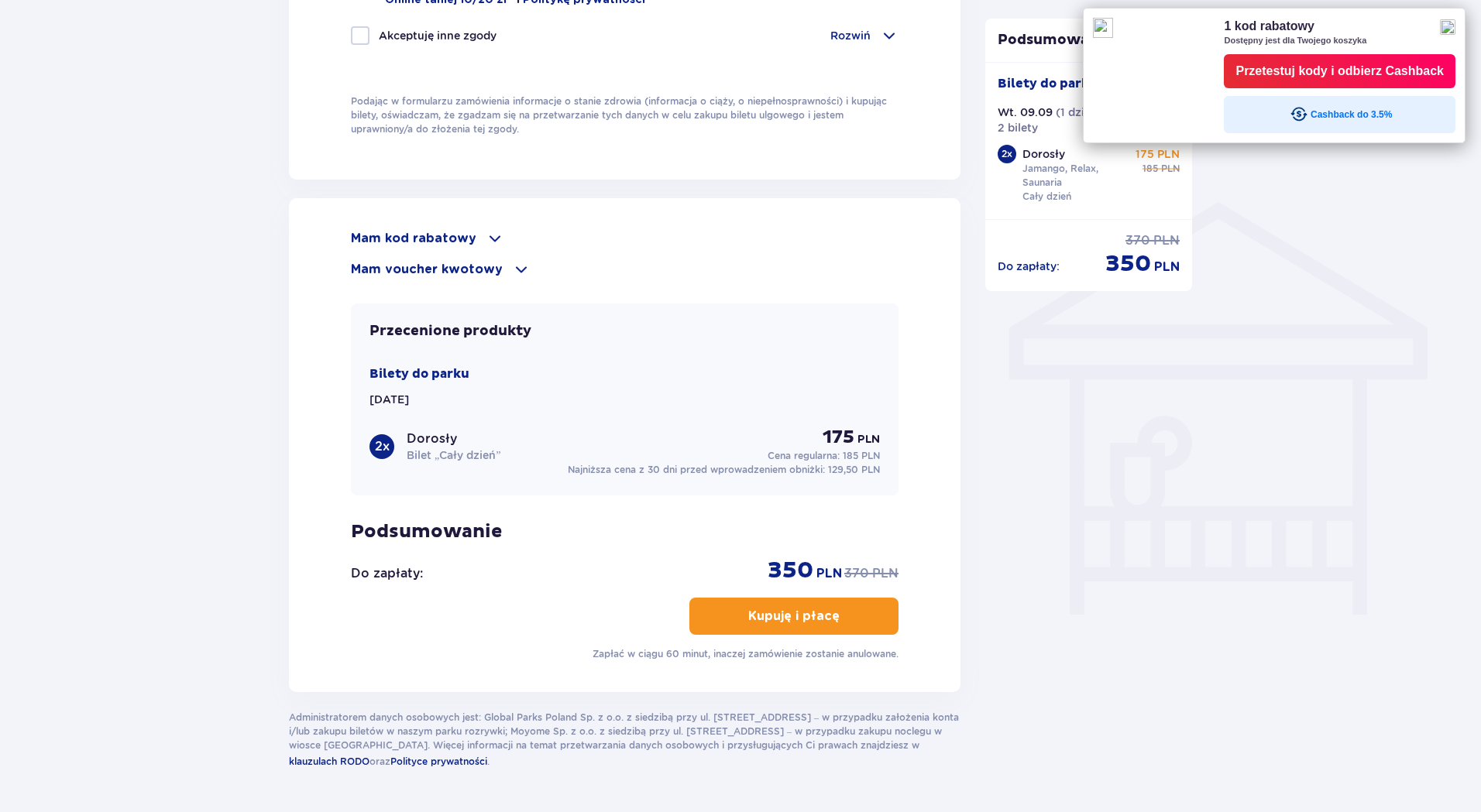
scroll to position [1088, 0]
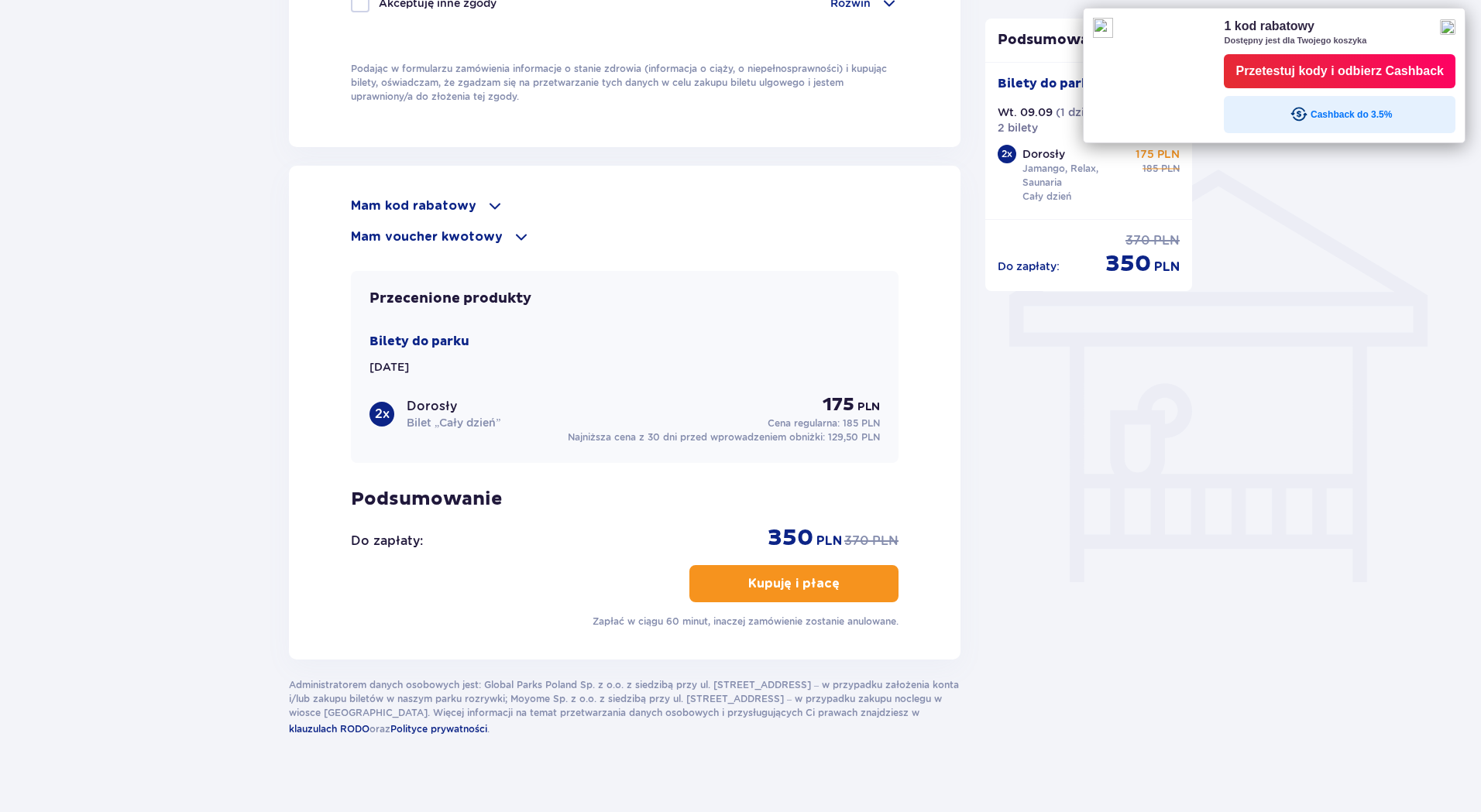
click at [838, 574] on span "button" at bounding box center [843, 583] width 19 height 19
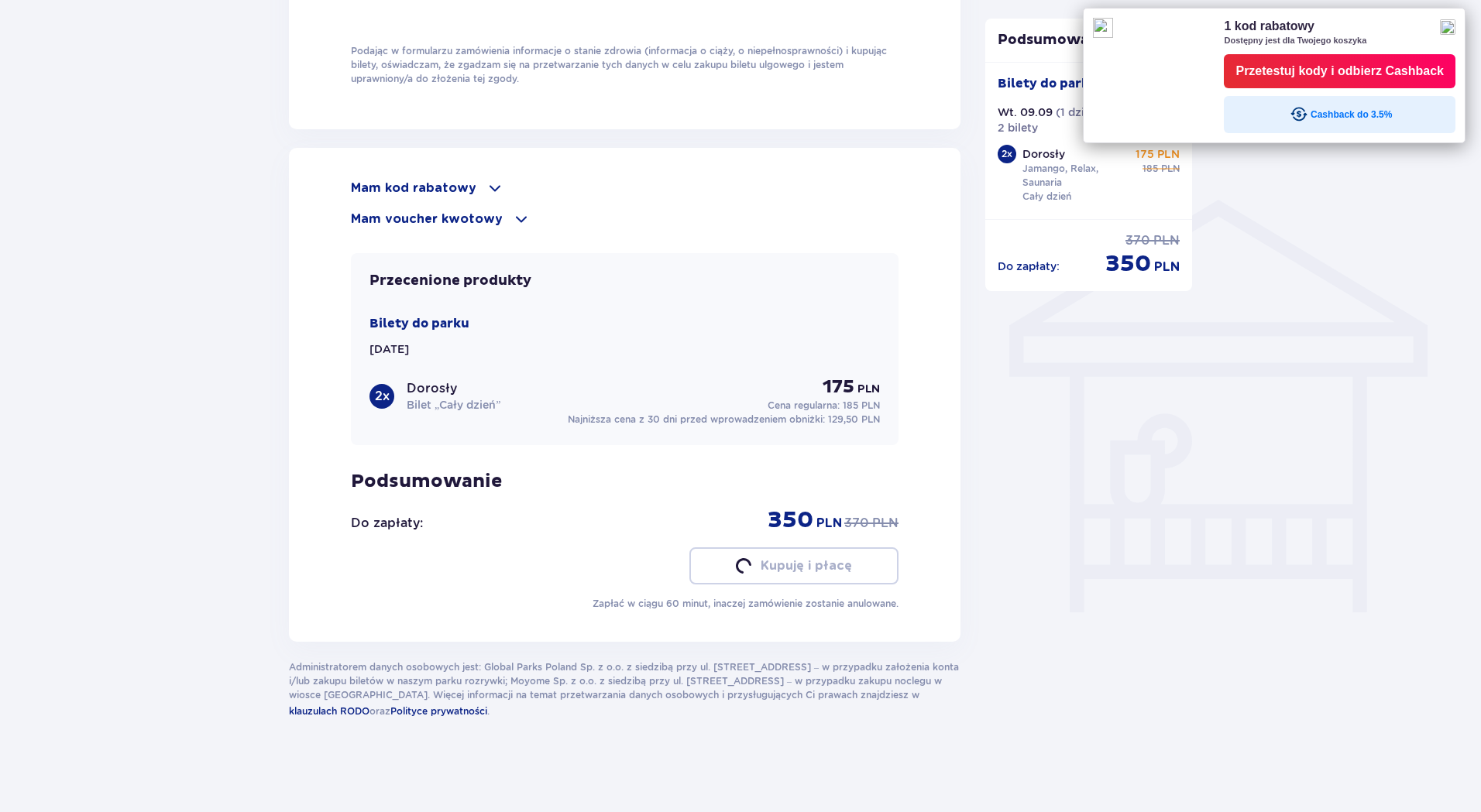
scroll to position [1054, 0]
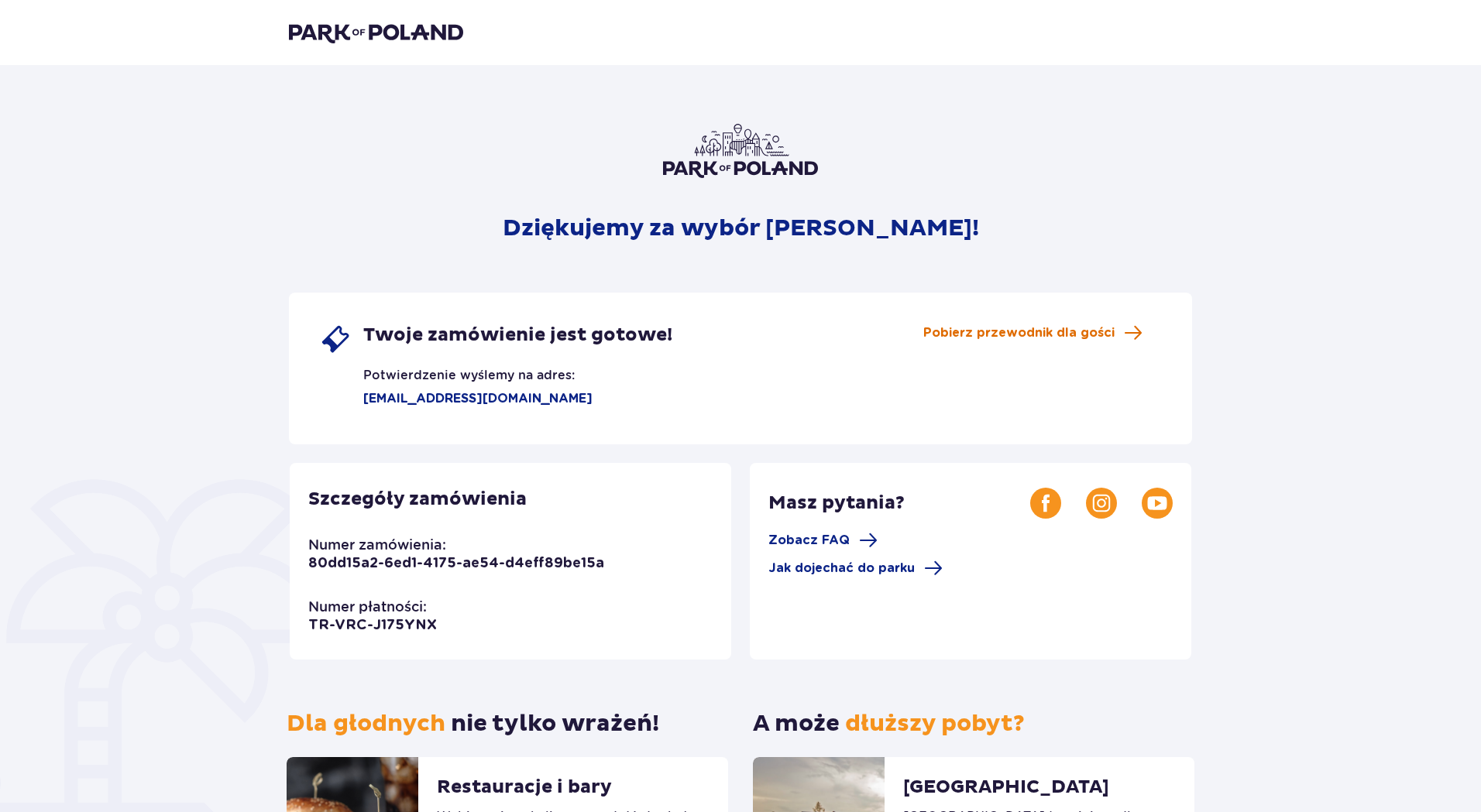
click at [1039, 334] on span "Pobierz przewodnik dla gości" at bounding box center [1019, 333] width 191 height 17
click at [378, 31] on img at bounding box center [376, 32] width 174 height 22
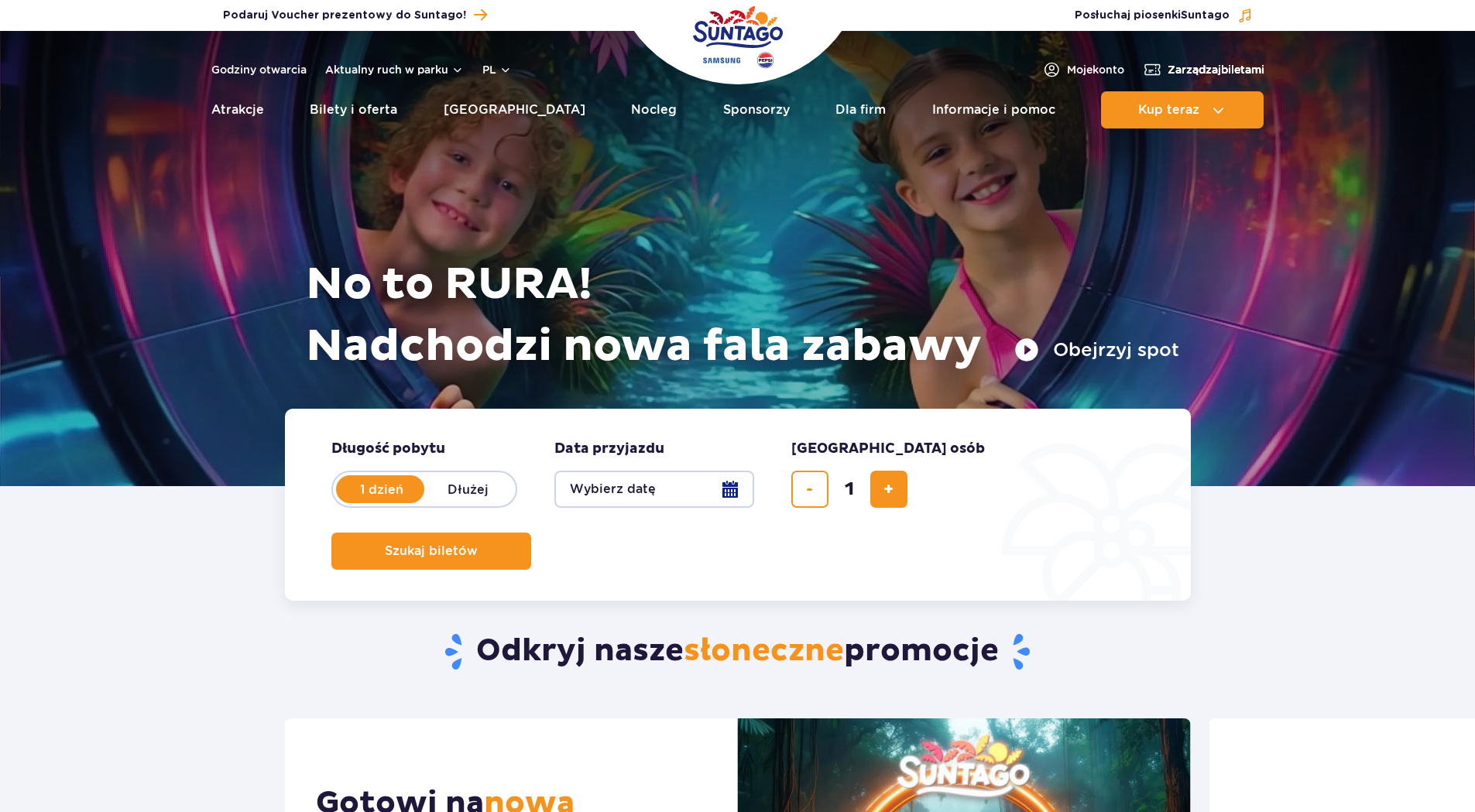
click at [1189, 68] on span "Zarządzaj biletami" at bounding box center [1217, 69] width 97 height 15
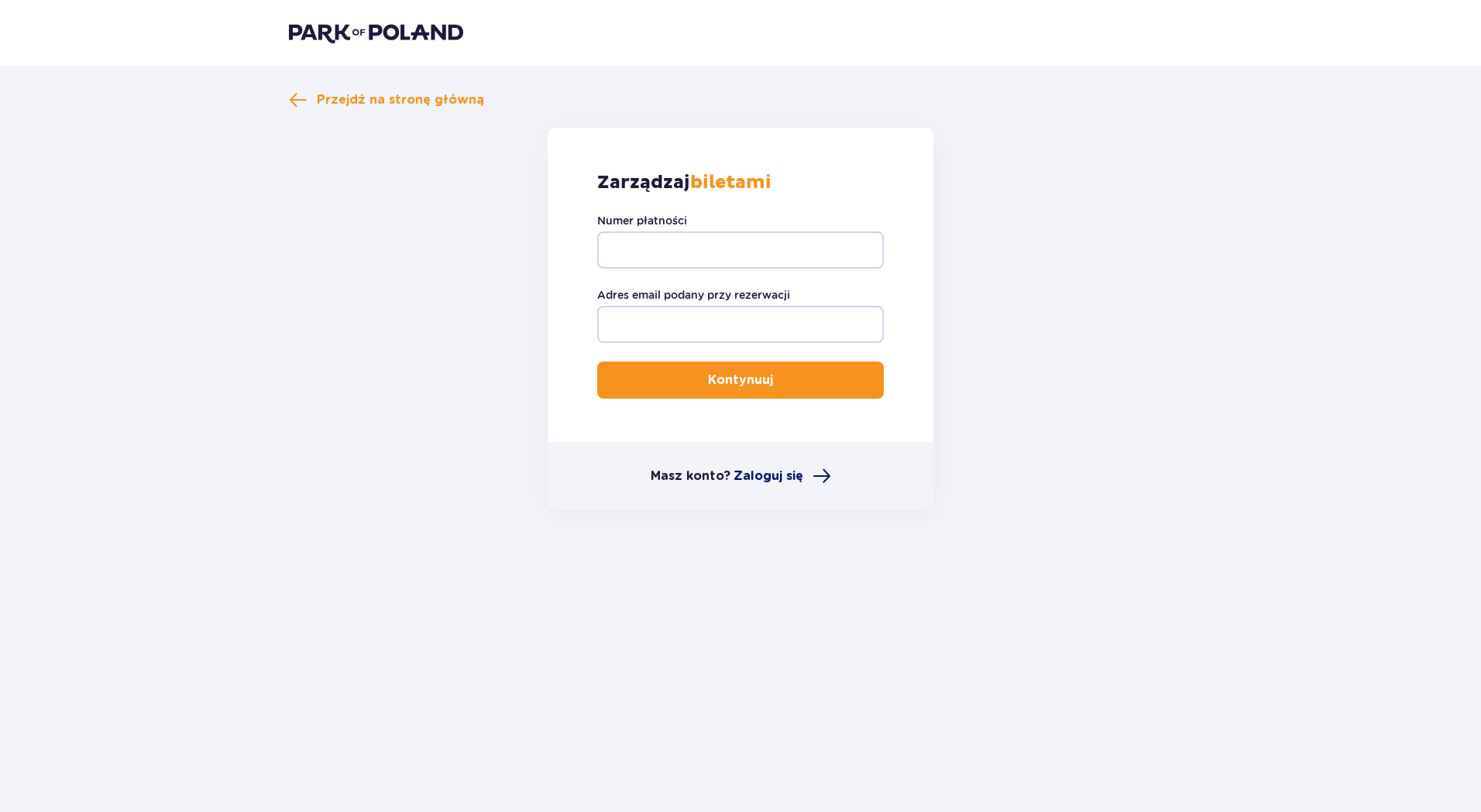
click at [799, 477] on span "Zaloguj się" at bounding box center [768, 476] width 70 height 17
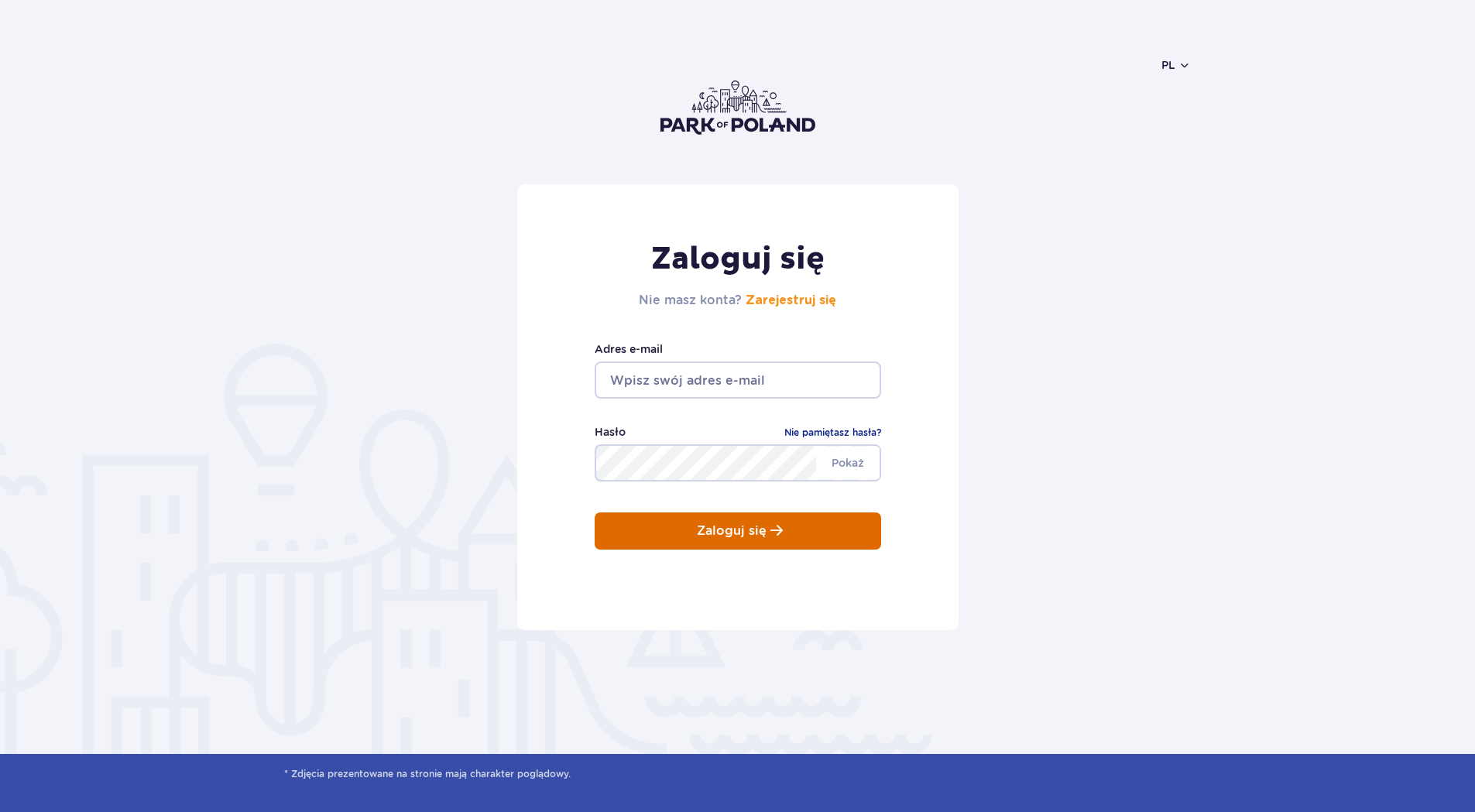
type input "[EMAIL_ADDRESS][DOMAIN_NAME]"
click at [761, 527] on p "Zaloguj się" at bounding box center [732, 531] width 70 height 14
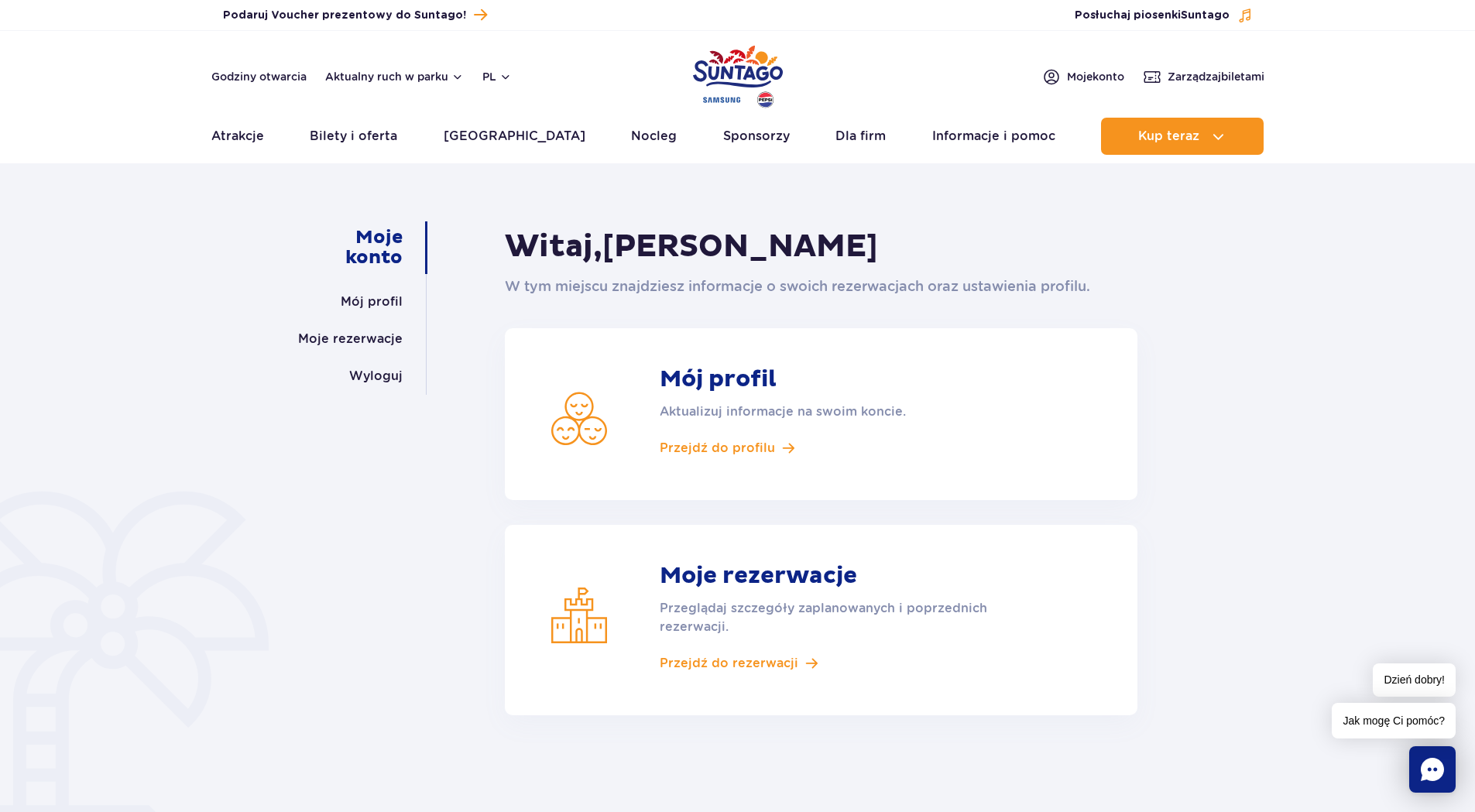
click at [711, 672] on article "Moje rezerwacje Przeglądaj szczegóły zaplanowanych i poprzednich rezerwacji. Pr…" at bounding box center [821, 620] width 633 height 190
click at [714, 662] on span "Przejdź do rezerwacji" at bounding box center [729, 663] width 138 height 17
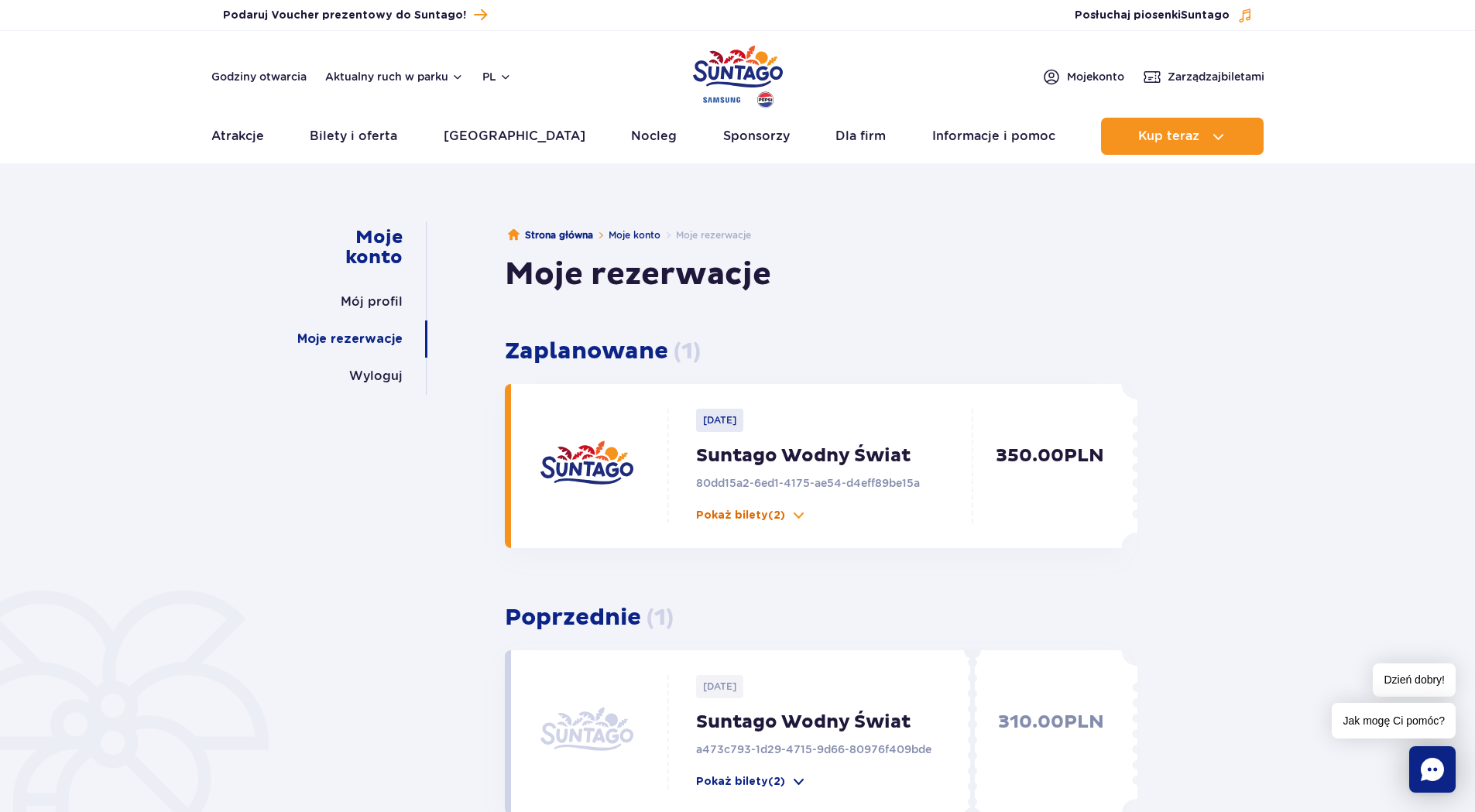
click at [769, 522] on p "Pokaż bilety (2)" at bounding box center [740, 515] width 89 height 15
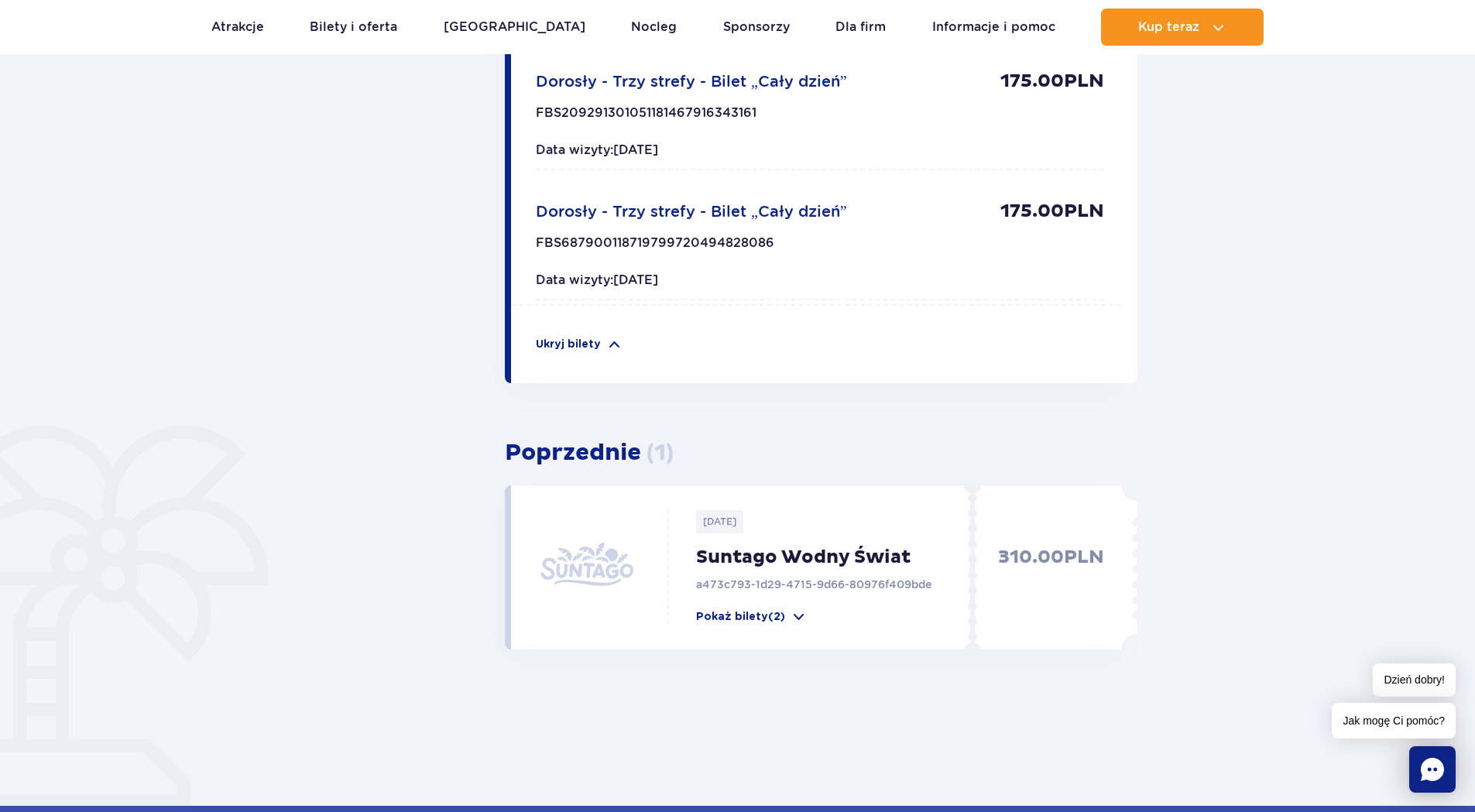
scroll to position [697, 0]
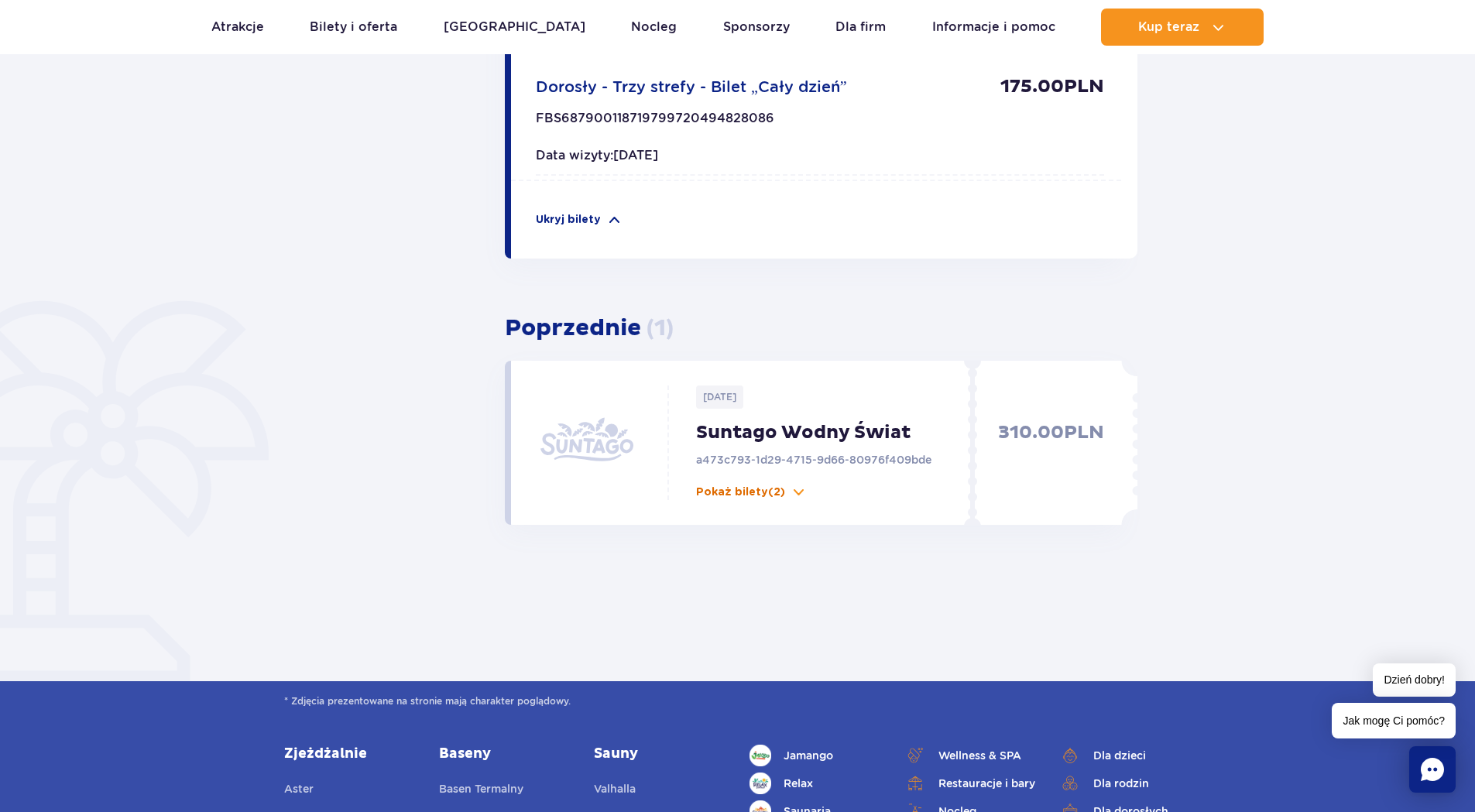
click at [795, 491] on span at bounding box center [799, 492] width 15 height 15
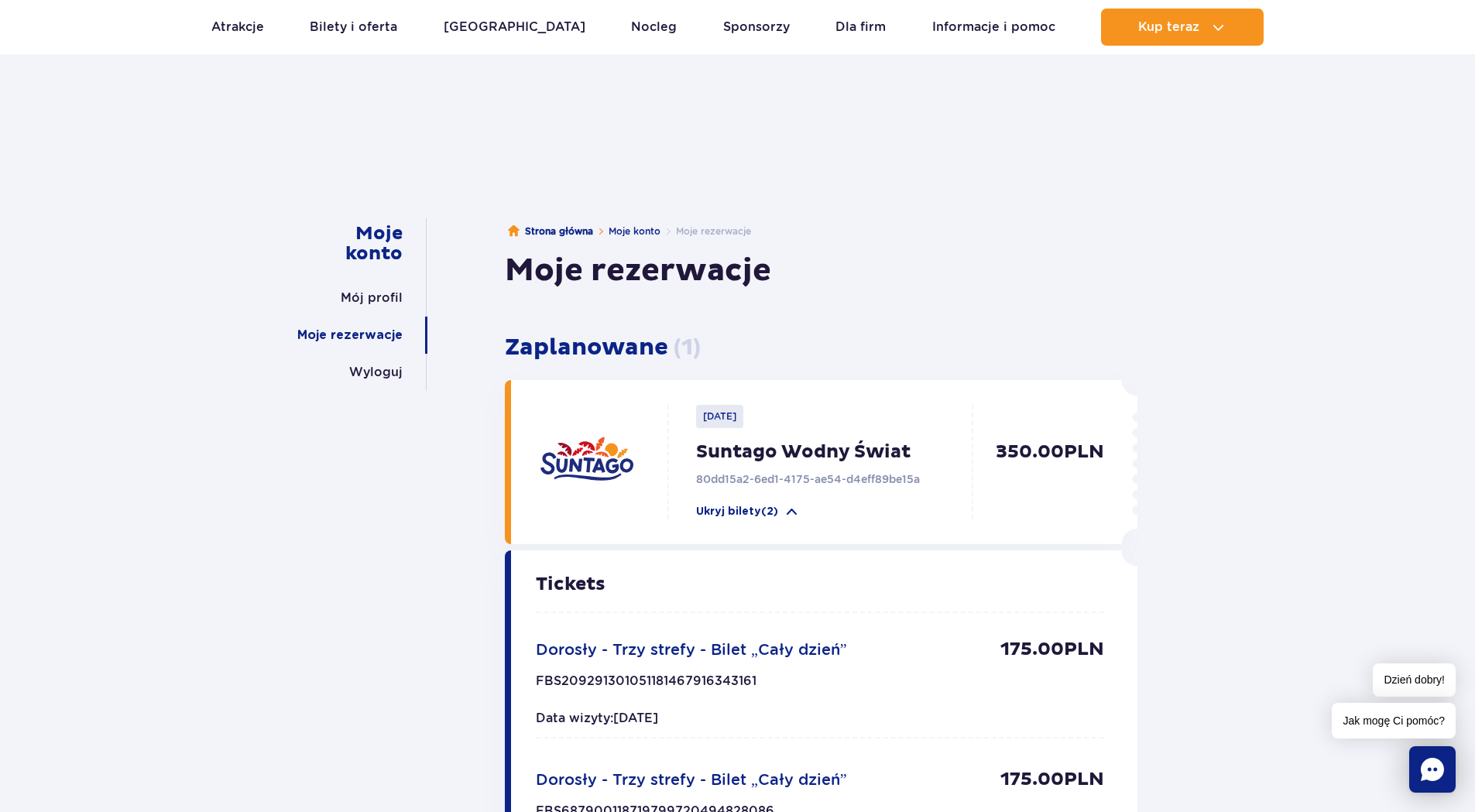
scroll to position [0, 0]
